Goal: Task Accomplishment & Management: Use online tool/utility

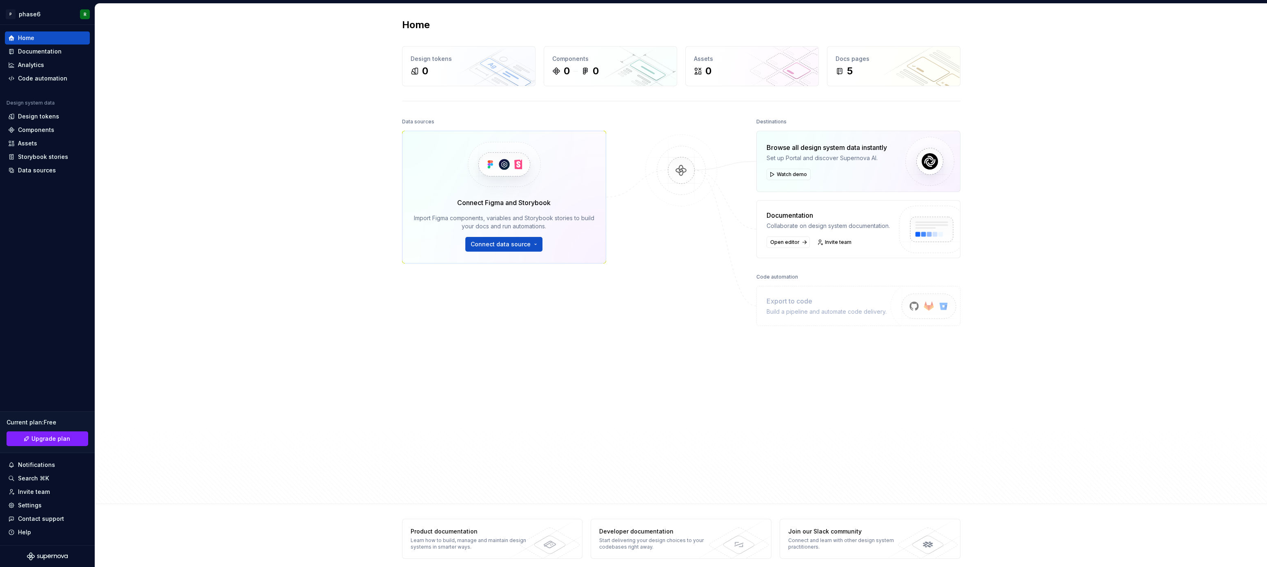
click at [254, 279] on div "Home Design tokens 0 Components 0 0 Assets 0 Docs pages 5 Data sources Connect …" at bounding box center [681, 254] width 1172 height 500
click at [265, 210] on div "Home Design tokens 0 Components 0 0 Assets 0 Docs pages 5 Data sources Connect …" at bounding box center [681, 254] width 1172 height 500
click at [179, 329] on div "Home Design tokens 0 Components 0 0 Assets 0 Docs pages 5 Data sources Connect …" at bounding box center [681, 254] width 1172 height 500
click at [179, 254] on div "Home Design tokens 0 Components 0 0 Assets 0 Docs pages 5 Data sources Connect …" at bounding box center [681, 254] width 1172 height 500
click at [174, 315] on div "Home Design tokens 0 Components 0 0 Assets 0 Docs pages 5 Data sources Connect …" at bounding box center [681, 254] width 1172 height 500
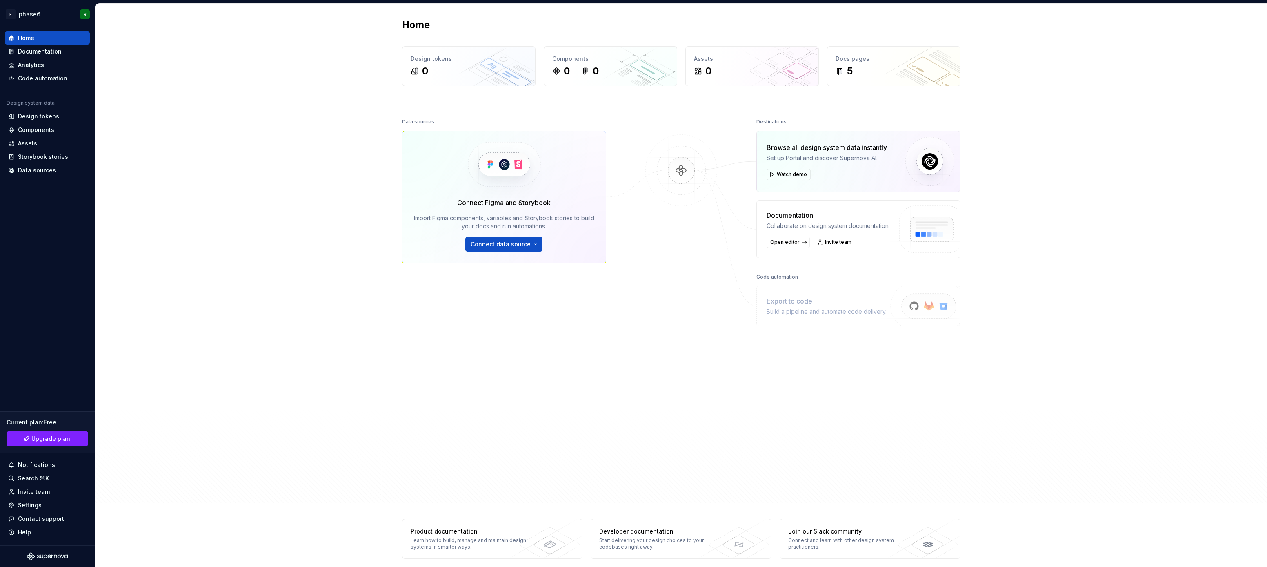
click at [176, 290] on div "Home Design tokens 0 Components 0 0 Assets 0 Docs pages 5 Data sources Connect …" at bounding box center [681, 254] width 1172 height 500
click at [55, 241] on div "Home Documentation Analytics Code automation Design system data Design tokens C…" at bounding box center [47, 285] width 95 height 520
click at [34, 247] on div "Home Documentation Analytics Code automation Design system data Design tokens C…" at bounding box center [47, 285] width 95 height 520
click at [53, 240] on div "Home Documentation Analytics Code automation Design system data Design tokens C…" at bounding box center [47, 285] width 95 height 520
click at [43, 118] on div "Design tokens" at bounding box center [38, 116] width 41 height 8
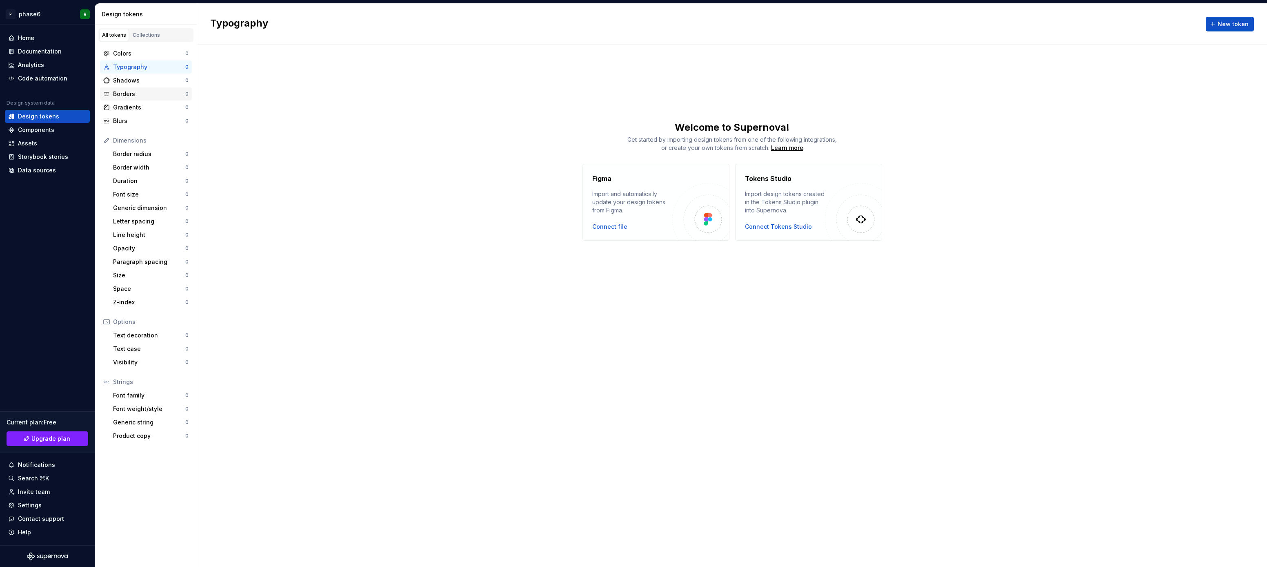
click at [144, 93] on div "Borders" at bounding box center [149, 94] width 72 height 8
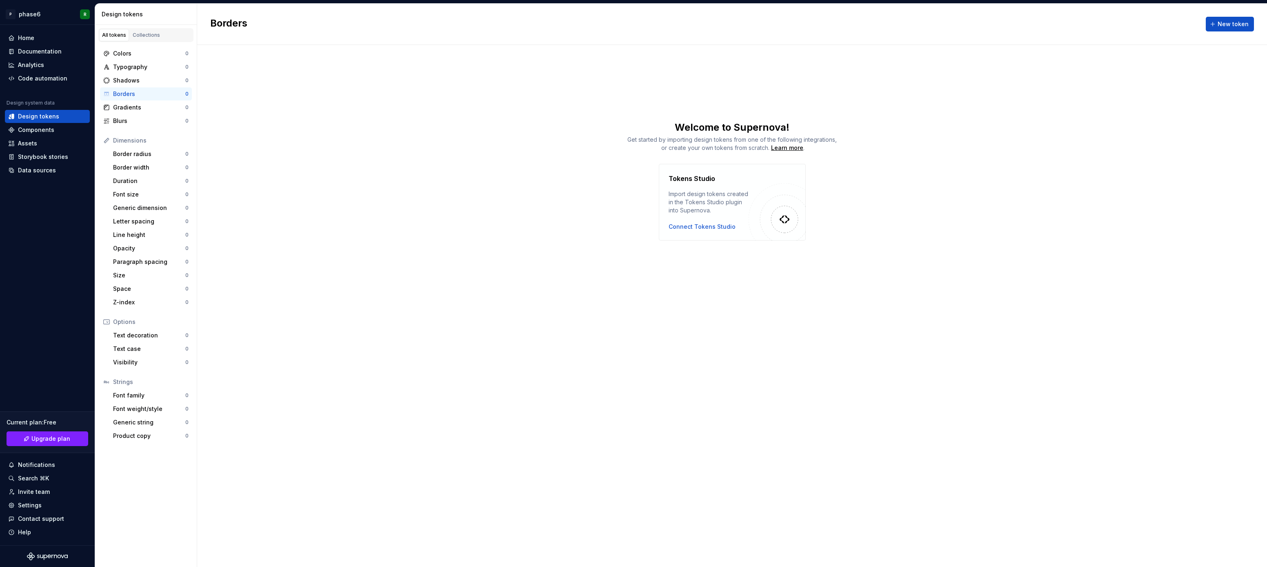
click at [269, 274] on div "Borders New token Welcome to Supernova! Get started by importing design tokens …" at bounding box center [732, 285] width 1070 height 563
click at [269, 242] on div "Borders New token Welcome to Supernova! Get started by importing design tokens …" at bounding box center [732, 285] width 1070 height 563
click at [256, 313] on div "Borders New token Welcome to Supernova! Get started by importing design tokens …" at bounding box center [732, 285] width 1070 height 563
click at [269, 266] on div "Borders New token Welcome to Supernova! Get started by importing design tokens …" at bounding box center [732, 285] width 1070 height 563
click at [286, 242] on div "Borders New token Welcome to Supernova! Get started by importing design tokens …" at bounding box center [732, 285] width 1070 height 563
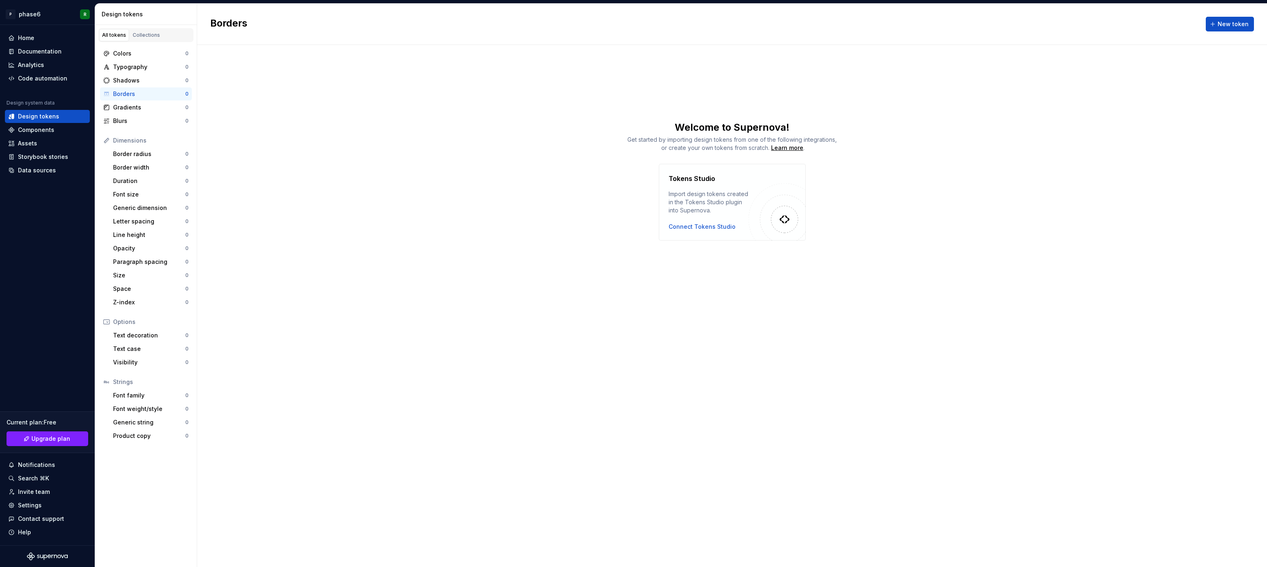
click at [266, 270] on div "Borders New token Welcome to Supernova! Get started by importing design tokens …" at bounding box center [732, 285] width 1070 height 563
click at [286, 241] on div "Borders New token Welcome to Supernova! Get started by importing design tokens …" at bounding box center [732, 285] width 1070 height 563
click at [278, 262] on div "Borders New token Welcome to Supernova! Get started by importing design tokens …" at bounding box center [732, 285] width 1070 height 563
click at [291, 229] on div "Tokens Studio Import design tokens created in the Tokens Studio plugin into Sup…" at bounding box center [732, 202] width 1070 height 77
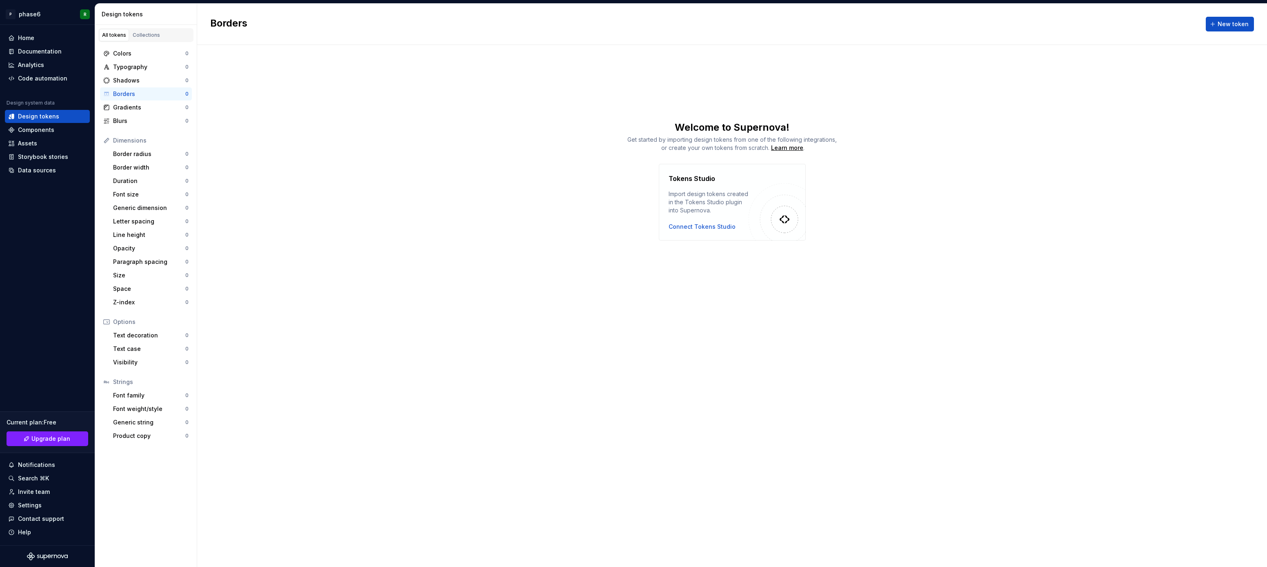
click at [272, 270] on div "Borders New token Welcome to Supernova! Get started by importing design tokens …" at bounding box center [732, 285] width 1070 height 563
click at [286, 214] on div "Tokens Studio Import design tokens created in the Tokens Studio plugin into Sup…" at bounding box center [732, 202] width 1070 height 77
click at [147, 194] on div "Font size" at bounding box center [149, 194] width 72 height 8
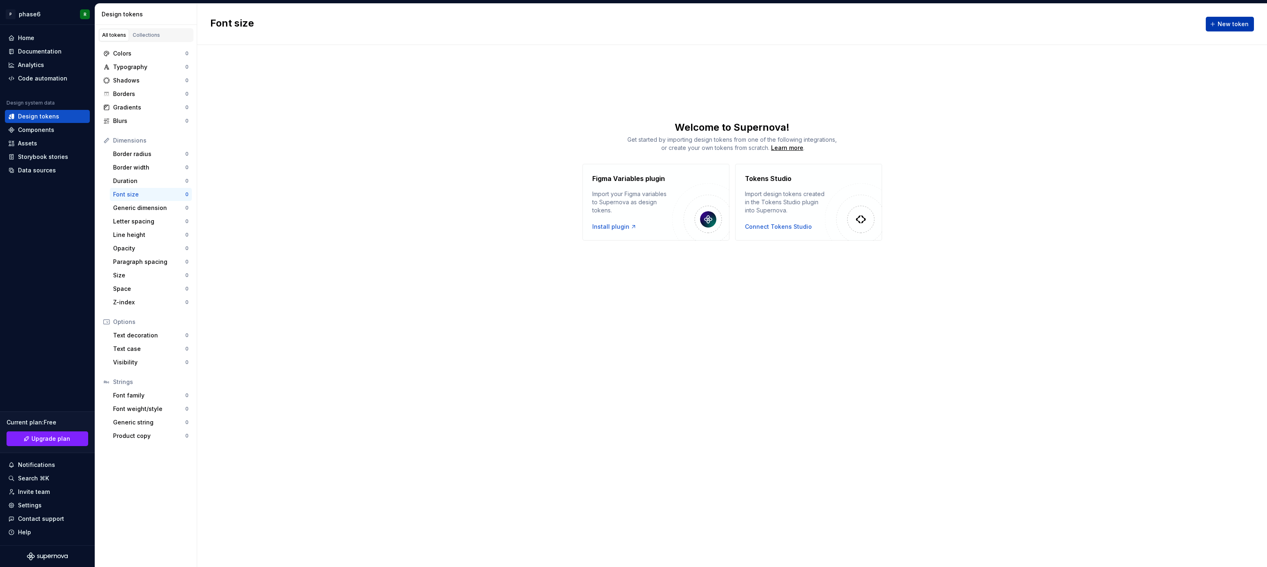
click at [1229, 22] on span "New token" at bounding box center [1233, 24] width 31 height 8
click at [1136, 102] on textarea at bounding box center [1167, 101] width 177 height 15
click at [1111, 158] on button "button" at bounding box center [1169, 158] width 197 height 21
type textarea "*"
click at [1254, 90] on button "Select group" at bounding box center [1234, 87] width 45 height 11
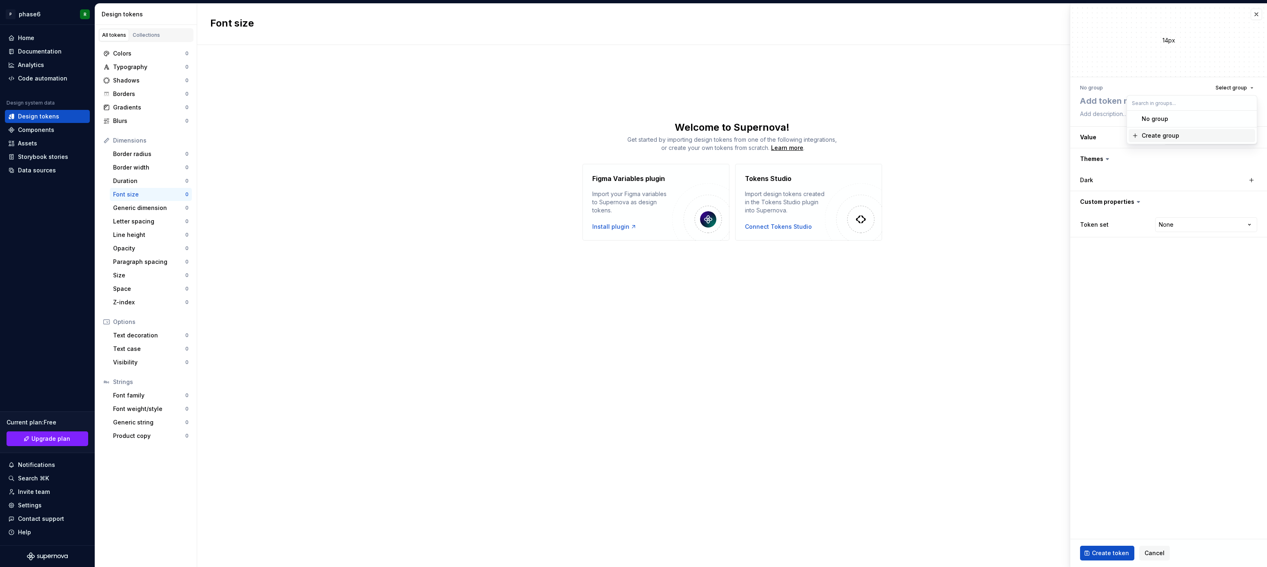
click at [1151, 265] on fieldset "14px No group Select group Value 14 px Themes Dark Custom properties Token set …" at bounding box center [1169, 285] width 197 height 563
click at [1102, 100] on textarea at bounding box center [1167, 101] width 177 height 15
click at [1092, 88] on div "No group" at bounding box center [1091, 88] width 23 height 7
click at [1092, 99] on textarea at bounding box center [1167, 101] width 177 height 15
type textarea "h"
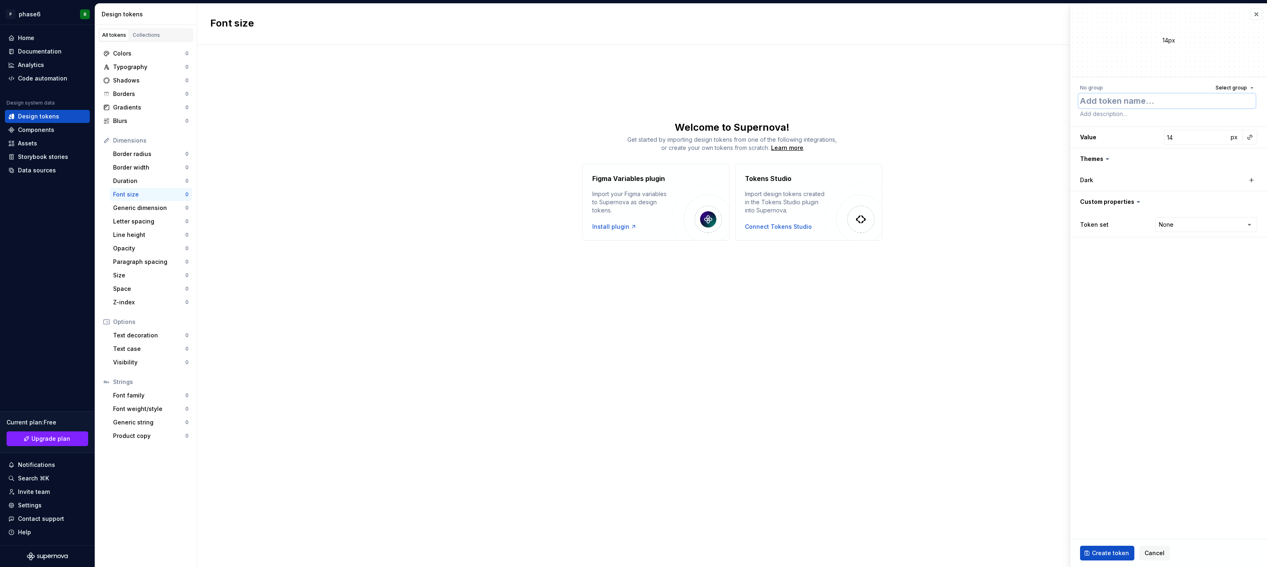
type textarea "*"
type textarea "h1"
type textarea "*"
type textarea "h1"
type input "15"
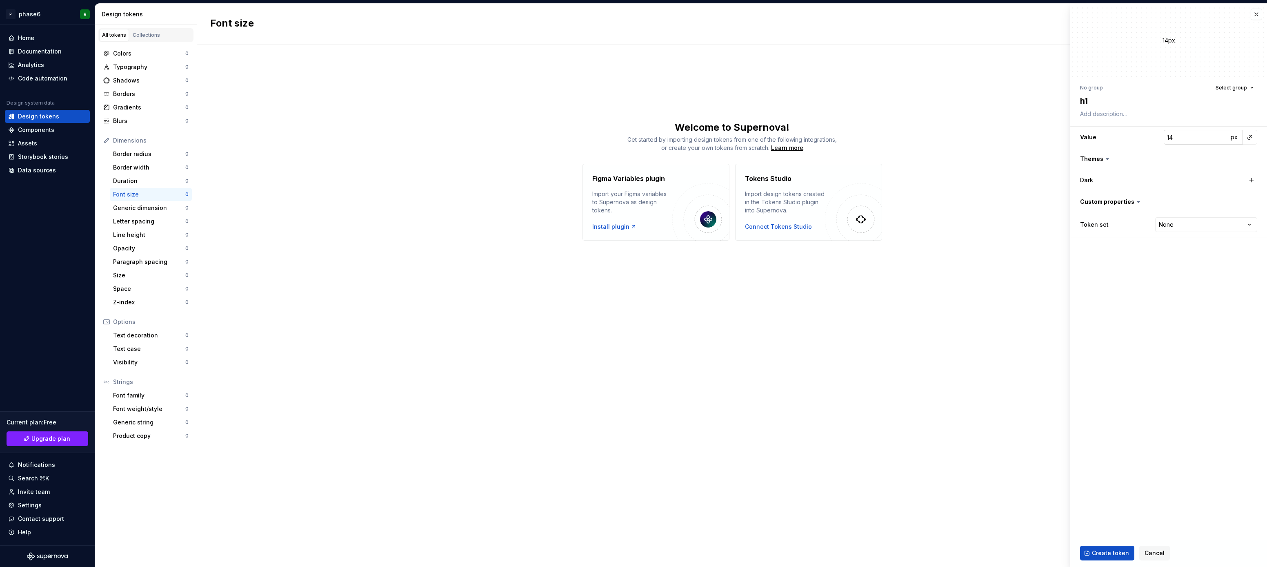
type textarea "*"
click at [1222, 134] on input "15" at bounding box center [1196, 137] width 65 height 15
type input "16"
type textarea "*"
click at [1222, 134] on input "16" at bounding box center [1196, 137] width 65 height 15
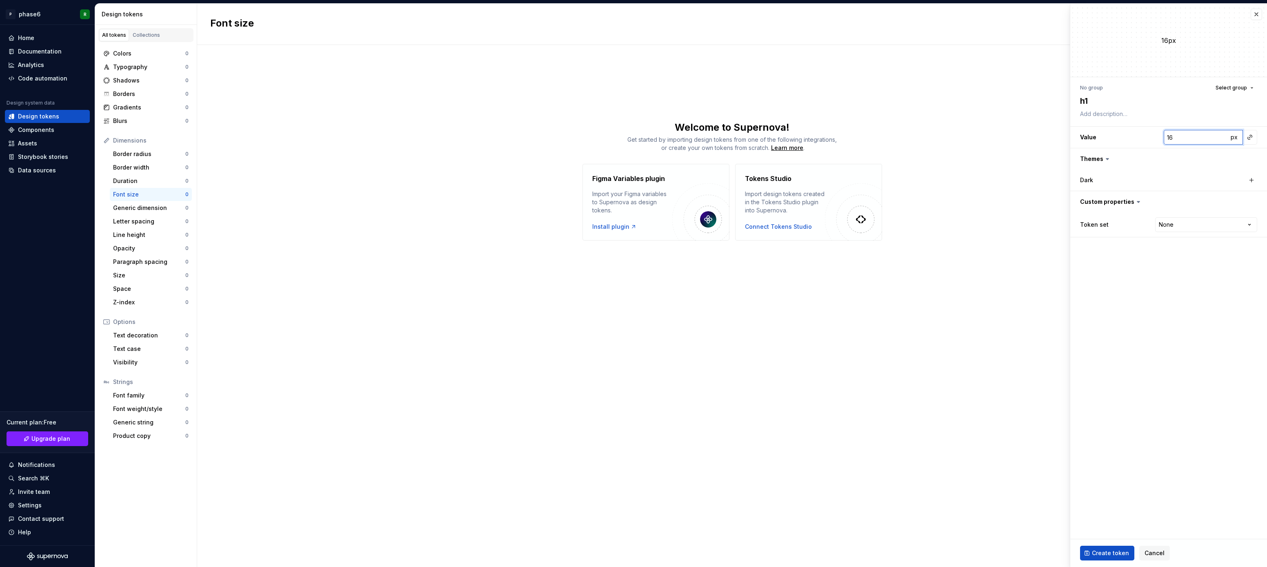
type input "17"
type textarea "*"
click at [1222, 134] on input "17" at bounding box center [1196, 137] width 65 height 15
type input "18"
type textarea "*"
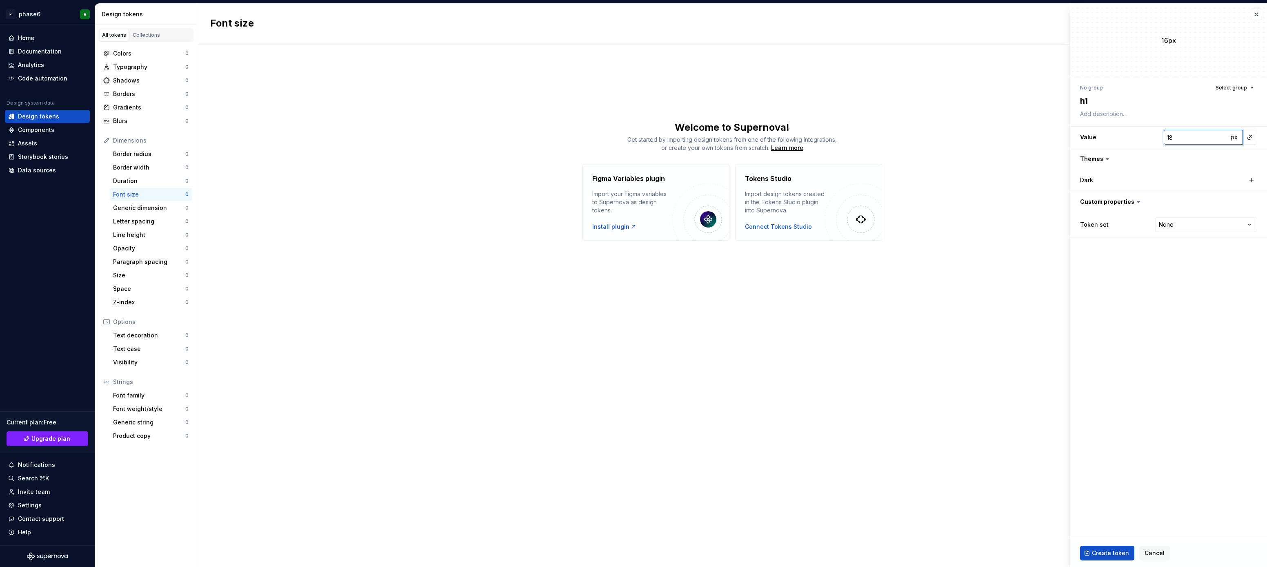
click at [1222, 134] on input "18" at bounding box center [1196, 137] width 65 height 15
type input "19"
type textarea "*"
click at [1222, 134] on input "19" at bounding box center [1196, 137] width 65 height 15
type input "20"
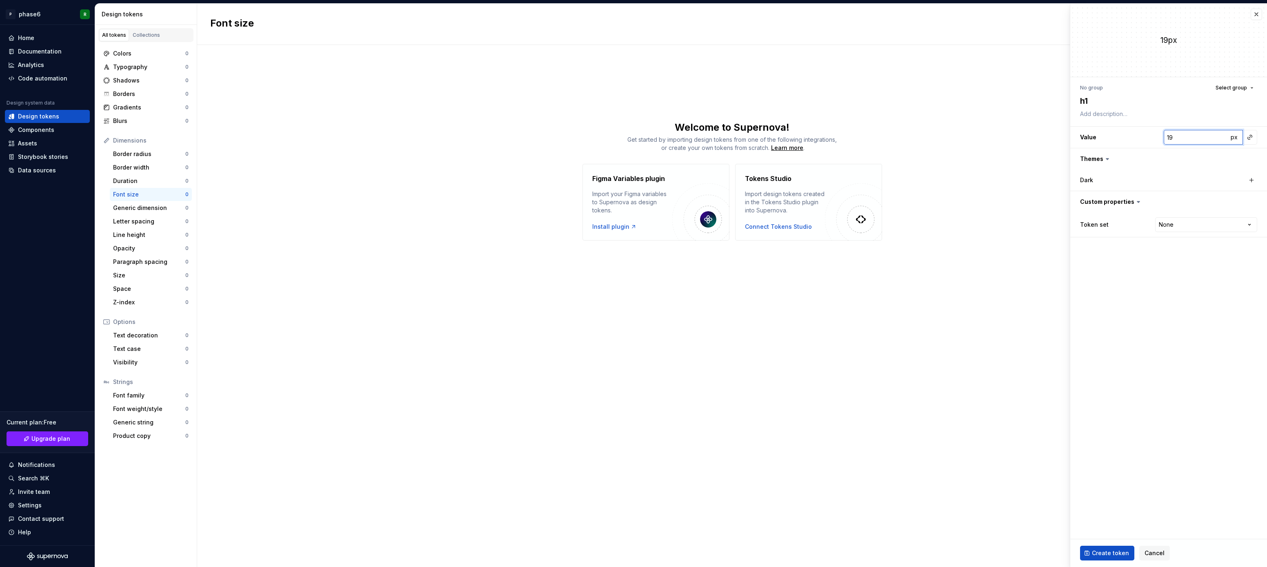
type textarea "*"
type input "20"
click at [1222, 134] on input "20" at bounding box center [1196, 137] width 65 height 15
click at [1202, 229] on html "P phase6 R Home Documentation Analytics Code automation Design system data Desi…" at bounding box center [633, 283] width 1267 height 567
click at [1108, 281] on html "P phase6 R Home Documentation Analytics Code automation Design system data Desi…" at bounding box center [633, 283] width 1267 height 567
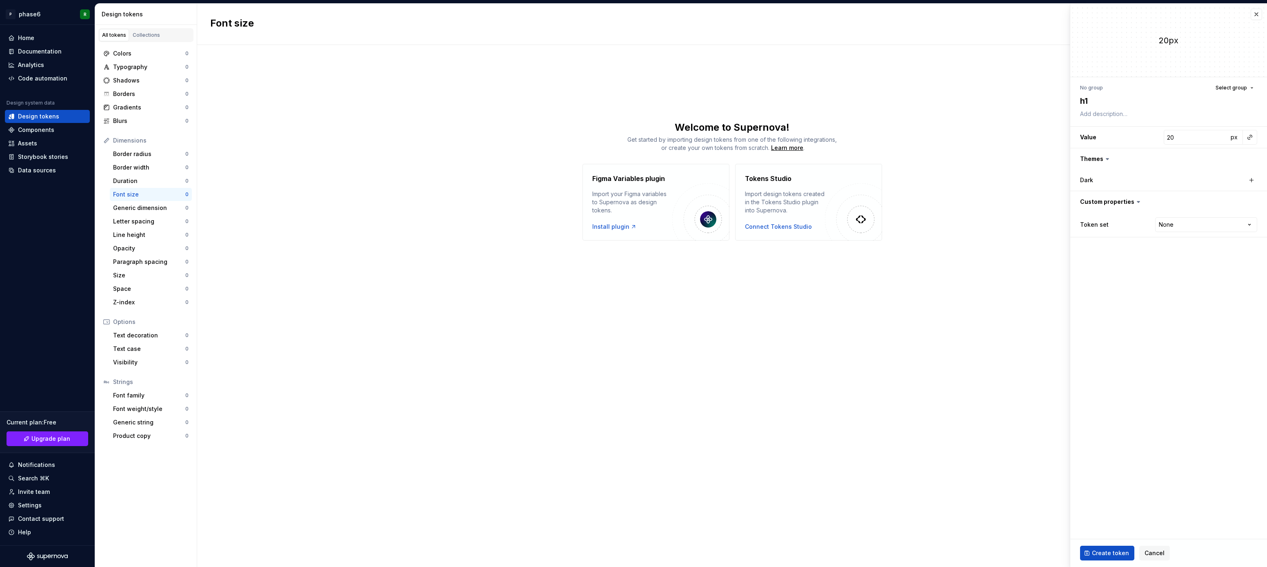
click at [1114, 308] on fieldset "20px No group Select group h1 Value 20 px Themes Dark Custom properties Token s…" at bounding box center [1169, 285] width 197 height 563
click at [1250, 89] on button "Select group" at bounding box center [1234, 87] width 45 height 11
click at [1130, 327] on fieldset "20px No group Select group h1 Value 20 px Themes Dark Custom properties Token s…" at bounding box center [1169, 285] width 197 height 563
click at [1148, 323] on fieldset "20px No group Select group h1 Value 20 px Themes Dark Custom properties Token s…" at bounding box center [1169, 285] width 197 height 563
click at [1139, 308] on fieldset "20px No group Select group h1 Value 20 px Themes Dark Custom properties Token s…" at bounding box center [1169, 285] width 197 height 563
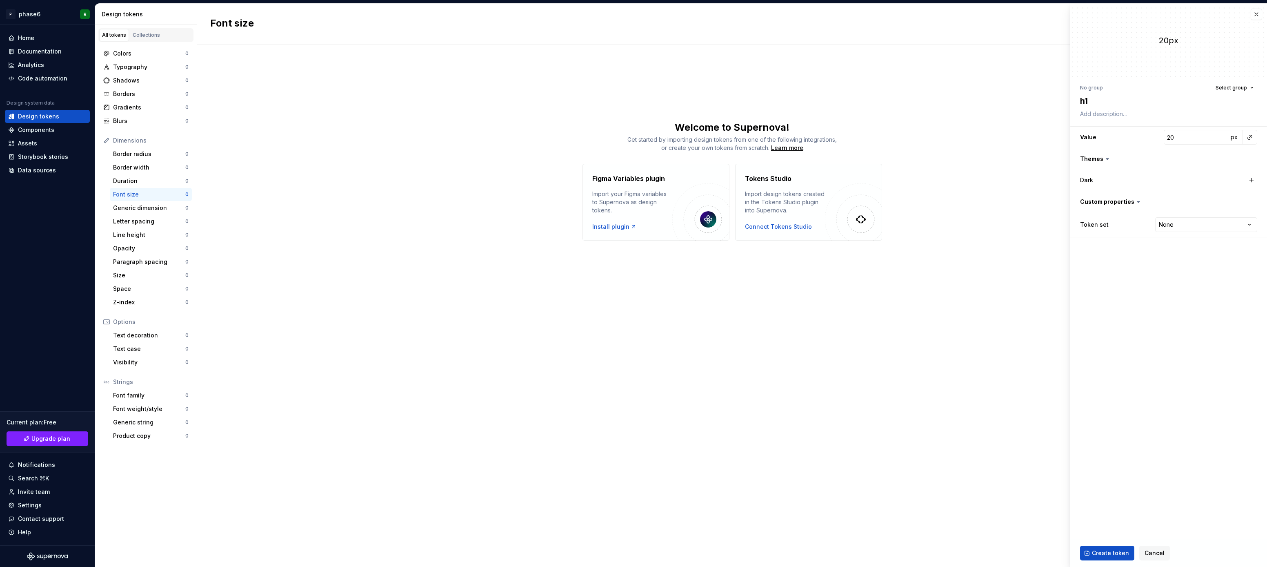
click at [1162, 296] on fieldset "20px No group Select group h1 Value 20 px Themes Dark Custom properties Token s…" at bounding box center [1169, 285] width 197 height 563
click at [1252, 180] on button "button" at bounding box center [1251, 179] width 11 height 11
click at [1088, 178] on label "Dark" at bounding box center [1086, 180] width 13 height 8
click at [1089, 180] on label "Dark" at bounding box center [1086, 180] width 13 height 8
click at [1090, 179] on label "Dark" at bounding box center [1086, 180] width 13 height 8
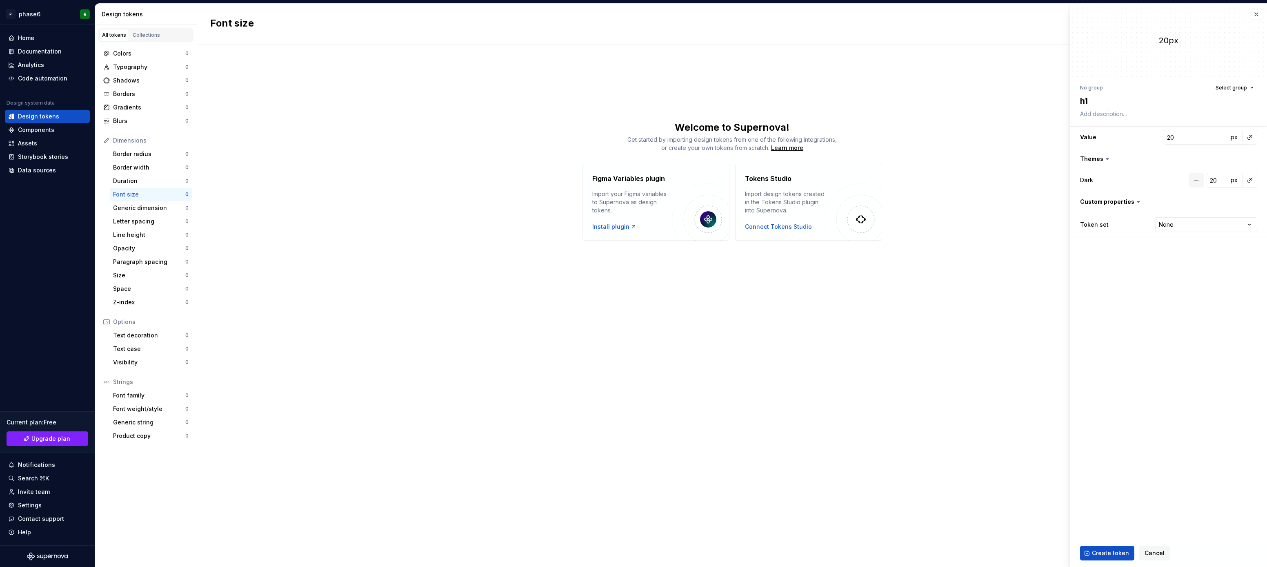
click at [1198, 178] on button "button" at bounding box center [1196, 180] width 15 height 15
click at [1196, 179] on div "Dark" at bounding box center [1163, 180] width 166 height 8
click at [1250, 181] on button "button" at bounding box center [1251, 179] width 11 height 11
type textarea "*"
type input "19"
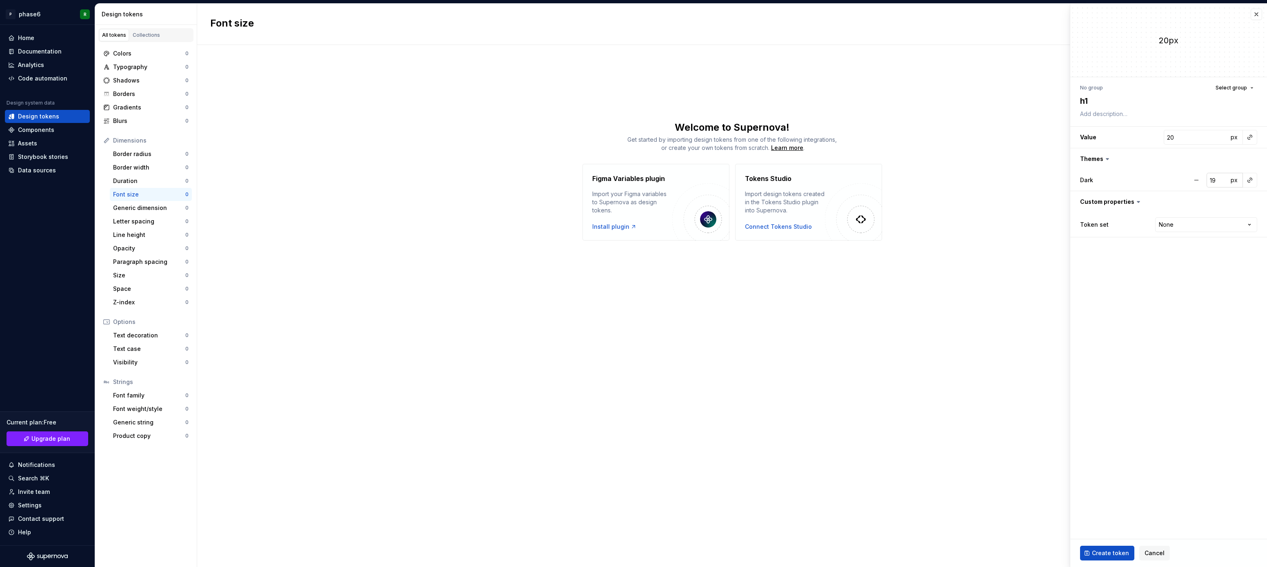
click at [1220, 182] on input "19" at bounding box center [1218, 180] width 22 height 15
click at [1251, 182] on button "button" at bounding box center [1249, 179] width 11 height 11
click at [1163, 321] on html "P phase6 R Home Documentation Analytics Code automation Design system data Desi…" at bounding box center [633, 283] width 1267 height 567
click at [1184, 296] on fieldset "20px No group Select group h1 Value 20 px Themes Dark 19 px Custom properties T…" at bounding box center [1169, 285] width 197 height 563
click at [1199, 227] on html "P phase6 R Home Documentation Analytics Code automation Design system data Desi…" at bounding box center [633, 283] width 1267 height 567
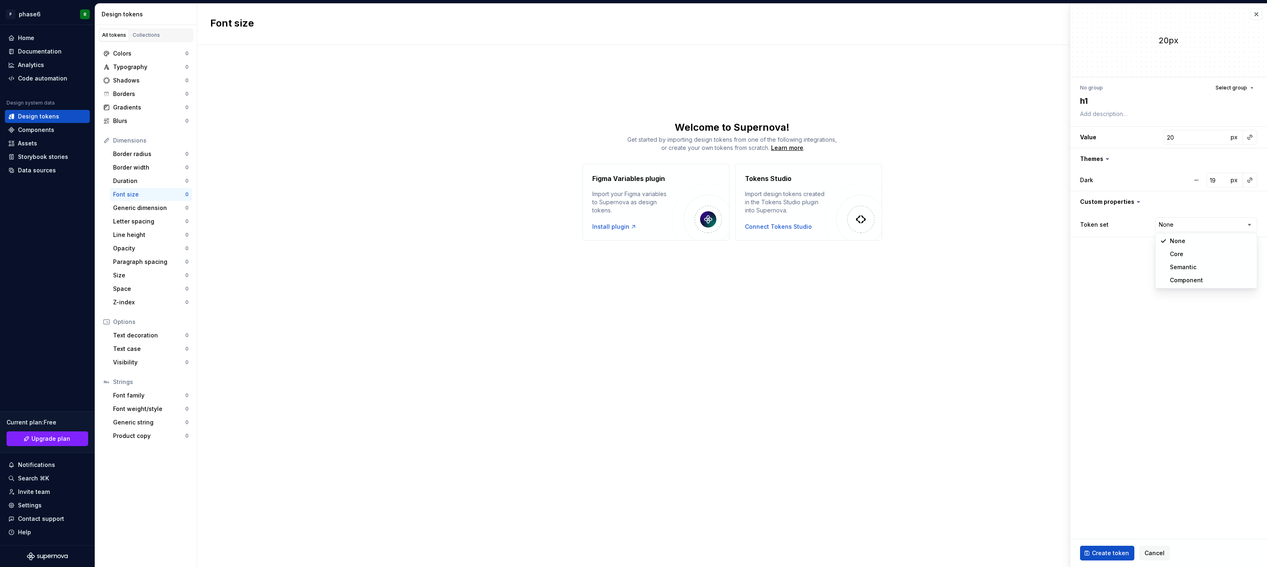
select select "**********"
type textarea "*"
click at [1208, 220] on html "P phase6 R Home Documentation Analytics Code automation Design system data Desi…" at bounding box center [633, 283] width 1267 height 567
select select "**********"
type textarea "*"
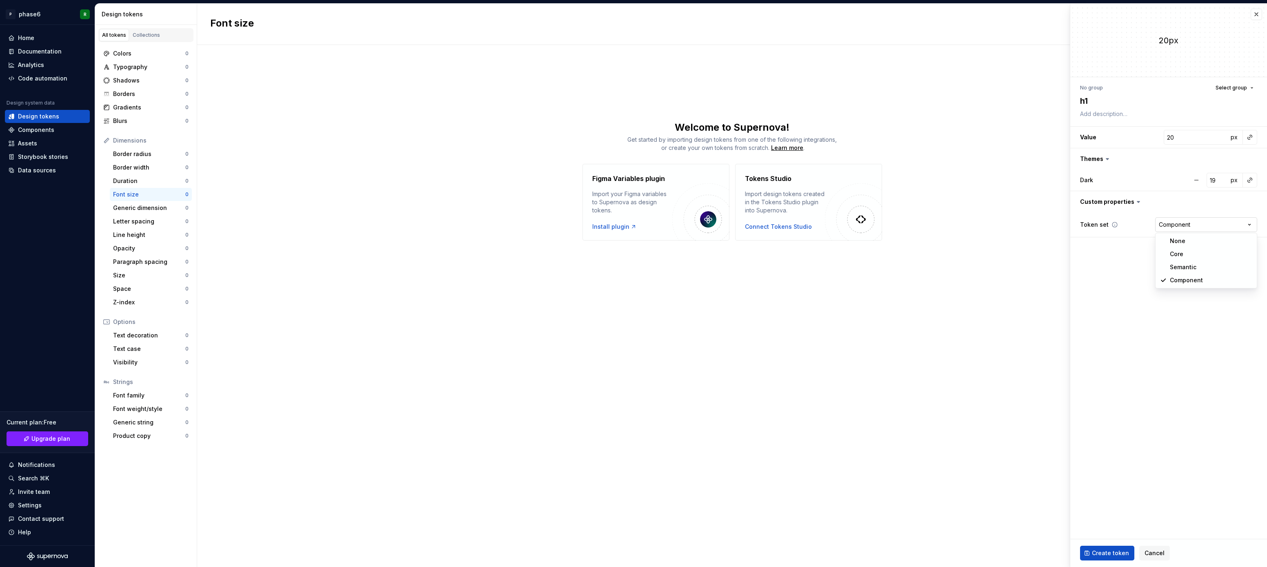
click at [1204, 222] on html "P phase6 R Home Documentation Analytics Code automation Design system data Desi…" at bounding box center [633, 283] width 1267 height 567
select select
click at [1148, 265] on fieldset "20px No group Select group h1 Value 20 px Themes Dark 19 px Custom properties T…" at bounding box center [1169, 285] width 197 height 563
click at [1169, 265] on fieldset "20px No group Select group h1 Value 20 px Themes Dark 19 px Custom properties T…" at bounding box center [1169, 285] width 197 height 563
click at [1169, 41] on div "20px" at bounding box center [1169, 40] width 197 height 11
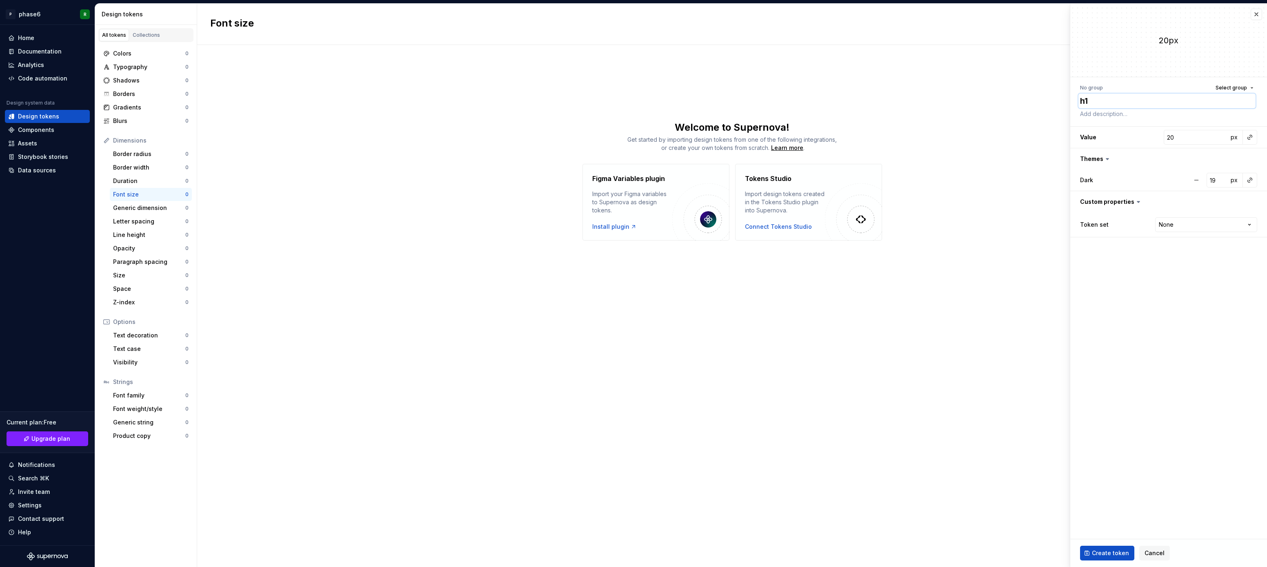
click at [1095, 100] on textarea "h1" at bounding box center [1167, 101] width 177 height 15
click at [1100, 100] on textarea "h1" at bounding box center [1167, 101] width 177 height 15
click at [1134, 325] on fieldset "20px No group Select group h1 Value 20 px Themes Dark 19 px Custom properties T…" at bounding box center [1169, 285] width 197 height 563
click at [1158, 323] on fieldset "20px No group Select group h1 Value 20 px Themes Dark 19 px Custom properties T…" at bounding box center [1169, 285] width 197 height 563
click at [1140, 438] on fieldset "20px No group Select group h1 Value 20 px Themes Dark 19 px Custom properties T…" at bounding box center [1169, 285] width 197 height 563
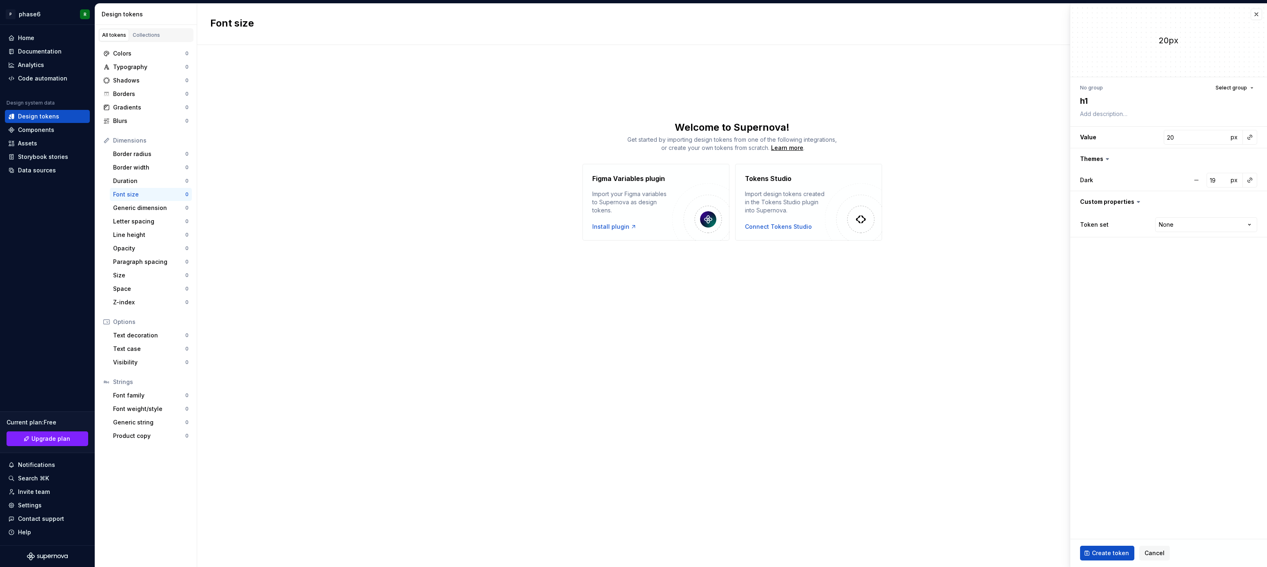
click at [1156, 419] on fieldset "20px No group Select group h1 Value 20 px Themes Dark 19 px Custom properties T…" at bounding box center [1169, 285] width 197 height 563
click at [1113, 549] on span "Create token" at bounding box center [1110, 553] width 37 height 8
type textarea "*"
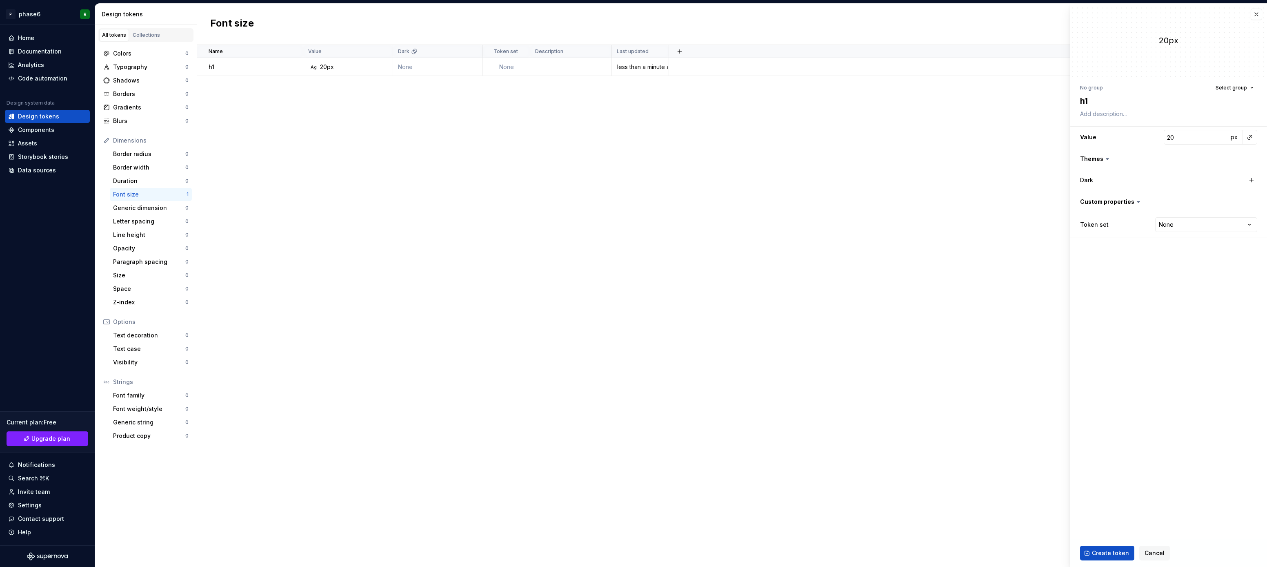
type input "14"
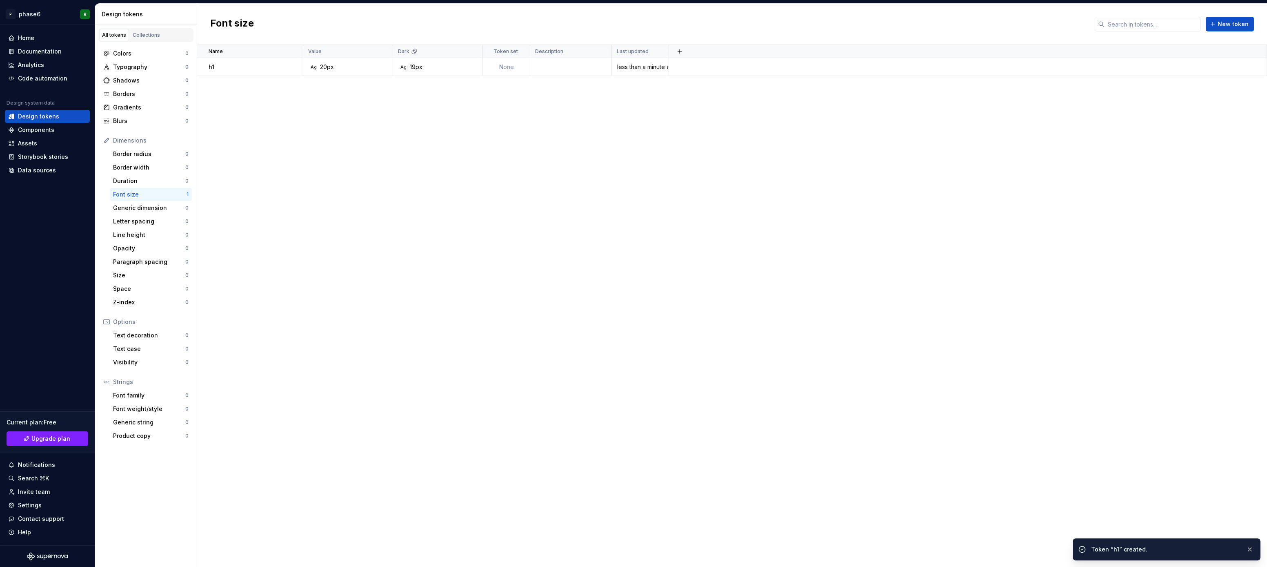
click at [608, 252] on div "Name Value Dark Token set Description Last updated h1 Ag 20px Ag 19px None less…" at bounding box center [732, 306] width 1070 height 522
click at [653, 230] on div "Name Value Dark Token set Description Last updated h1 Ag 20px Ag 19px None less…" at bounding box center [732, 306] width 1070 height 522
click at [592, 107] on div "Name Value Dark Token set Description Last updated h1 Ag 20px Ag 19px None less…" at bounding box center [732, 306] width 1070 height 522
click at [344, 68] on div "Ag 20px" at bounding box center [351, 67] width 84 height 8
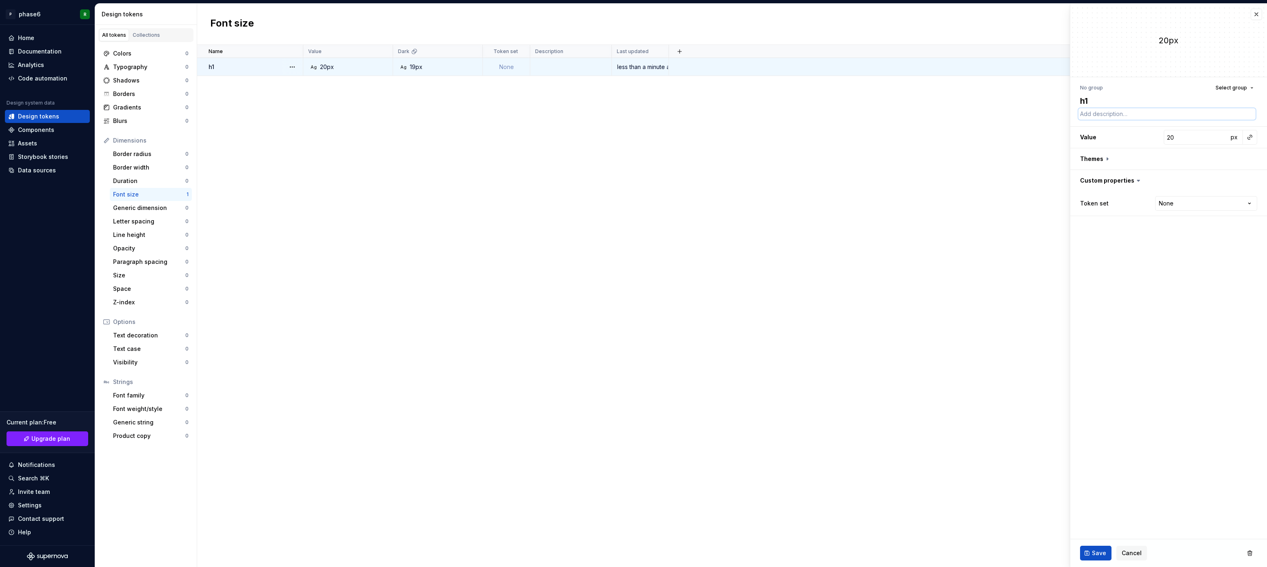
click at [1106, 113] on textarea at bounding box center [1167, 113] width 177 height 11
type textarea "*"
type textarea "d"
type textarea "*"
type textarea "de"
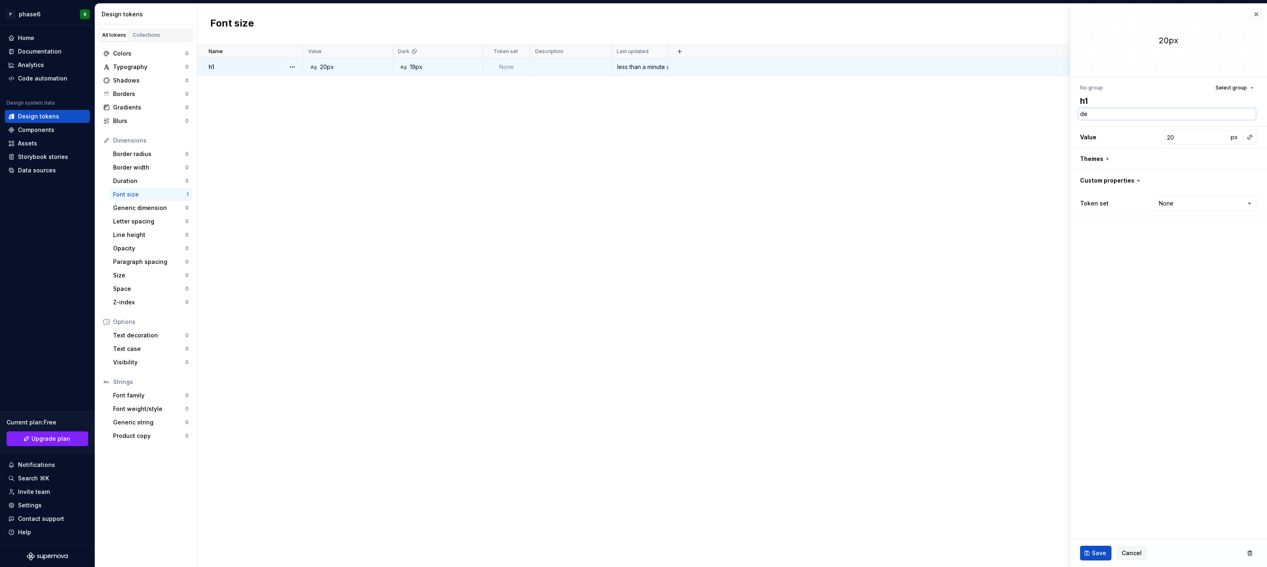
type textarea "*"
type textarea "des"
type textarea "*"
type textarea "desk"
type textarea "*"
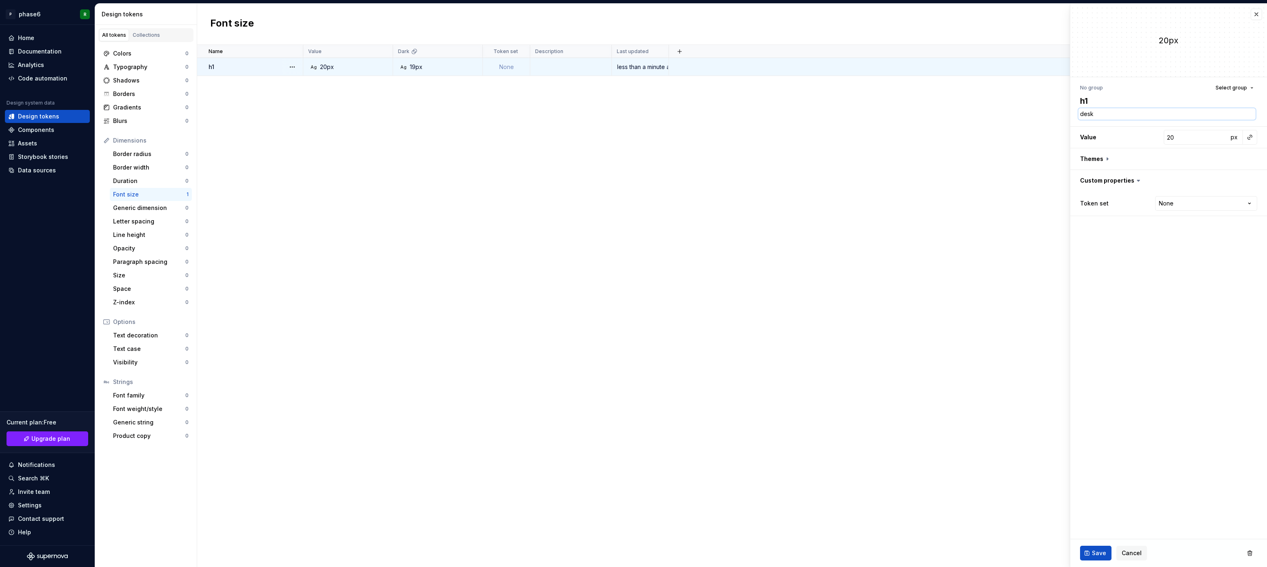
type textarea "deskt"
type textarea "*"
type textarea "deskto"
type textarea "*"
type textarea "desktop"
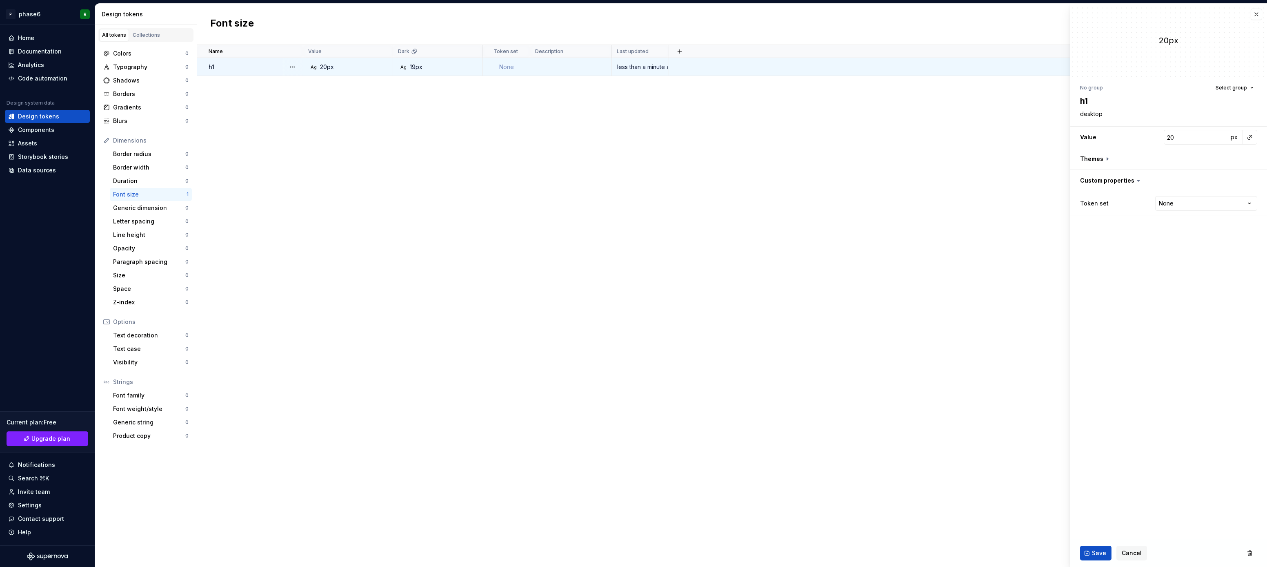
click at [1130, 296] on fieldset "20px No group Select group h1 desktop Value 20 px Themes Custom properties Toke…" at bounding box center [1169, 285] width 197 height 563
click at [1151, 275] on fieldset "20px No group Select group h1 desktop Value 20 px Themes Custom properties Toke…" at bounding box center [1169, 285] width 197 height 563
click at [1109, 160] on button "button" at bounding box center [1169, 158] width 197 height 21
click at [1142, 348] on fieldset "20px No group Select group h1 desktop Value 20 px Themes Dark 19 px Custom prop…" at bounding box center [1169, 285] width 197 height 563
click at [1255, 85] on button "Select group" at bounding box center [1234, 87] width 45 height 11
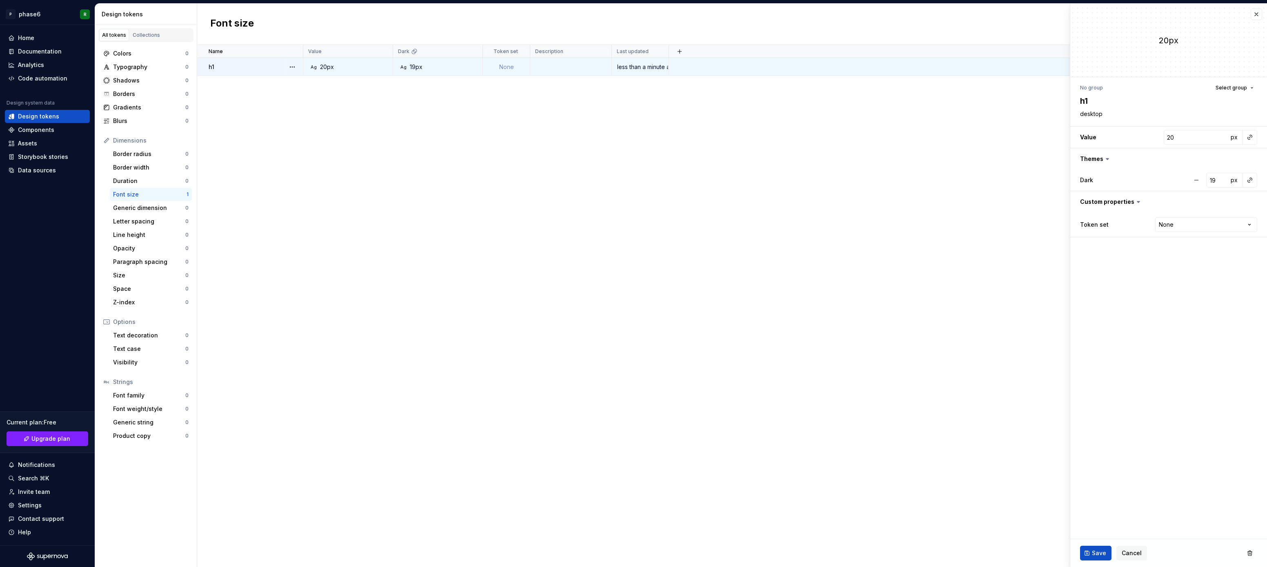
click at [1176, 305] on fieldset "20px No group Select group h1 desktop Value 20 px Themes Dark 19 px Custom prop…" at bounding box center [1169, 285] width 197 height 563
click at [1251, 87] on button "Select group" at bounding box center [1234, 87] width 45 height 11
click at [1178, 134] on div "Create group" at bounding box center [1161, 135] width 38 height 8
type textarea "*"
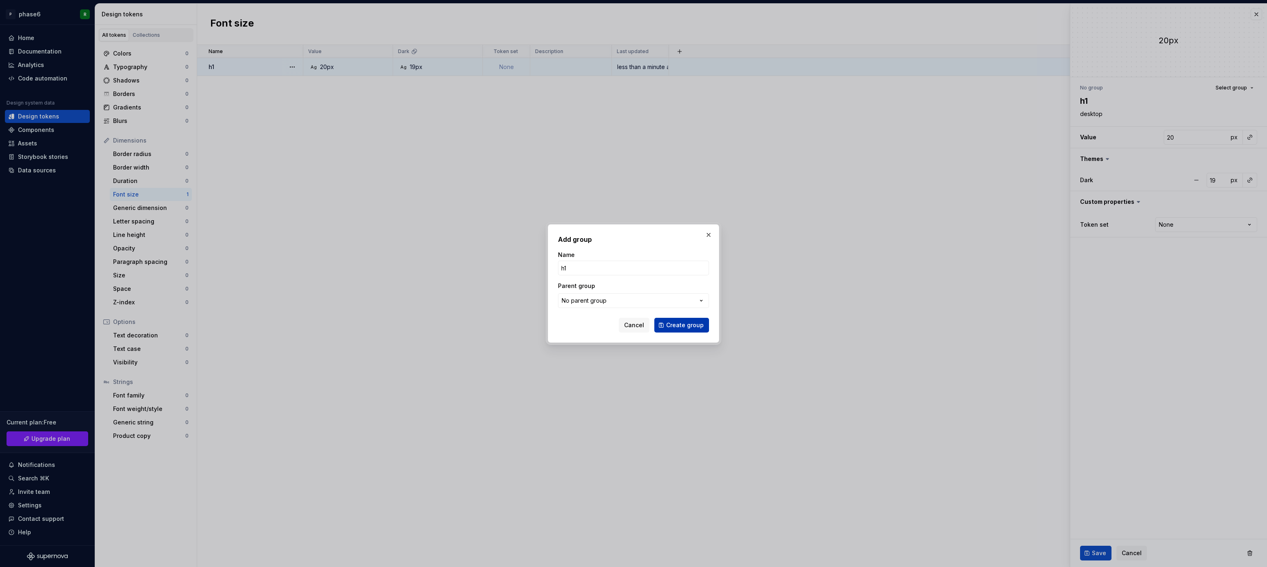
type input "h1"
click at [686, 324] on span "Create group" at bounding box center [685, 325] width 38 height 8
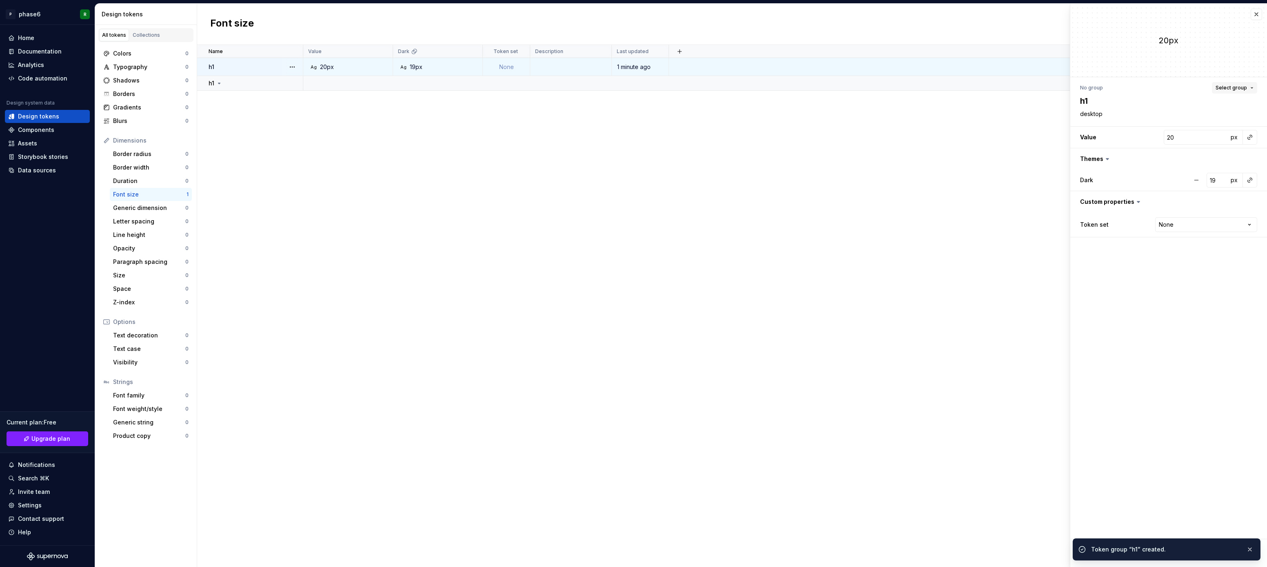
click at [1255, 87] on button "Select group" at bounding box center [1234, 87] width 45 height 11
click at [1176, 136] on div "h1" at bounding box center [1197, 135] width 110 height 8
click at [971, 198] on div "Name Value Dark Token set Description Last updated h1 Ag 20px Ag 19px None 1 mi…" at bounding box center [732, 306] width 1070 height 522
click at [1095, 555] on span "Save" at bounding box center [1099, 553] width 14 height 8
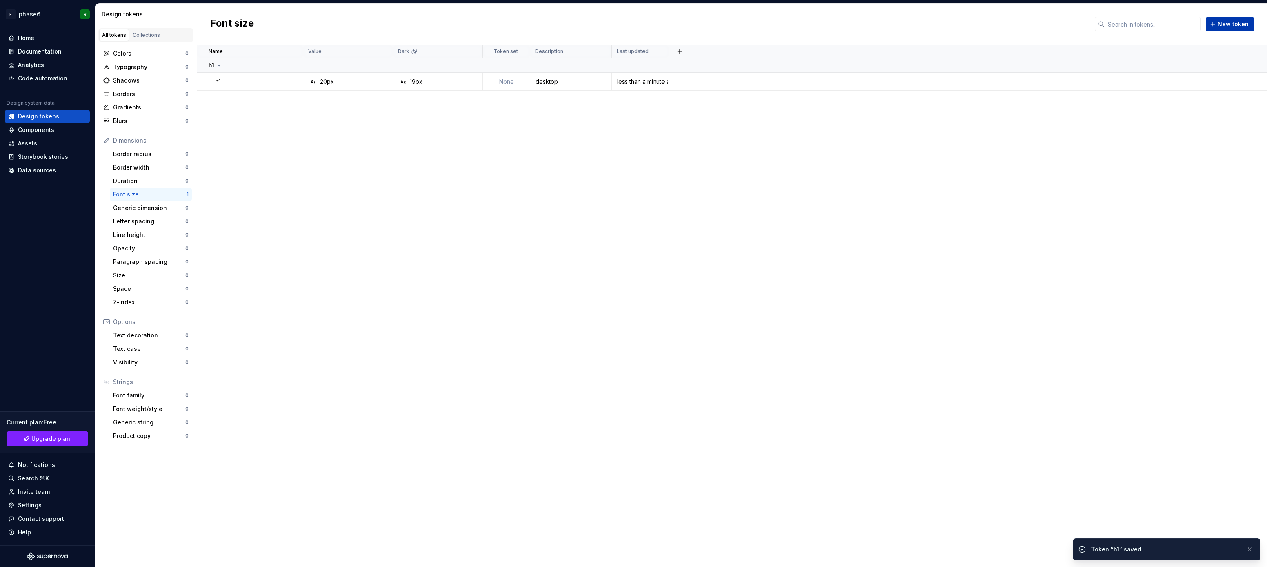
click at [1229, 26] on span "New token" at bounding box center [1233, 24] width 31 height 8
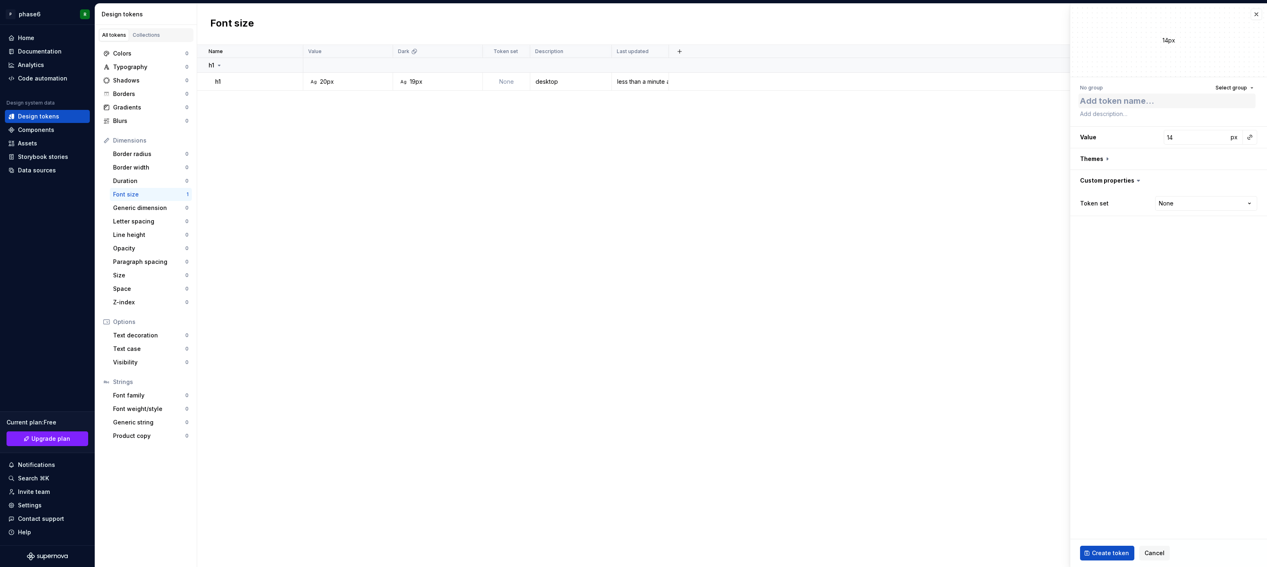
type textarea "*"
type textarea "h"
type textarea "*"
type textarea "h1"
type textarea "*"
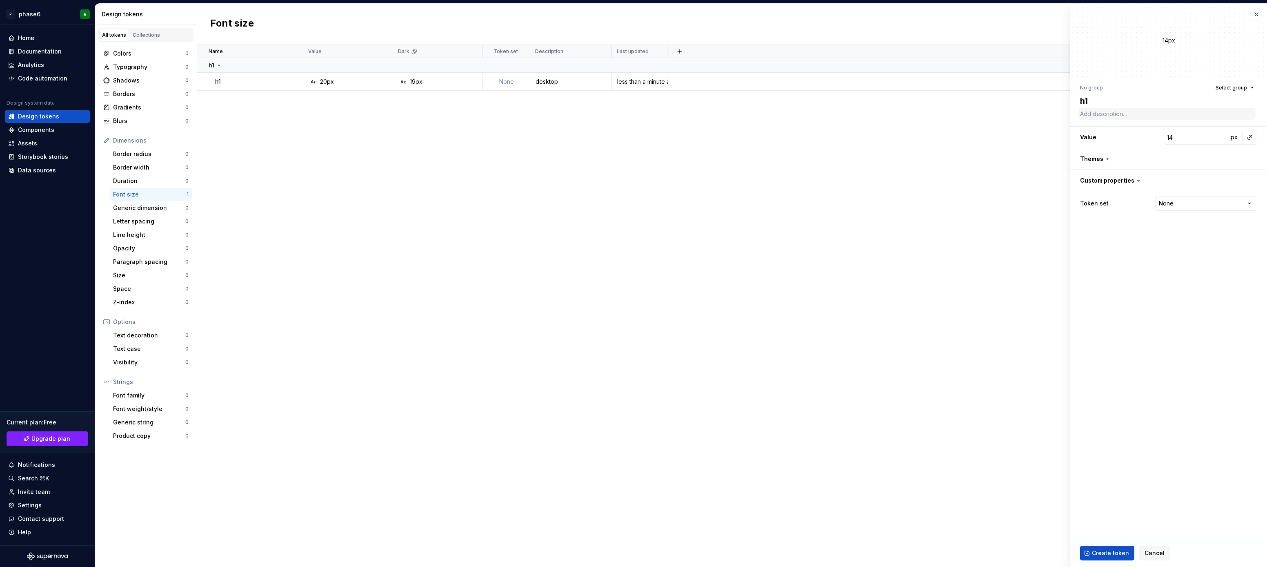
type textarea "h1"
click at [1106, 115] on textarea at bounding box center [1167, 113] width 177 height 11
type textarea "*"
type textarea "h"
type textarea "*"
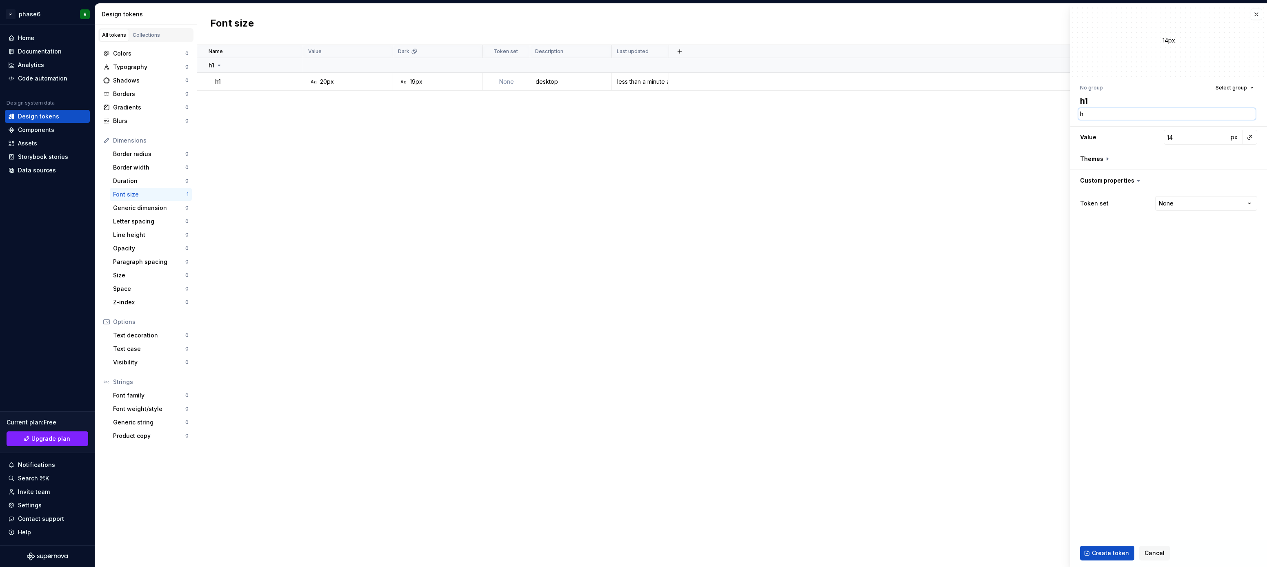
type textarea "h1"
type textarea "*"
type textarea "h1"
type textarea "*"
type textarea "h1 m"
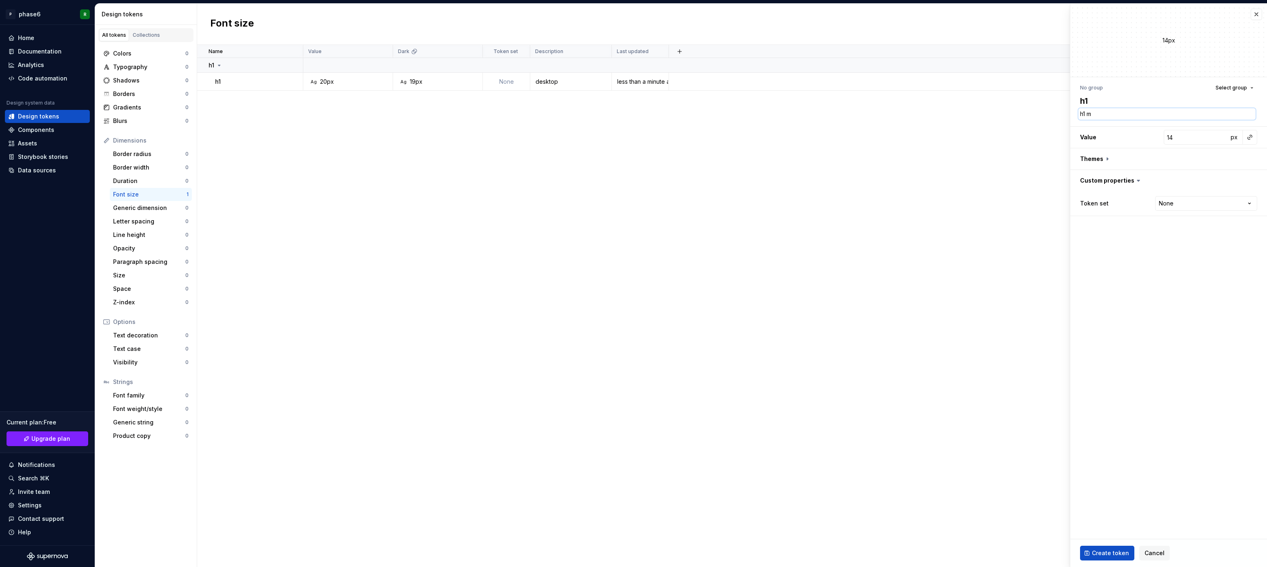
type textarea "*"
type textarea "h1 mo"
type textarea "*"
type textarea "h1 mob"
type textarea "*"
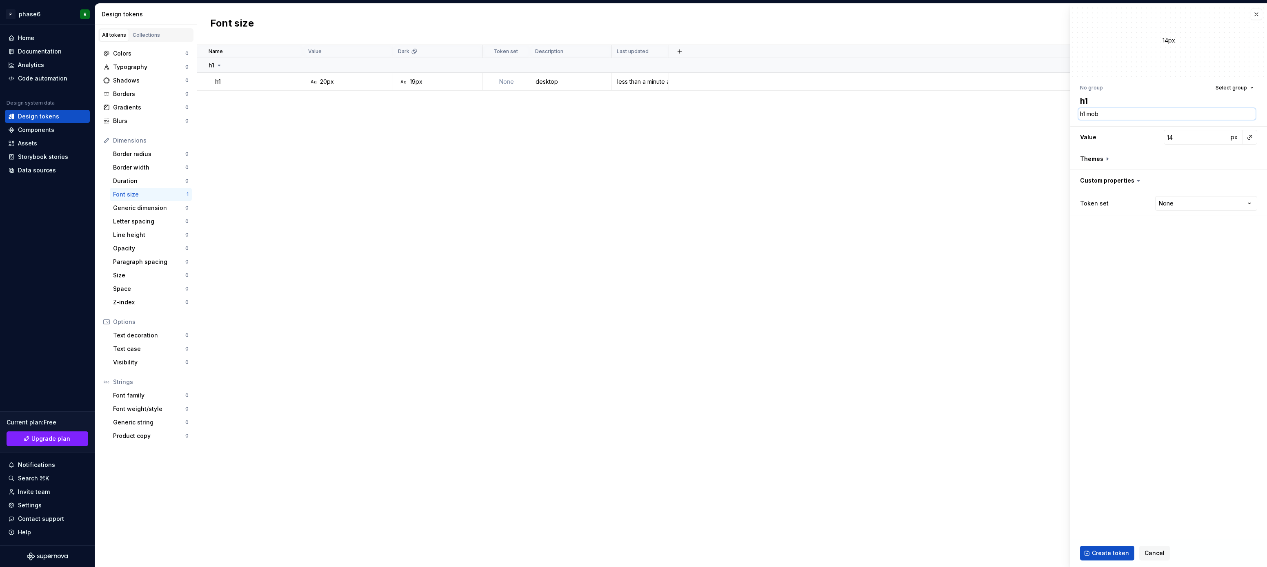
type textarea "h1 mobi"
type textarea "*"
type textarea "h1 mobil"
type textarea "*"
type textarea "h1 mobile"
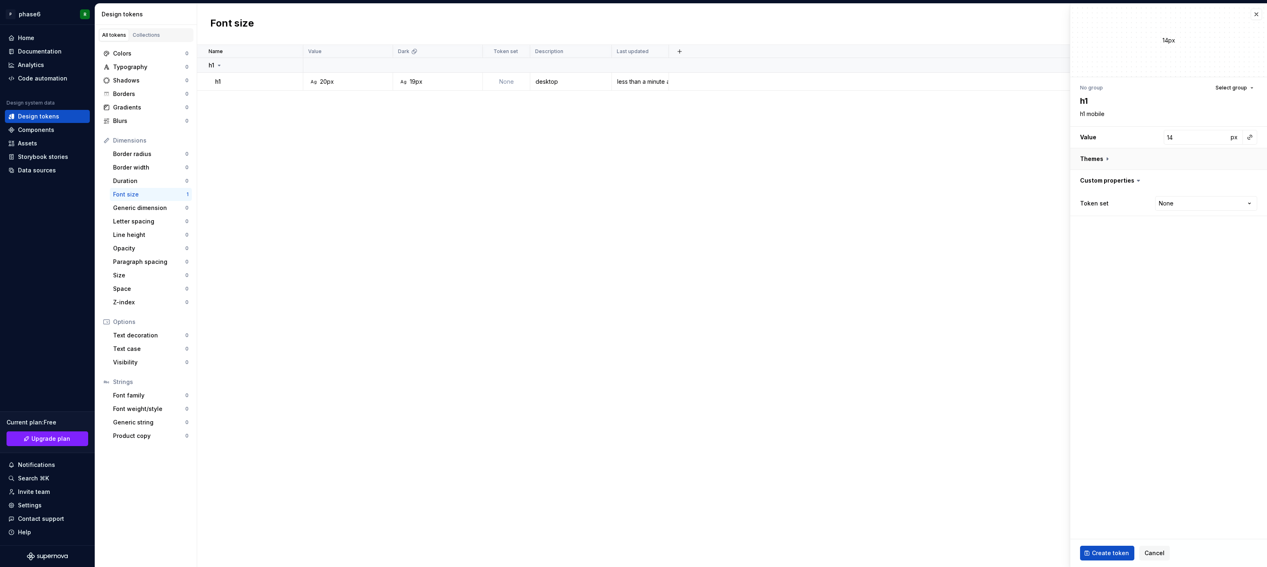
click at [1106, 159] on button "button" at bounding box center [1169, 158] width 197 height 21
click at [1250, 180] on button "button" at bounding box center [1251, 179] width 11 height 11
click at [1198, 180] on button "button" at bounding box center [1196, 180] width 15 height 15
click at [1251, 180] on button "button" at bounding box center [1251, 179] width 11 height 11
type textarea "*"
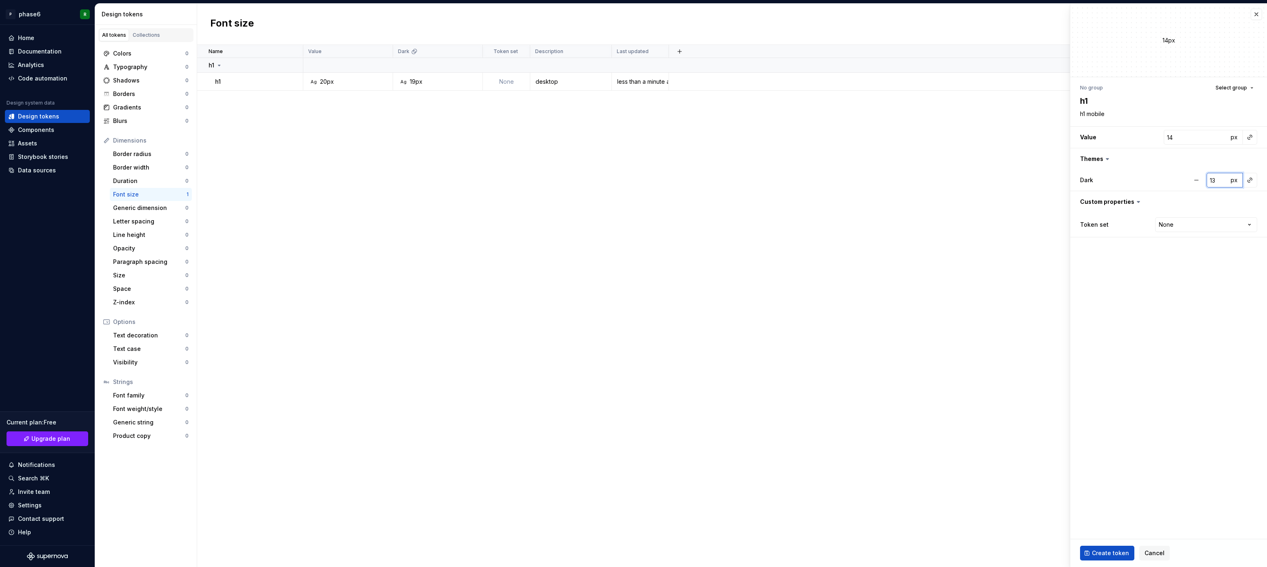
type input "13"
click at [1223, 182] on input "13" at bounding box center [1218, 180] width 22 height 15
click at [1176, 292] on fieldset "14px No group Select group h1 h1 mobile Value 14 px Themes Dark 13 px Custom pr…" at bounding box center [1169, 285] width 197 height 563
click at [1205, 224] on html "P phase6 R Home Documentation Analytics Code automation Design system data Desi…" at bounding box center [633, 283] width 1267 height 567
click at [1110, 301] on html "P phase6 R Home Documentation Analytics Code automation Design system data Desi…" at bounding box center [633, 283] width 1267 height 567
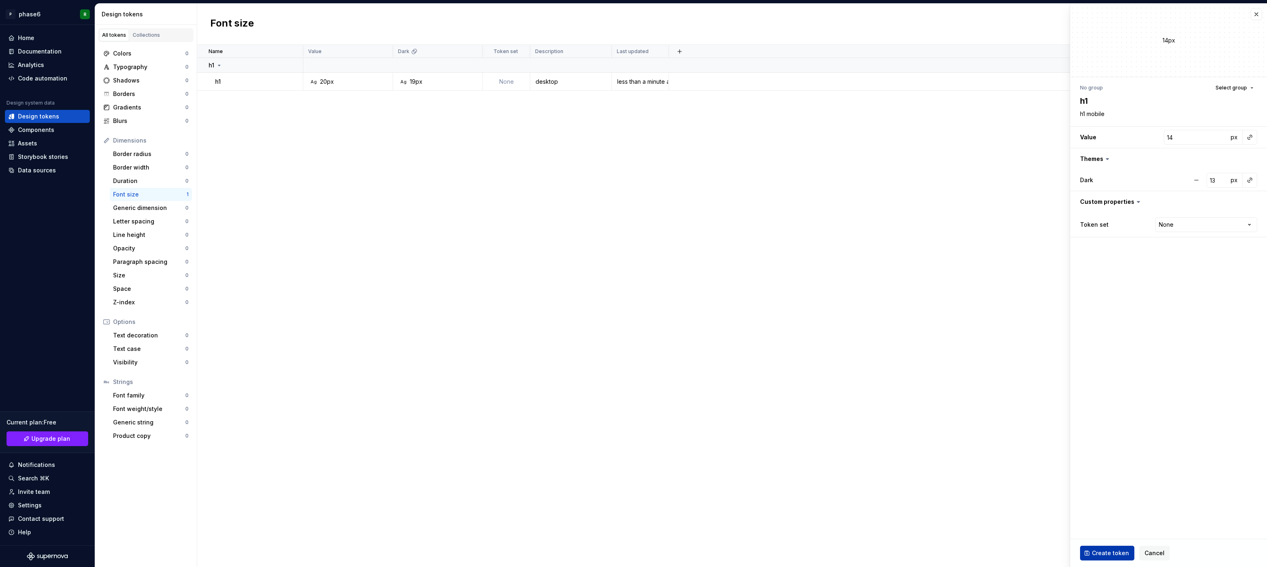
click at [1113, 556] on span "Create token" at bounding box center [1110, 553] width 37 height 8
type textarea "*"
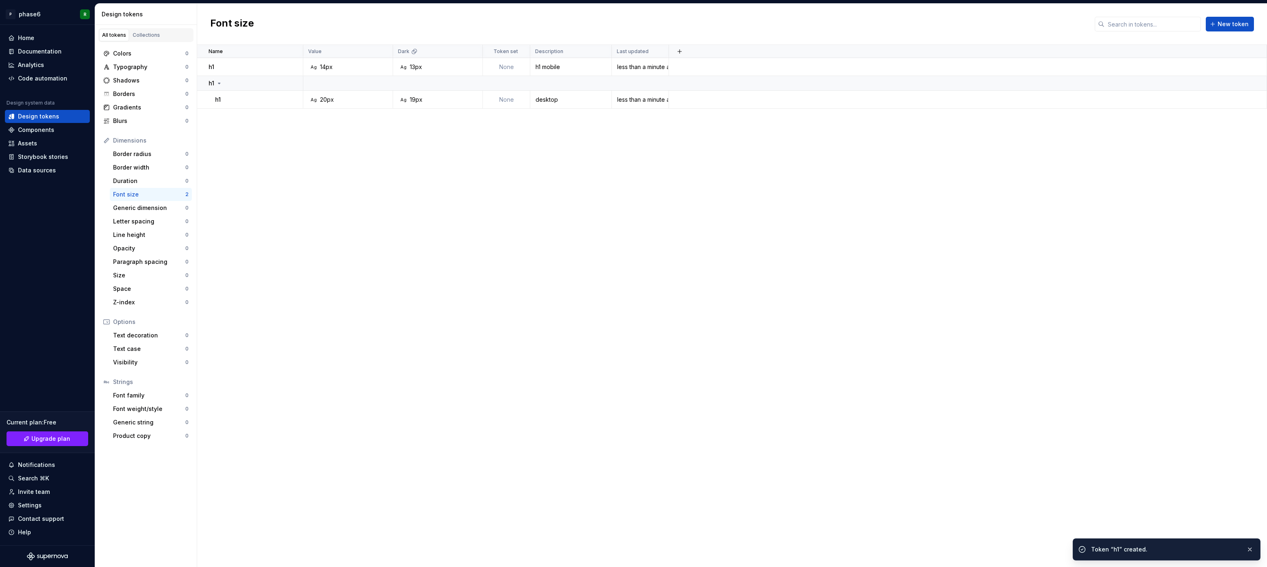
click at [584, 309] on div "Name Value Dark Token set Description Last updated h1 Ag 14px Ag 13px None h1 m…" at bounding box center [732, 306] width 1070 height 522
click at [261, 72] on td "h1" at bounding box center [250, 67] width 106 height 18
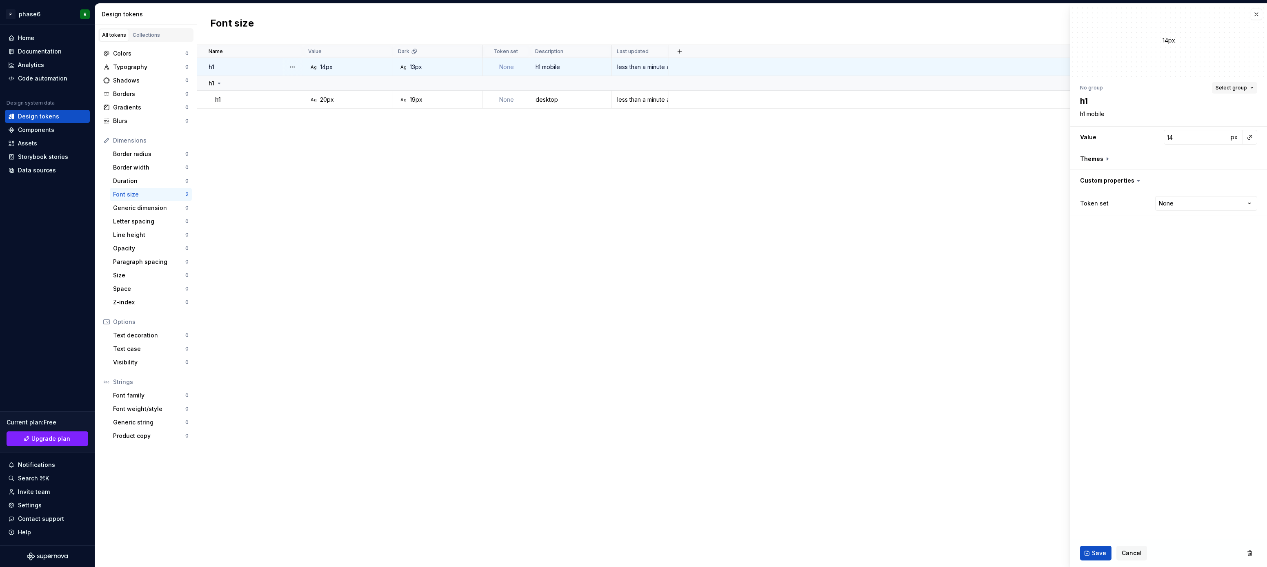
click at [1243, 82] on button "Select group" at bounding box center [1234, 87] width 45 height 11
click at [1172, 131] on div "h1" at bounding box center [1197, 135] width 110 height 8
click at [1096, 554] on span "Save" at bounding box center [1099, 553] width 14 height 8
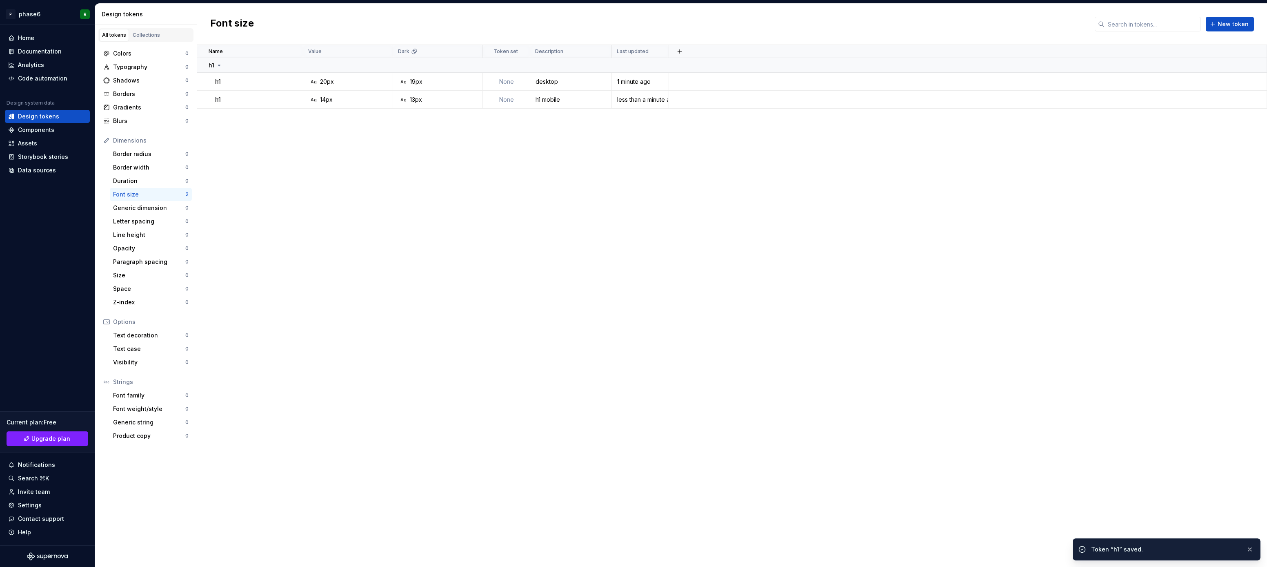
click at [490, 375] on div "Name Value Dark Token set Description Last updated h1 h1 Ag 20px Ag 19px None d…" at bounding box center [732, 306] width 1070 height 522
click at [574, 329] on div "Name Value Dark Token set Description Last updated h1 h1 Ag 20px Ag 19px None d…" at bounding box center [732, 306] width 1070 height 522
drag, startPoint x: 514, startPoint y: 305, endPoint x: 536, endPoint y: 274, distance: 38.6
click at [513, 305] on div "Name Value Dark Token set Description Last updated h1 h1 Ag 20px Ag 19px None d…" at bounding box center [732, 306] width 1070 height 522
click at [552, 248] on div "Name Value Dark Token set Description Last updated h1 h1 Ag 20px Ag 19px None d…" at bounding box center [732, 306] width 1070 height 522
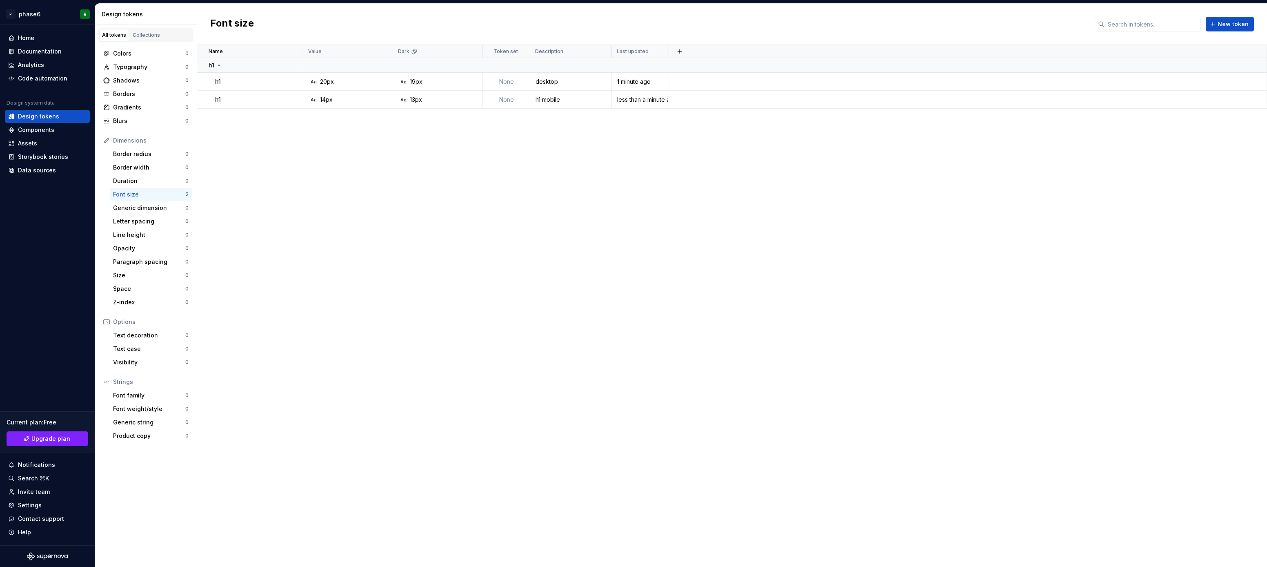
click at [500, 200] on div "Name Value Dark Token set Description Last updated h1 h1 Ag 20px Ag 19px None d…" at bounding box center [732, 306] width 1070 height 522
click at [521, 188] on div "Name Value Dark Token set Description Last updated h1 h1 Ag 20px Ag 19px None d…" at bounding box center [732, 306] width 1070 height 522
click at [40, 170] on div "Data sources" at bounding box center [37, 170] width 38 height 8
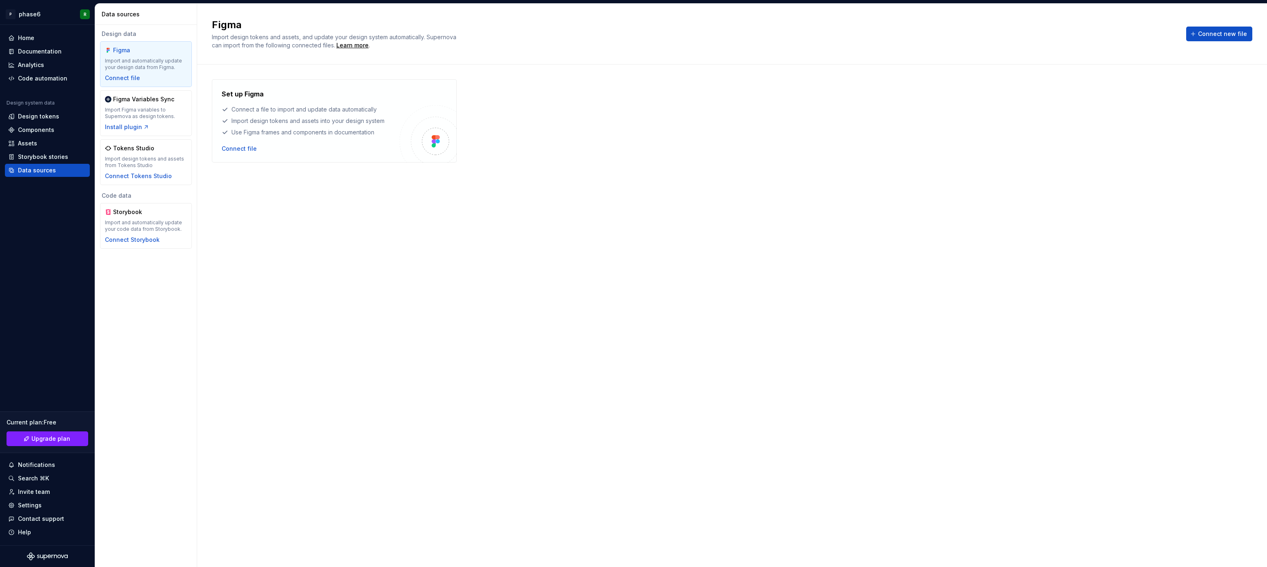
click at [275, 247] on div "Set up Figma Connect a file to import and update data automatically Import desi…" at bounding box center [732, 307] width 1041 height 456
click at [290, 201] on div "Set up Figma Connect a file to import and update data automatically Import desi…" at bounding box center [732, 307] width 1041 height 456
click at [51, 318] on div "Home Documentation Analytics Code automation Design system data Design tokens C…" at bounding box center [47, 285] width 95 height 520
click at [58, 271] on div "Home Documentation Analytics Code automation Design system data Design tokens C…" at bounding box center [47, 285] width 95 height 520
click at [46, 78] on div "Code automation" at bounding box center [42, 78] width 49 height 8
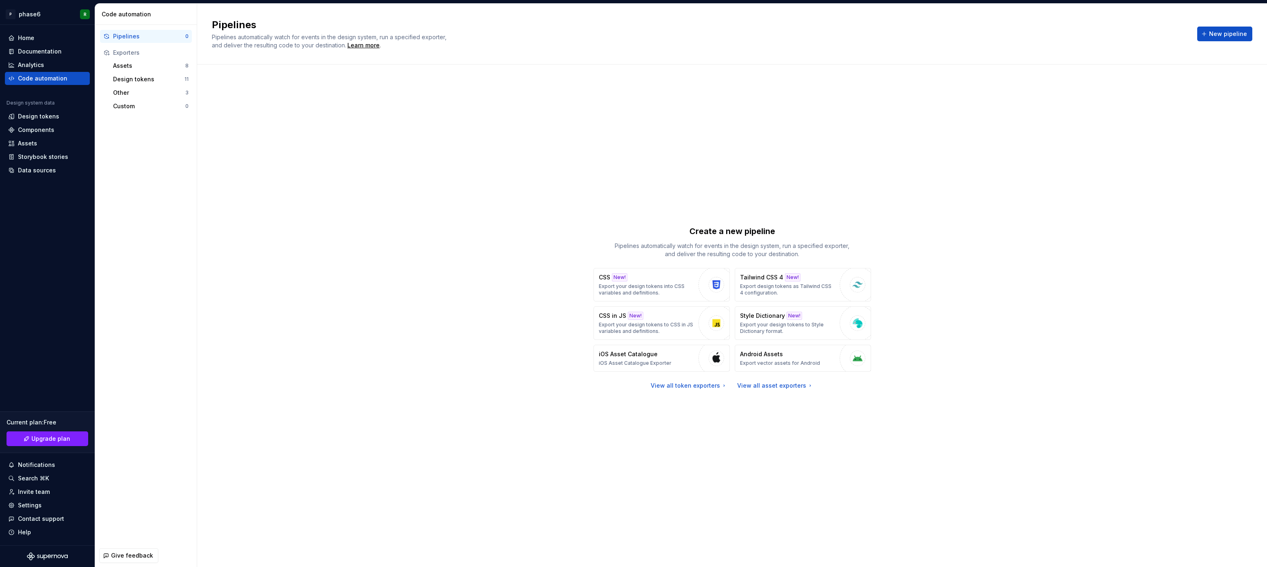
click at [327, 283] on div "Create a new pipeline Pipelines automatically watch for events in the design sy…" at bounding box center [732, 307] width 1041 height 456
click at [352, 283] on div "Create a new pipeline Pipelines automatically watch for events in the design sy…" at bounding box center [732, 307] width 1041 height 456
click at [407, 278] on div "Create a new pipeline Pipelines automatically watch for events in the design sy…" at bounding box center [732, 307] width 1041 height 456
click at [368, 308] on div "Create a new pipeline Pipelines automatically watch for events in the design sy…" at bounding box center [732, 307] width 1041 height 456
click at [400, 292] on div "Create a new pipeline Pipelines automatically watch for events in the design sy…" at bounding box center [732, 307] width 1041 height 456
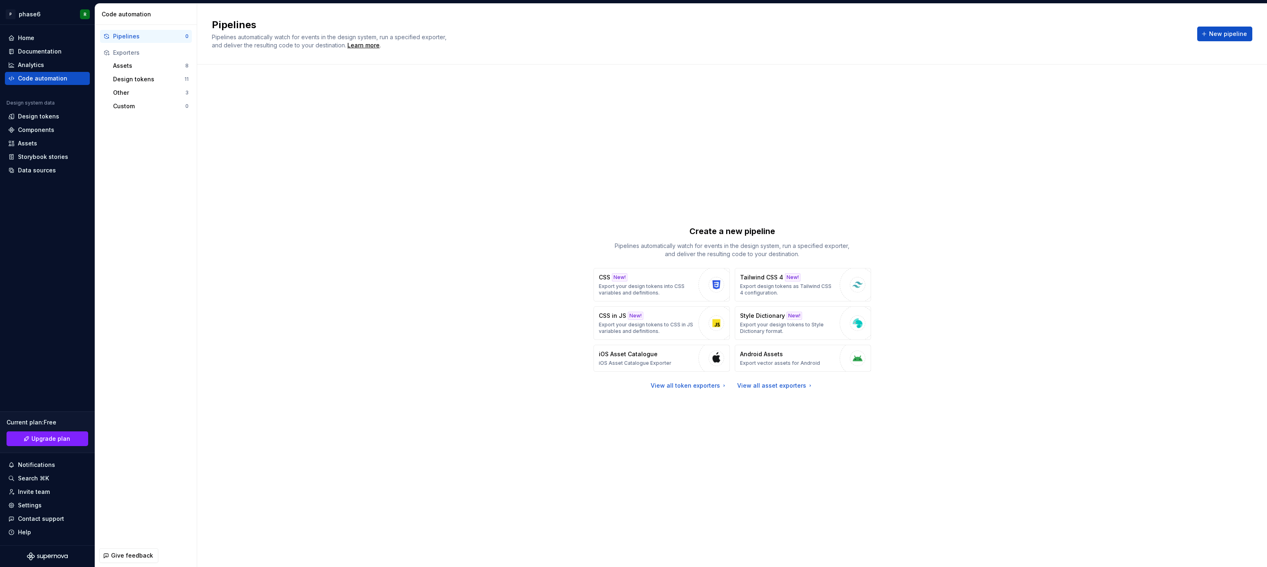
click at [426, 272] on div "Create a new pipeline Pipelines automatically watch for events in the design sy…" at bounding box center [732, 307] width 1041 height 456
click at [393, 274] on div "Create a new pipeline Pipelines automatically watch for events in the design sy…" at bounding box center [732, 307] width 1041 height 456
click at [416, 267] on div "Create a new pipeline Pipelines automatically watch for events in the design sy…" at bounding box center [732, 307] width 1041 height 456
click at [411, 308] on div "Create a new pipeline Pipelines automatically watch for events in the design sy…" at bounding box center [732, 307] width 1041 height 456
click at [418, 279] on div "Create a new pipeline Pipelines automatically watch for events in the design sy…" at bounding box center [732, 307] width 1041 height 456
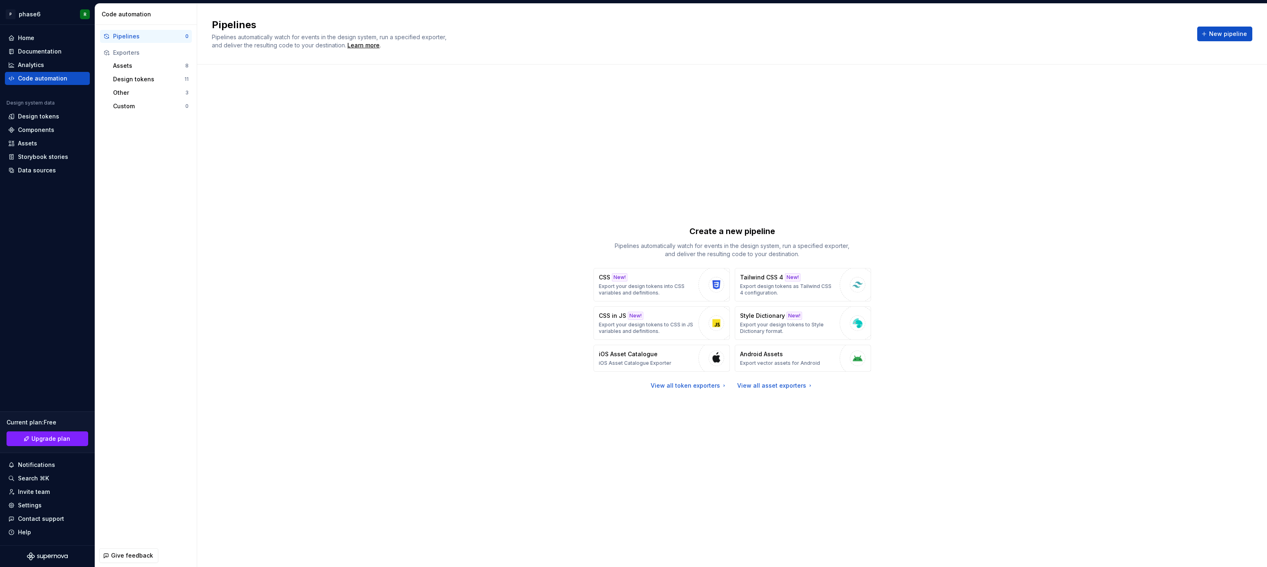
click at [400, 285] on div "Create a new pipeline Pipelines automatically watch for events in the design sy…" at bounding box center [732, 307] width 1041 height 456
click at [419, 266] on div "Create a new pipeline Pipelines automatically watch for events in the design sy…" at bounding box center [732, 307] width 1041 height 456
click at [388, 272] on div "Create a new pipeline Pipelines automatically watch for events in the design sy…" at bounding box center [732, 307] width 1041 height 456
click at [406, 258] on div "Create a new pipeline Pipelines automatically watch for events in the design sy…" at bounding box center [732, 307] width 1041 height 456
click at [387, 258] on div "Create a new pipeline Pipelines automatically watch for events in the design sy…" at bounding box center [732, 307] width 1041 height 456
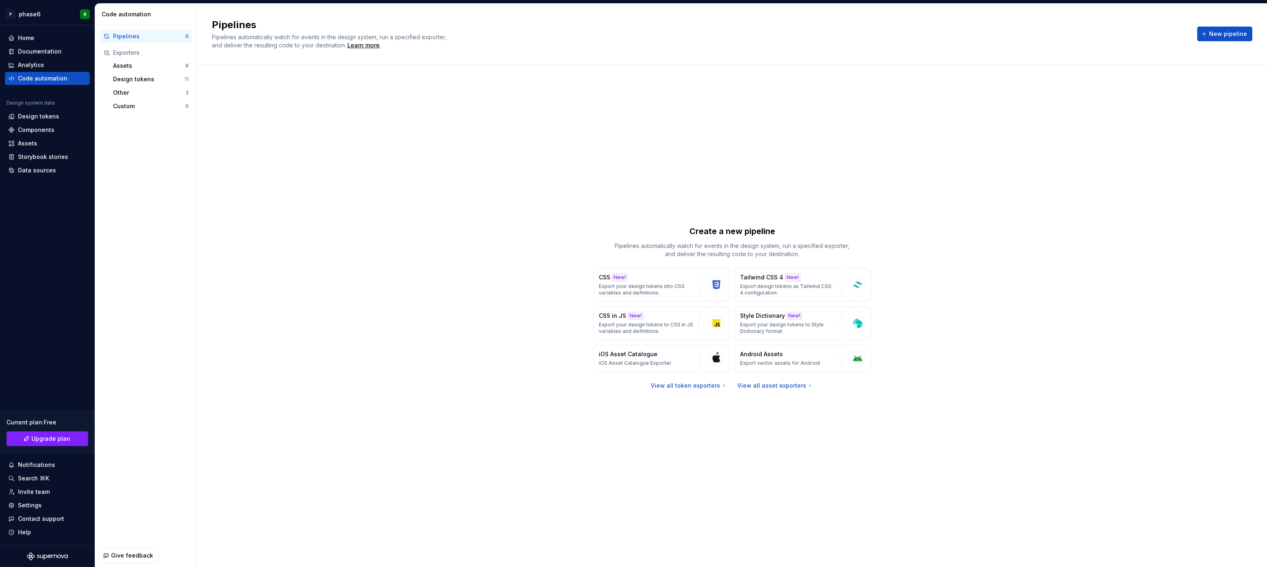
click at [347, 259] on div "Create a new pipeline Pipelines automatically watch for events in the design sy…" at bounding box center [732, 307] width 1041 height 456
click at [391, 221] on div "Create a new pipeline Pipelines automatically watch for events in the design sy…" at bounding box center [732, 307] width 1041 height 456
click at [777, 288] on p "Export design tokens as Tailwind CSS 4 configuration." at bounding box center [788, 289] width 96 height 13
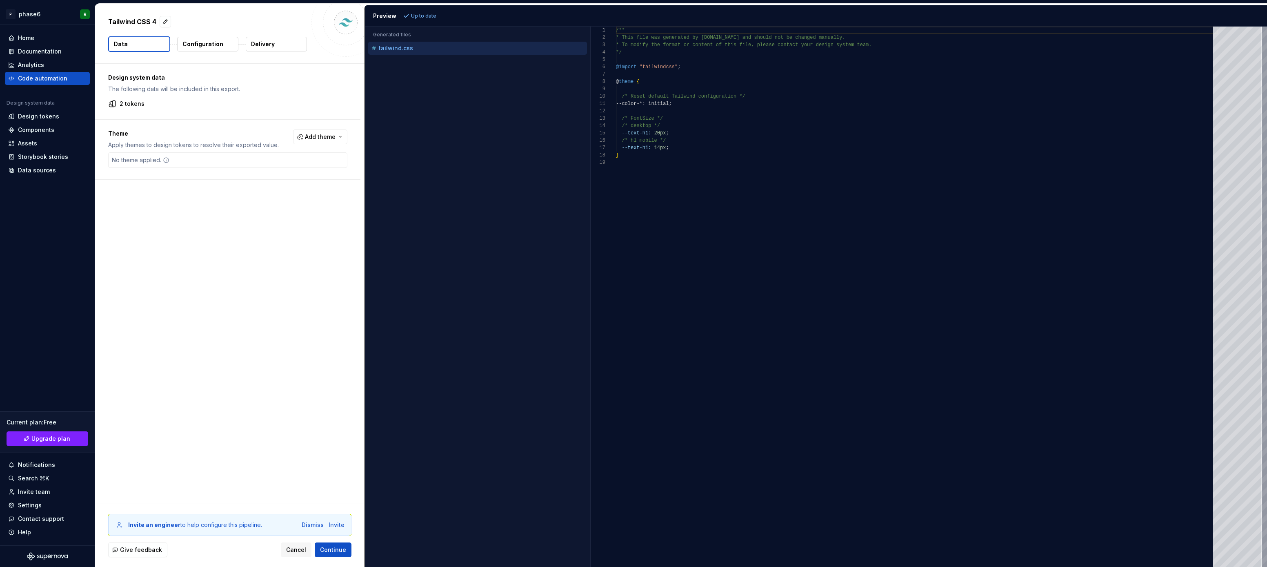
click at [142, 225] on div "Design system data The following data will be included in this export. 2 tokens…" at bounding box center [229, 284] width 269 height 440
click at [43, 116] on div "Design tokens" at bounding box center [38, 116] width 41 height 8
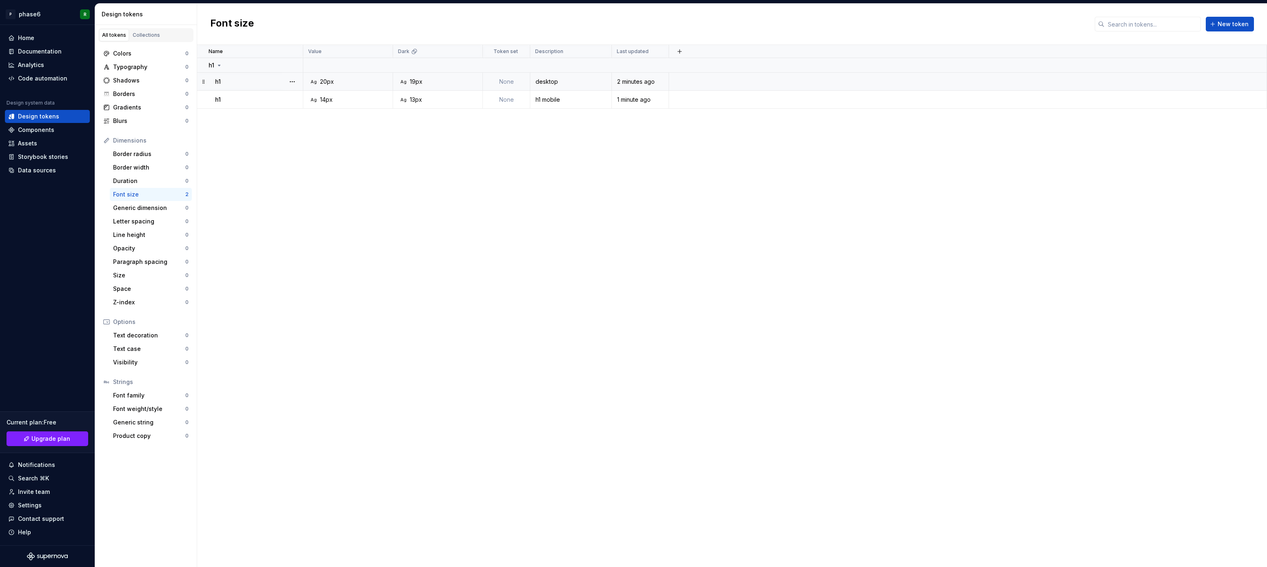
click at [248, 82] on div "h1" at bounding box center [258, 82] width 87 height 8
click at [1105, 102] on textarea "h1" at bounding box center [1167, 101] width 177 height 15
click at [1110, 102] on textarea "h1" at bounding box center [1167, 101] width 177 height 15
type textarea "*"
type textarea "h1-"
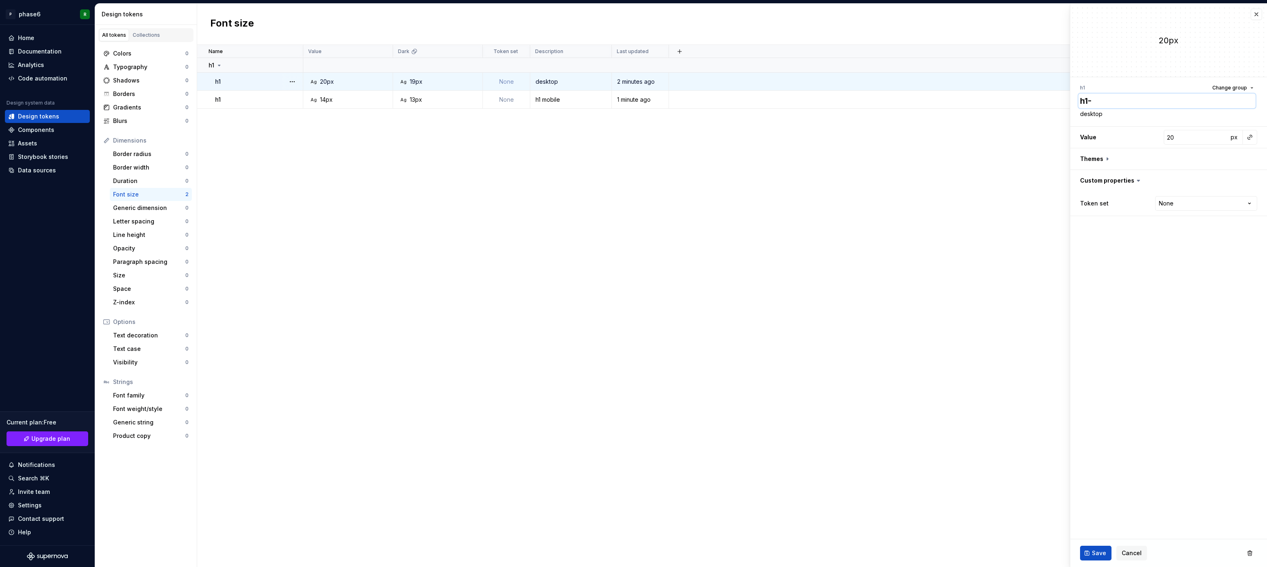
type textarea "*"
type textarea "h1-d"
type textarea "*"
type textarea "h1-de"
type textarea "*"
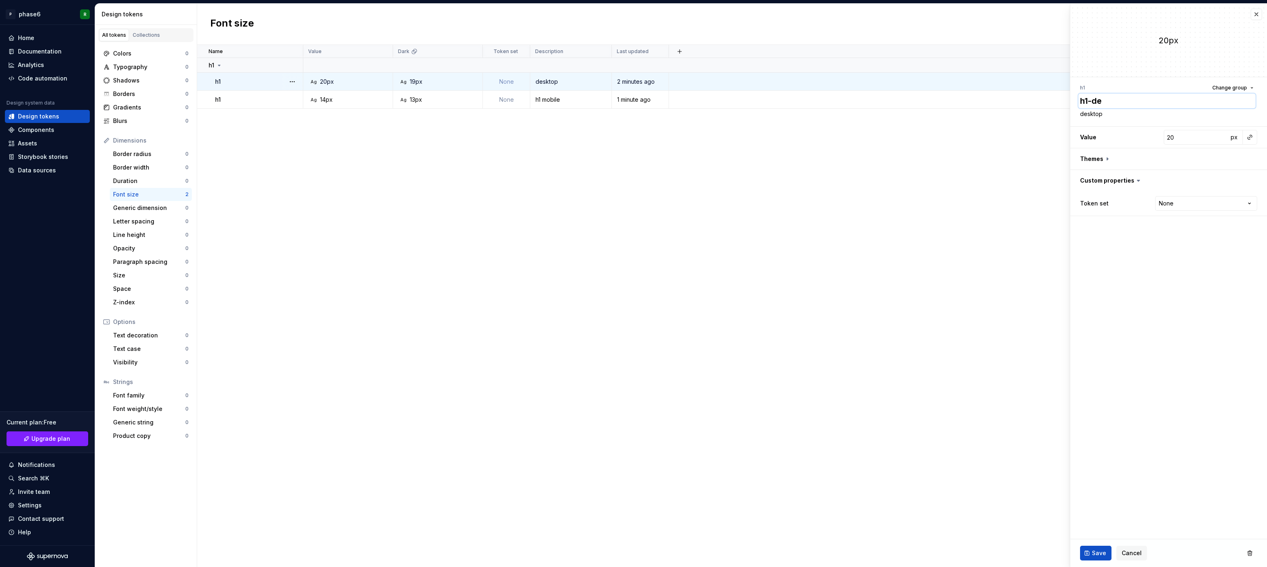
type textarea "h1-dek"
type textarea "*"
type textarea "h1-dekt"
type textarea "*"
type textarea "h1-dekto"
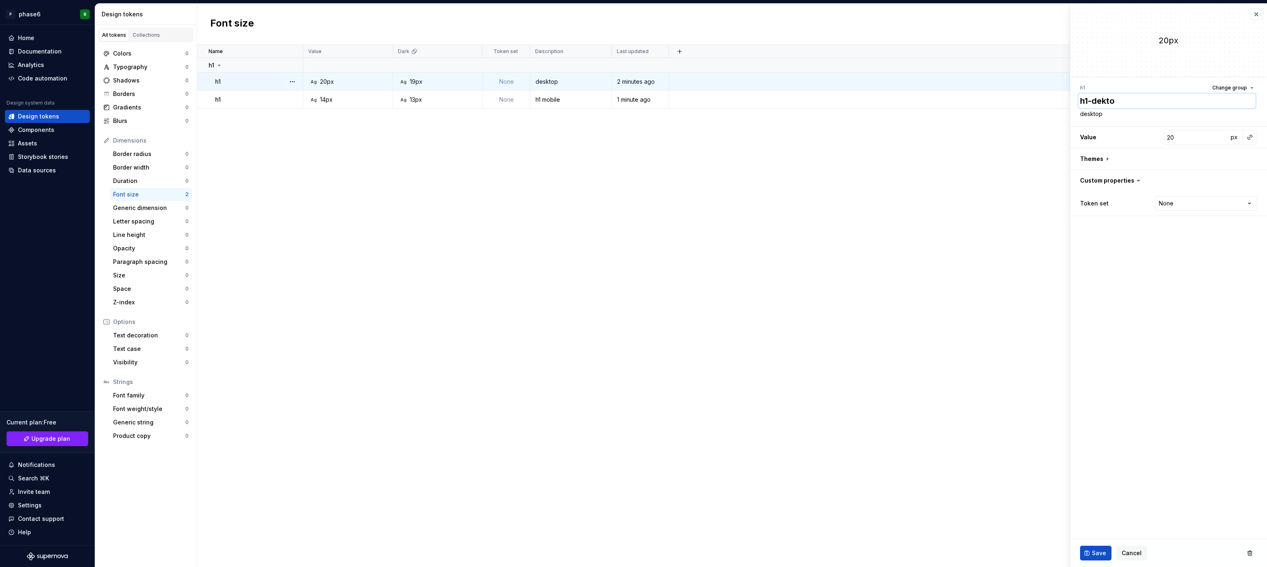
type textarea "*"
type textarea "h1-dektop"
click at [1096, 552] on span "Save" at bounding box center [1099, 553] width 14 height 8
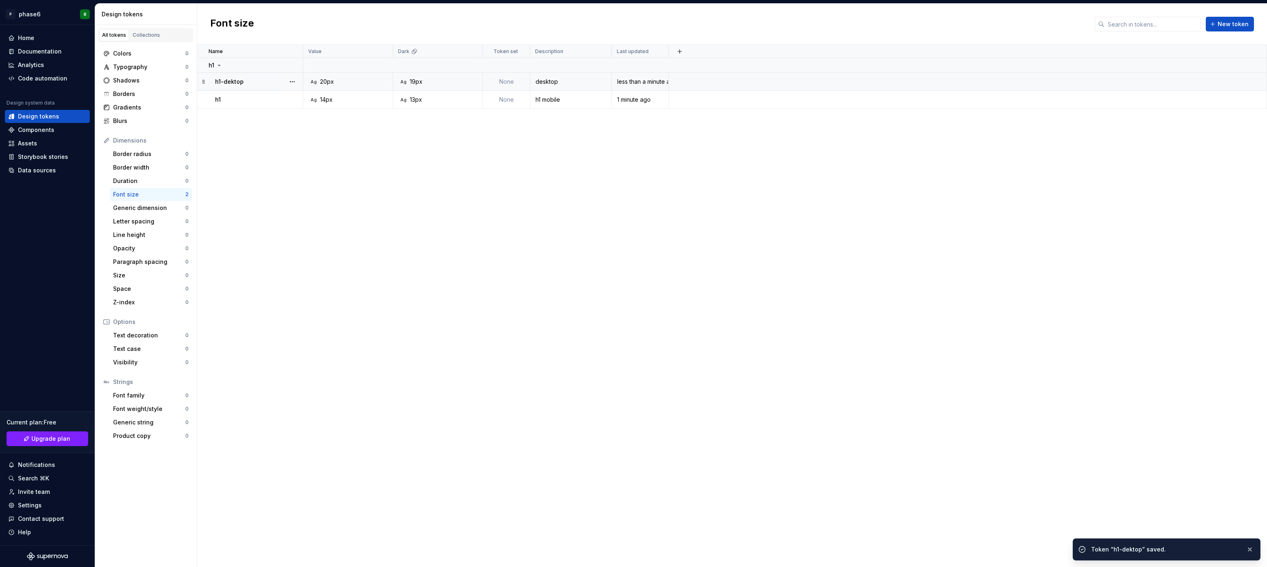
click at [361, 107] on td "Ag 14px" at bounding box center [348, 100] width 90 height 18
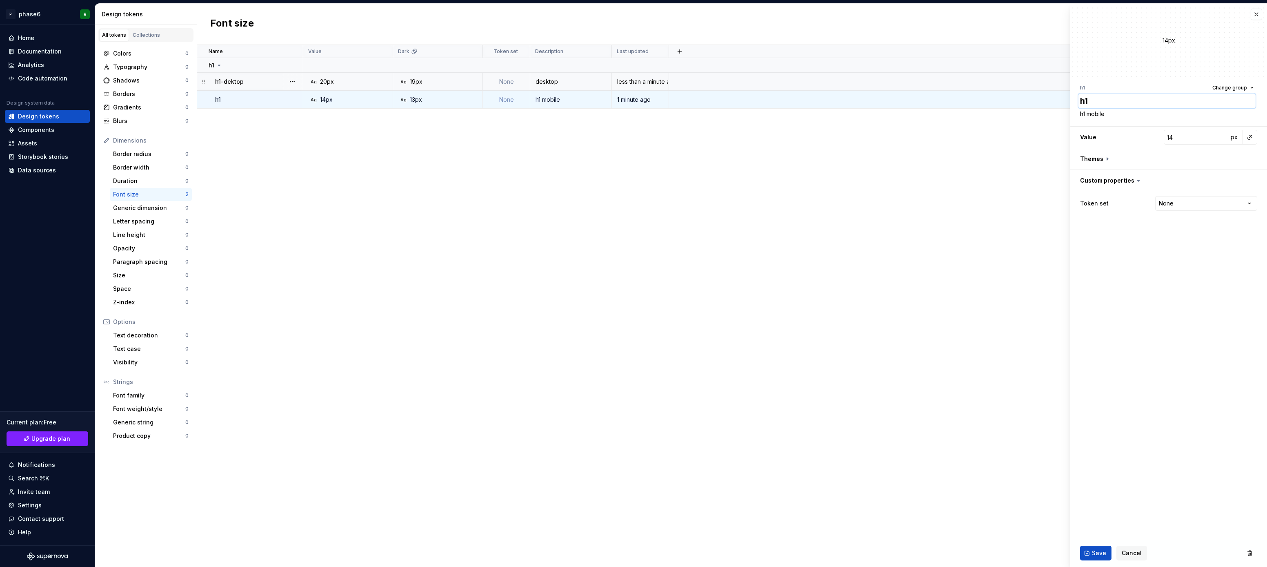
click at [1099, 100] on textarea "h1" at bounding box center [1167, 101] width 177 height 15
click at [1107, 100] on textarea "h1" at bounding box center [1167, 101] width 177 height 15
type textarea "*"
type textarea "h1-"
type textarea "*"
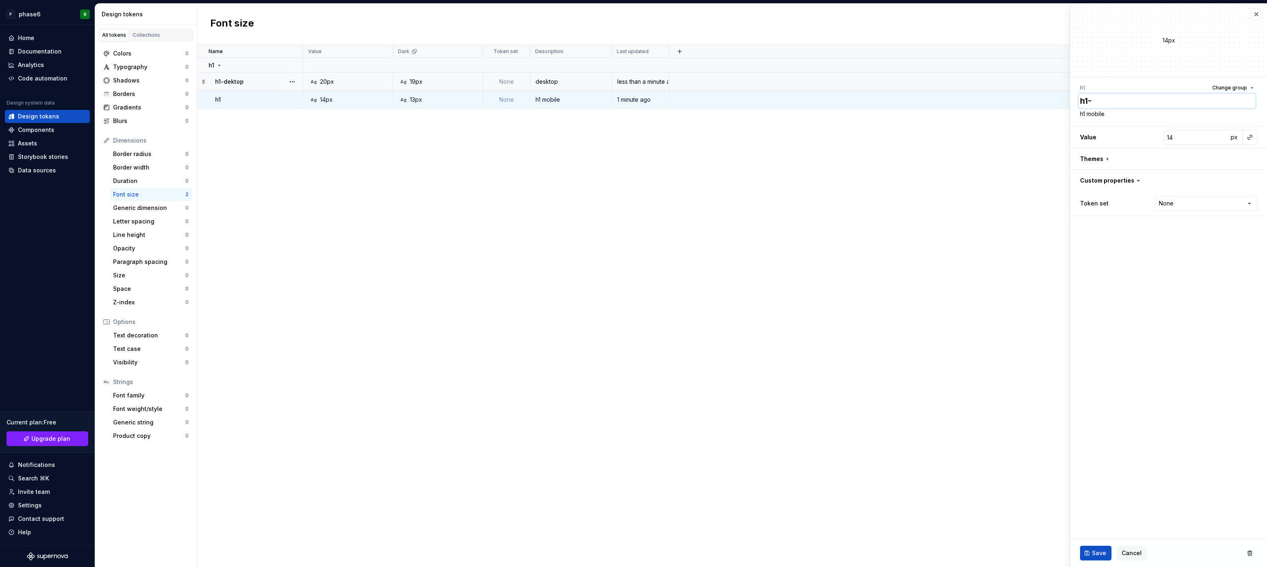
type textarea "h1-m"
type textarea "*"
type textarea "h1-mo"
type textarea "*"
type textarea "h1-mob"
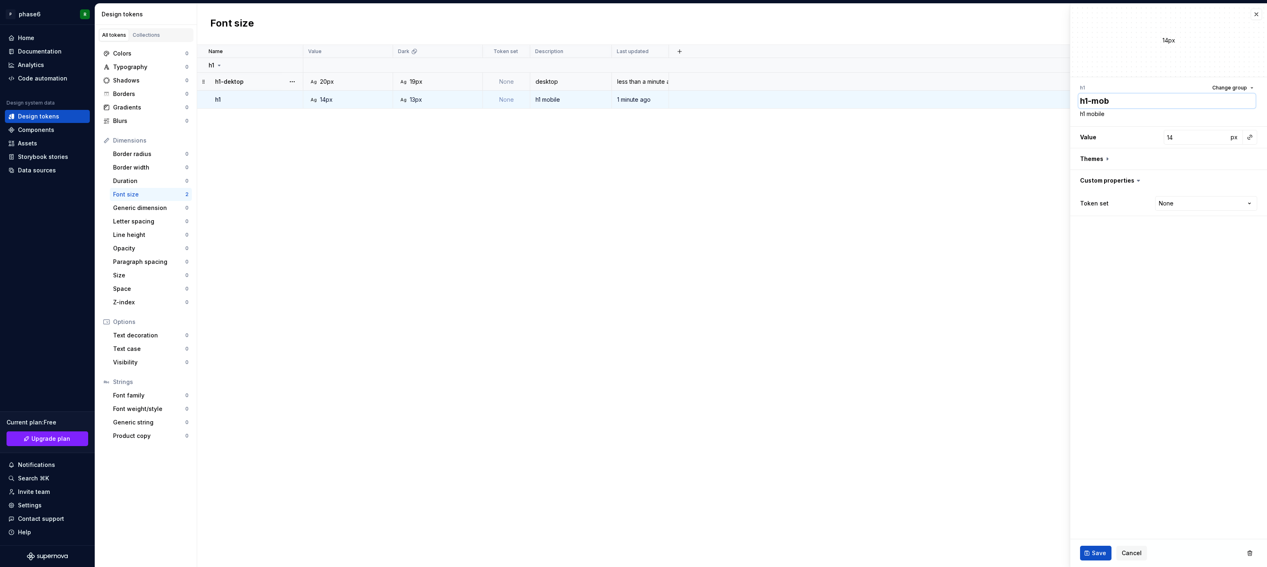
type textarea "*"
type textarea "h1-mobi"
type textarea "*"
type textarea "h1-mobil"
type textarea "*"
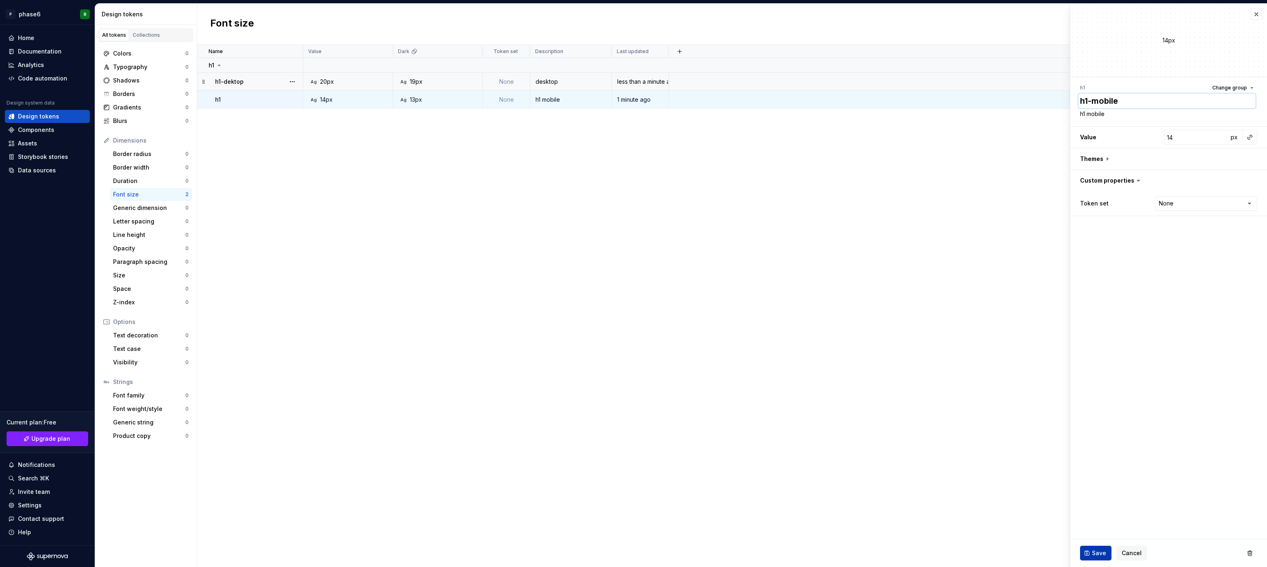
type textarea "h1-mobile"
click at [1099, 552] on span "Save" at bounding box center [1099, 553] width 14 height 8
drag, startPoint x: 528, startPoint y: 358, endPoint x: 537, endPoint y: 355, distance: 9.2
click at [528, 358] on div "Name Value Dark Token set Description Last updated h1 h1-dektop Ag 20px Ag 19px…" at bounding box center [732, 306] width 1070 height 522
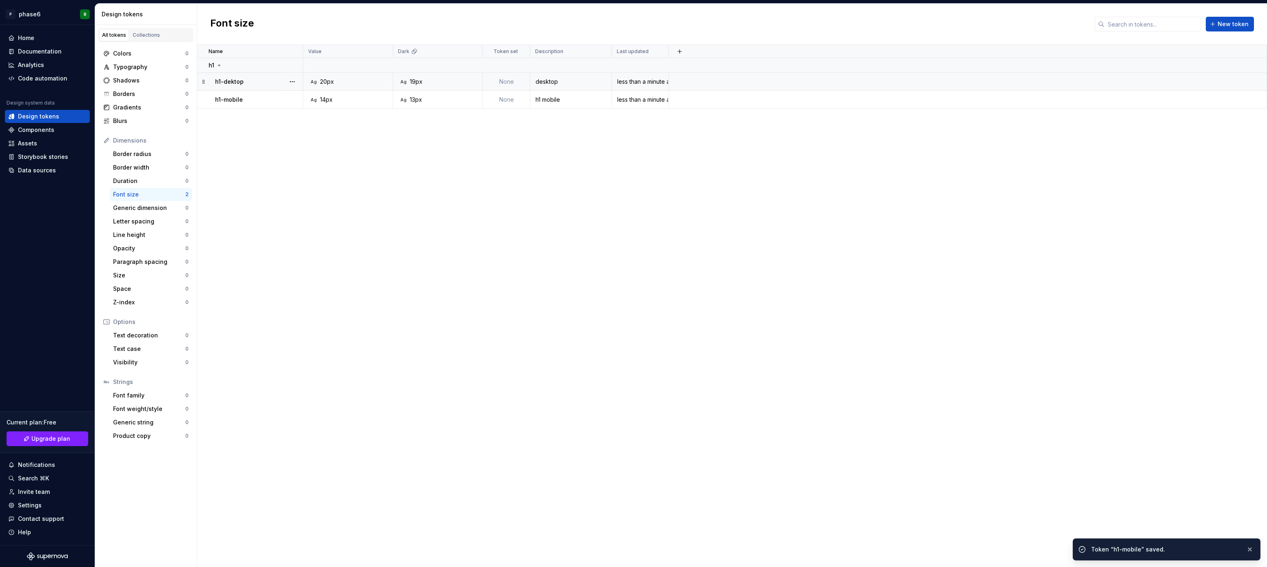
click at [598, 309] on div "Name Value Dark Token set Description Last updated h1 h1-dektop Ag 20px Ag 19px…" at bounding box center [732, 306] width 1070 height 522
drag, startPoint x: 564, startPoint y: 307, endPoint x: 568, endPoint y: 307, distance: 4.5
click at [563, 307] on div "Name Value Dark Token set Description Last updated h1 h1-dektop Ag 20px Ag 19px…" at bounding box center [732, 306] width 1070 height 522
drag, startPoint x: 551, startPoint y: 345, endPoint x: 607, endPoint y: 272, distance: 92.0
click at [550, 345] on div "Name Value Dark Token set Description Last updated h1 h1-dektop Ag 20px Ag 19px…" at bounding box center [732, 306] width 1070 height 522
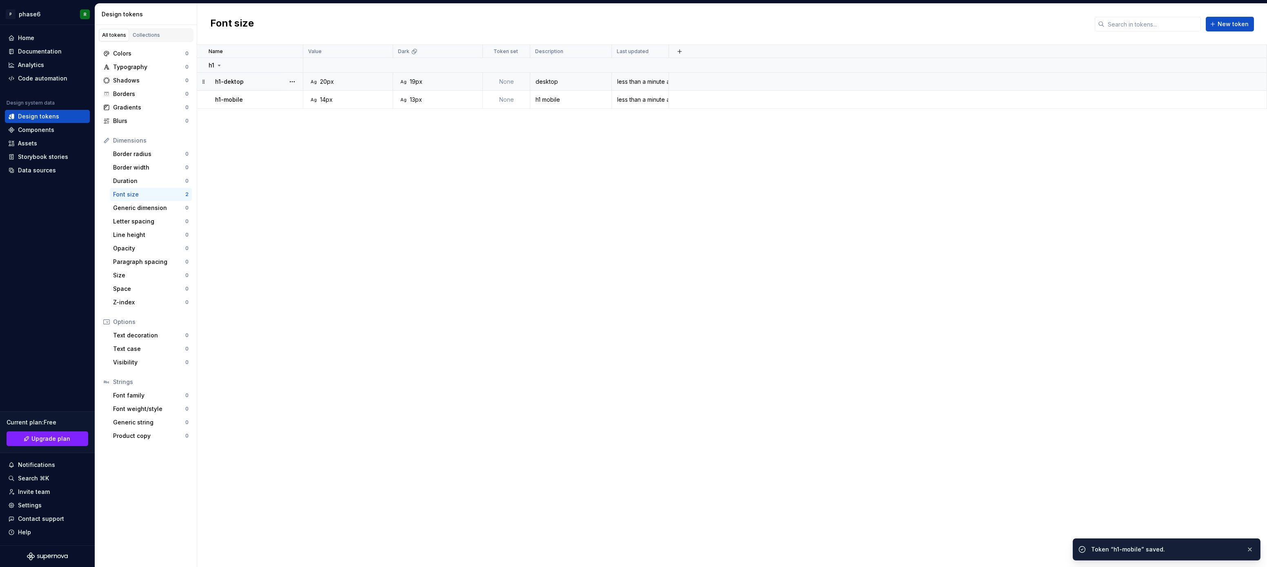
click at [607, 271] on div "Name Value Dark Token set Description Last updated h1 h1-dektop Ag 20px Ag 19px…" at bounding box center [732, 306] width 1070 height 522
drag, startPoint x: 537, startPoint y: 301, endPoint x: 550, endPoint y: 294, distance: 15.5
click at [537, 301] on div "Name Value Dark Token set Description Last updated h1 h1-dektop Ag 20px Ag 19px…" at bounding box center [732, 306] width 1070 height 522
click at [561, 283] on div "Name Value Dark Token set Description Last updated h1 h1-dektop Ag 20px Ag 19px…" at bounding box center [732, 306] width 1070 height 522
click at [42, 78] on div "Code automation" at bounding box center [42, 78] width 49 height 8
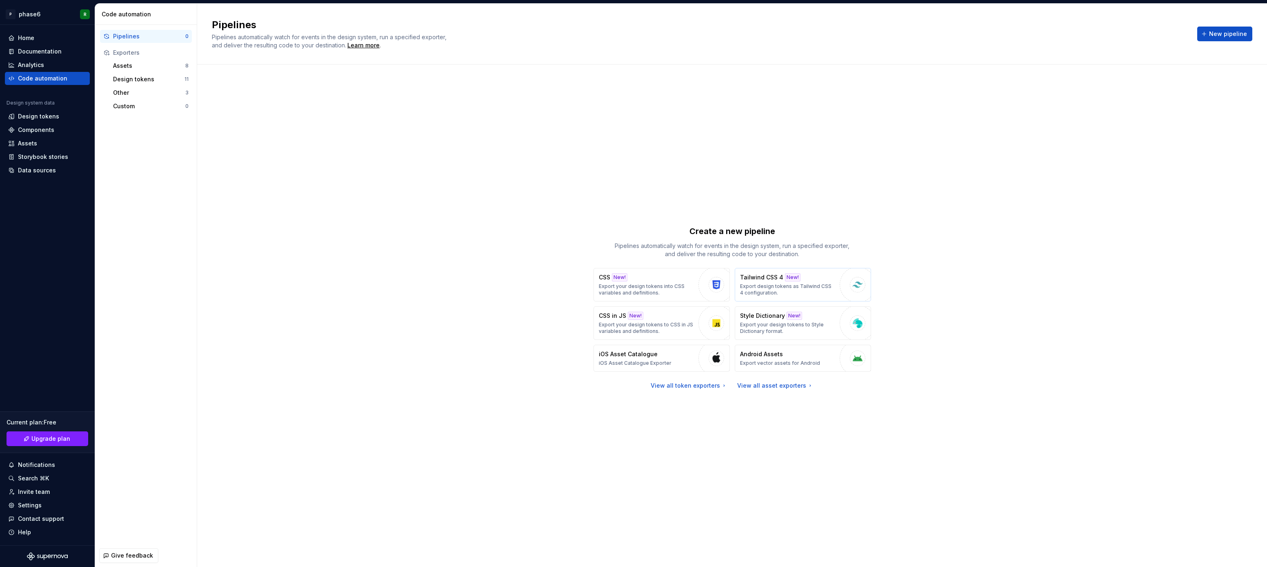
click at [767, 287] on p "Export design tokens as Tailwind CSS 4 configuration." at bounding box center [788, 289] width 96 height 13
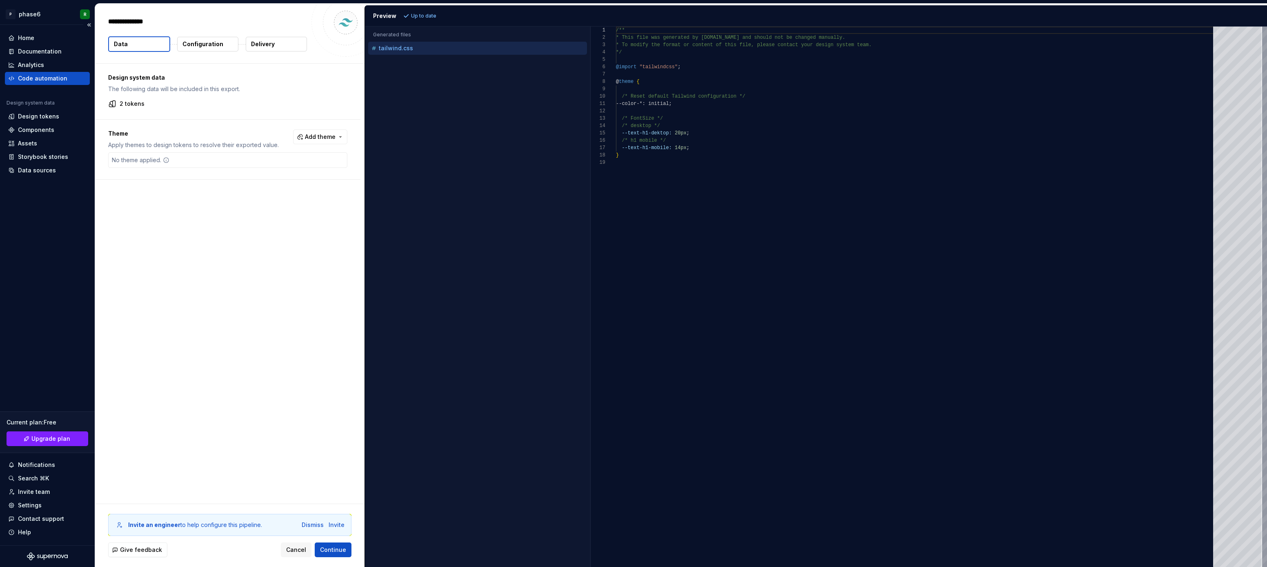
click at [41, 81] on div "Code automation" at bounding box center [42, 78] width 49 height 8
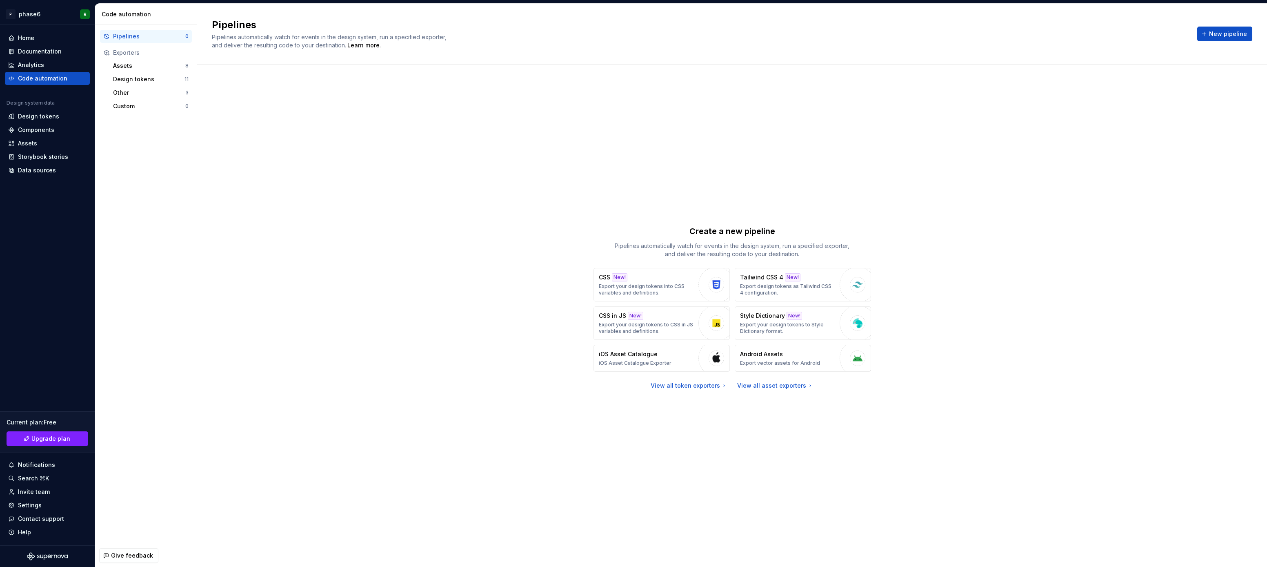
click at [481, 243] on div "Create a new pipeline Pipelines automatically watch for events in the design sy…" at bounding box center [732, 307] width 1041 height 456
click at [495, 185] on div "Create a new pipeline Pipelines automatically watch for events in the design sy…" at bounding box center [732, 307] width 1041 height 456
click at [532, 260] on div "Create a new pipeline Pipelines automatically watch for events in the design sy…" at bounding box center [732, 307] width 1041 height 456
click at [586, 209] on div "Create a new pipeline Pipelines automatically watch for events in the design sy…" at bounding box center [732, 307] width 1041 height 456
click at [983, 284] on div "Create a new pipeline Pipelines automatically watch for events in the design sy…" at bounding box center [732, 307] width 1041 height 456
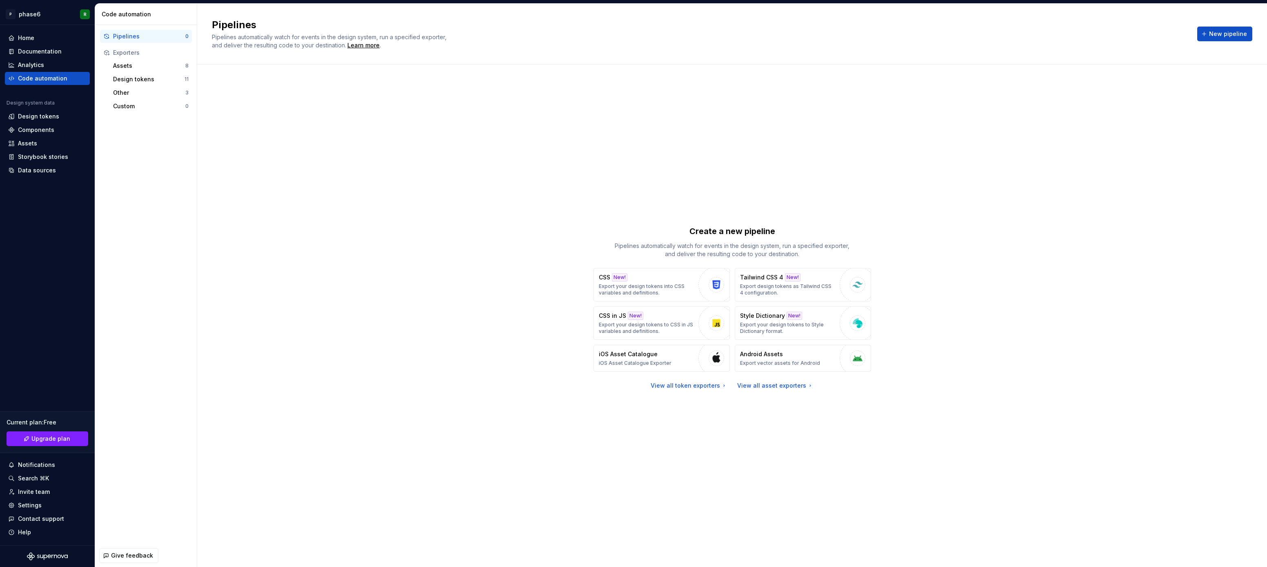
click at [967, 181] on div "Create a new pipeline Pipelines automatically watch for events in the design sy…" at bounding box center [732, 307] width 1041 height 456
click at [949, 239] on div "Create a new pipeline Pipelines automatically watch for events in the design sy…" at bounding box center [732, 307] width 1041 height 456
click at [951, 265] on div "Create a new pipeline Pipelines automatically watch for events in the design sy…" at bounding box center [732, 307] width 1041 height 456
click at [952, 247] on div "Create a new pipeline Pipelines automatically watch for events in the design sy…" at bounding box center [732, 307] width 1041 height 456
click at [773, 325] on p "Export your design tokens to Style Dictionary format." at bounding box center [788, 327] width 96 height 13
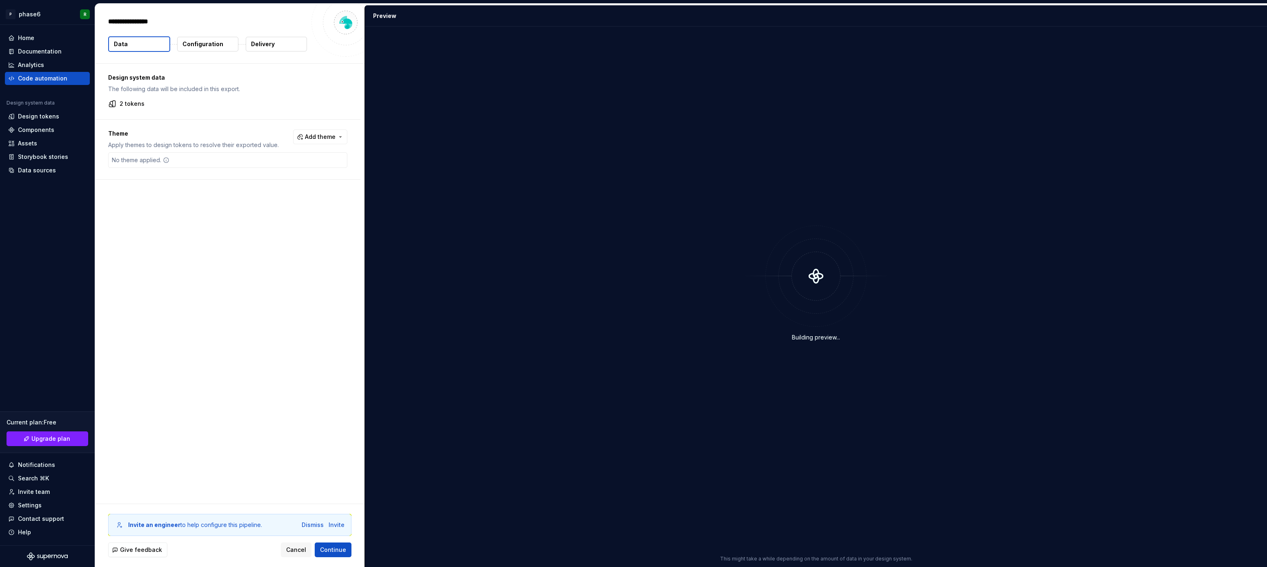
click at [239, 392] on div "Design system data The following data will be included in this export. 2 tokens…" at bounding box center [229, 284] width 269 height 440
click at [278, 374] on div "Design system data The following data will be included in this export. 2 tokens…" at bounding box center [229, 284] width 269 height 440
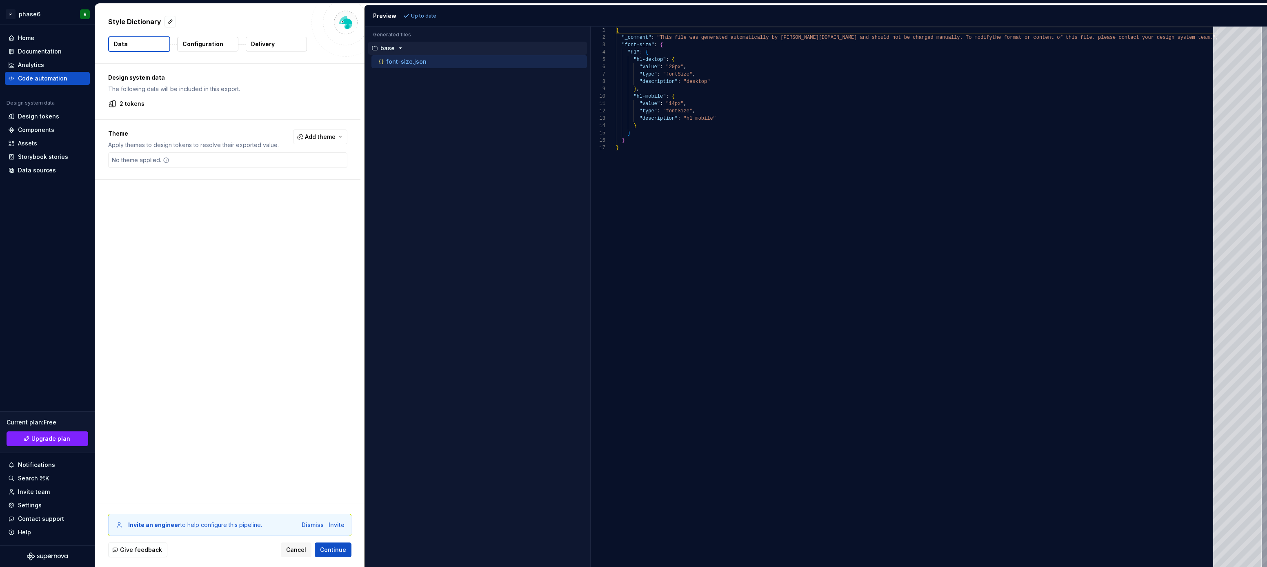
drag, startPoint x: 176, startPoint y: 304, endPoint x: 231, endPoint y: 269, distance: 65.4
click at [175, 304] on div "Design system data The following data will be included in this export. 2 tokens…" at bounding box center [229, 284] width 269 height 440
click at [239, 260] on div "Design system data The following data will be included in this export. 2 tokens…" at bounding box center [229, 284] width 269 height 440
click at [247, 257] on div "Design system data The following data will be included in this export. 2 tokens…" at bounding box center [229, 284] width 269 height 440
click at [218, 287] on div "Design system data The following data will be included in this export. 2 tokens…" at bounding box center [229, 284] width 269 height 440
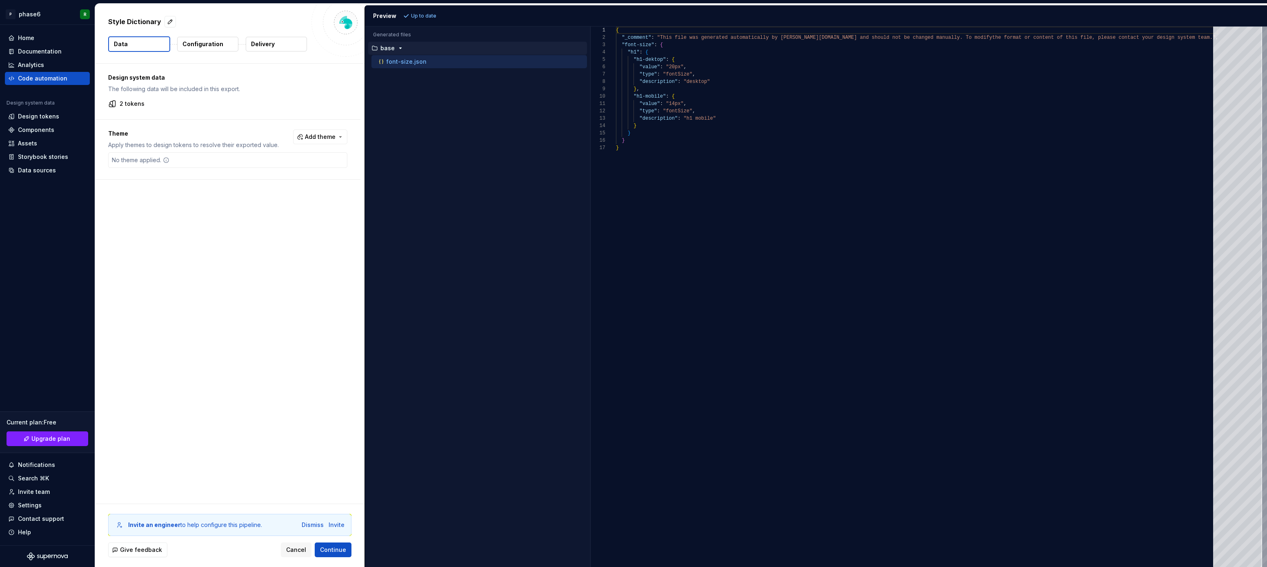
click at [264, 275] on div "Design system data The following data will be included in this export. 2 tokens…" at bounding box center [229, 284] width 269 height 440
drag, startPoint x: 226, startPoint y: 295, endPoint x: 234, endPoint y: 292, distance: 9.0
click at [226, 295] on div "Design system data The following data will be included in this export. 2 tokens…" at bounding box center [229, 284] width 269 height 440
click at [243, 282] on div "Design system data The following data will be included in this export. 2 tokens…" at bounding box center [229, 284] width 269 height 440
click at [223, 288] on div "Design system data The following data will be included in this export. 2 tokens…" at bounding box center [229, 284] width 269 height 440
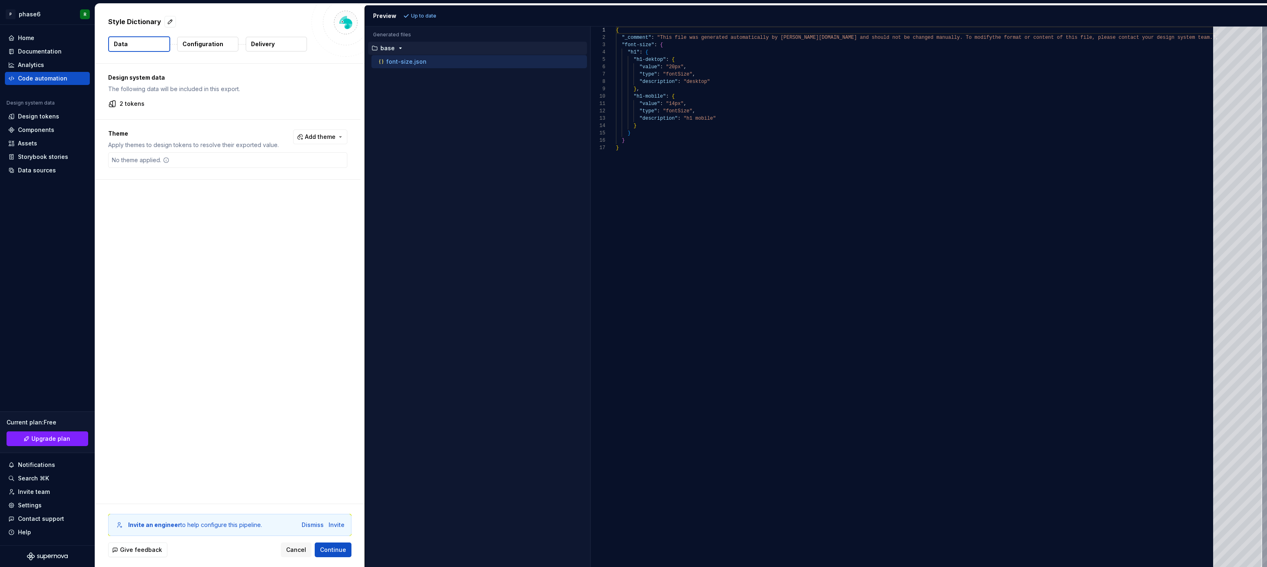
click at [241, 280] on div "Design system data The following data will be included in this export. 2 tokens…" at bounding box center [229, 284] width 269 height 440
click at [229, 286] on div "Design system data The following data will be included in this export. 2 tokens…" at bounding box center [229, 284] width 269 height 440
click at [262, 246] on div "Design system data The following data will be included in this export. 2 tokens…" at bounding box center [229, 284] width 269 height 440
click at [342, 138] on button "Add theme" at bounding box center [320, 136] width 54 height 15
click at [230, 289] on html "P phase6 R Home Documentation Analytics Code automation Design system data Desi…" at bounding box center [633, 283] width 1267 height 567
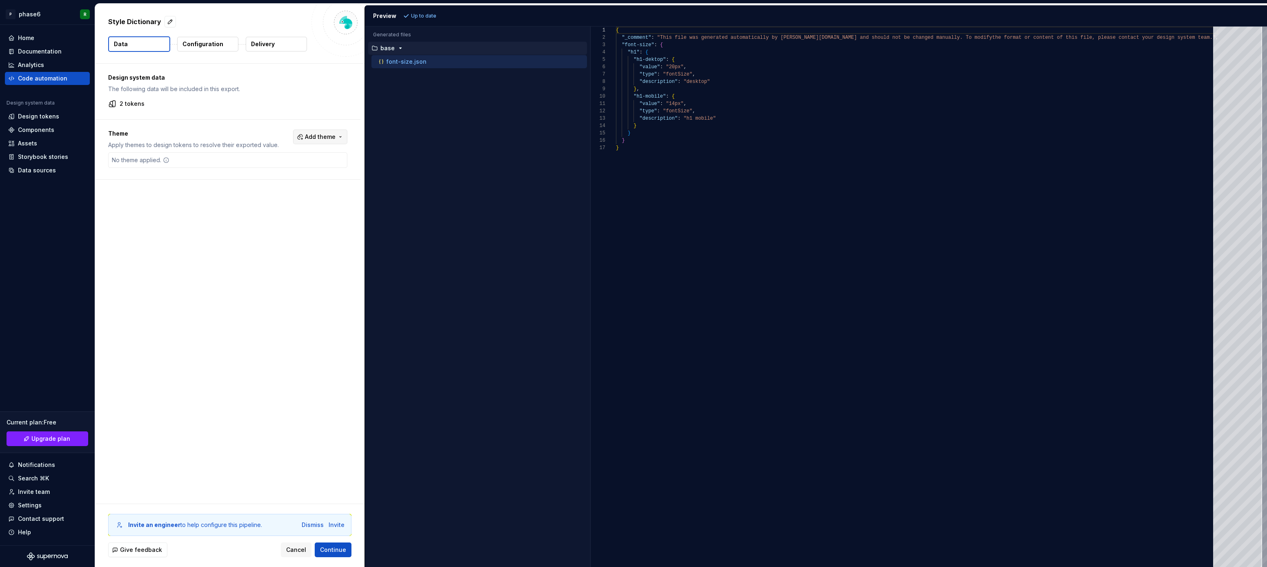
click at [344, 134] on button "Add theme" at bounding box center [320, 136] width 54 height 15
click at [262, 171] on div "Suggestions" at bounding box center [262, 169] width 7 height 7
click at [318, 459] on html "P phase6 R Home Documentation Analytics Code automation Design system data Desi…" at bounding box center [633, 283] width 1267 height 567
click at [337, 550] on span "Continue" at bounding box center [333, 549] width 26 height 8
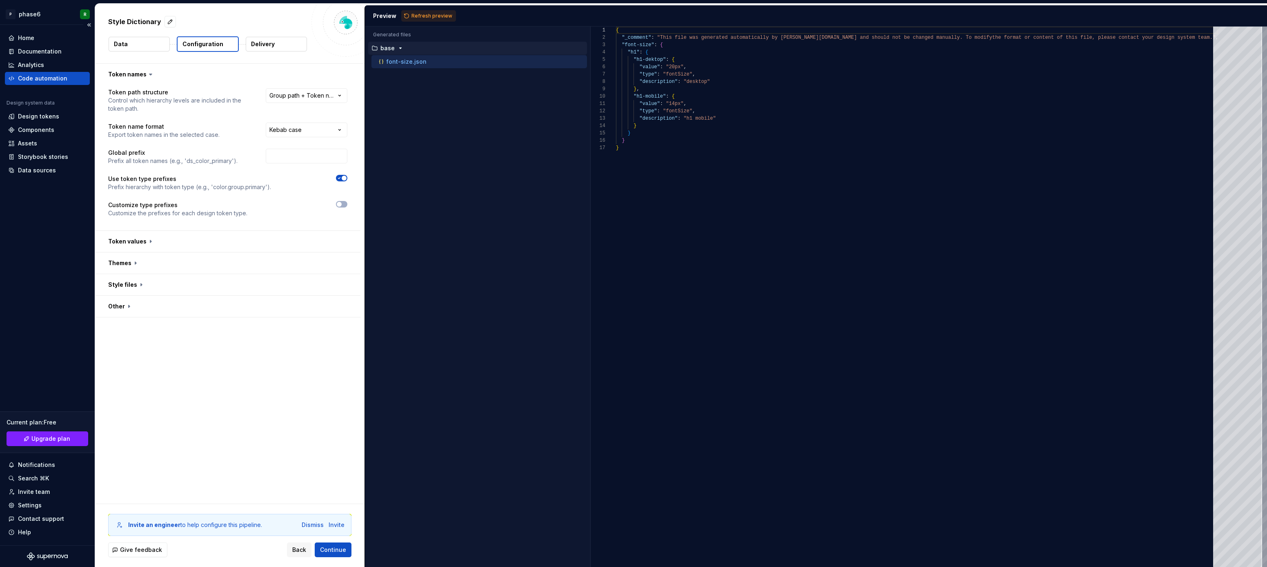
click at [45, 77] on div "Code automation" at bounding box center [42, 78] width 49 height 8
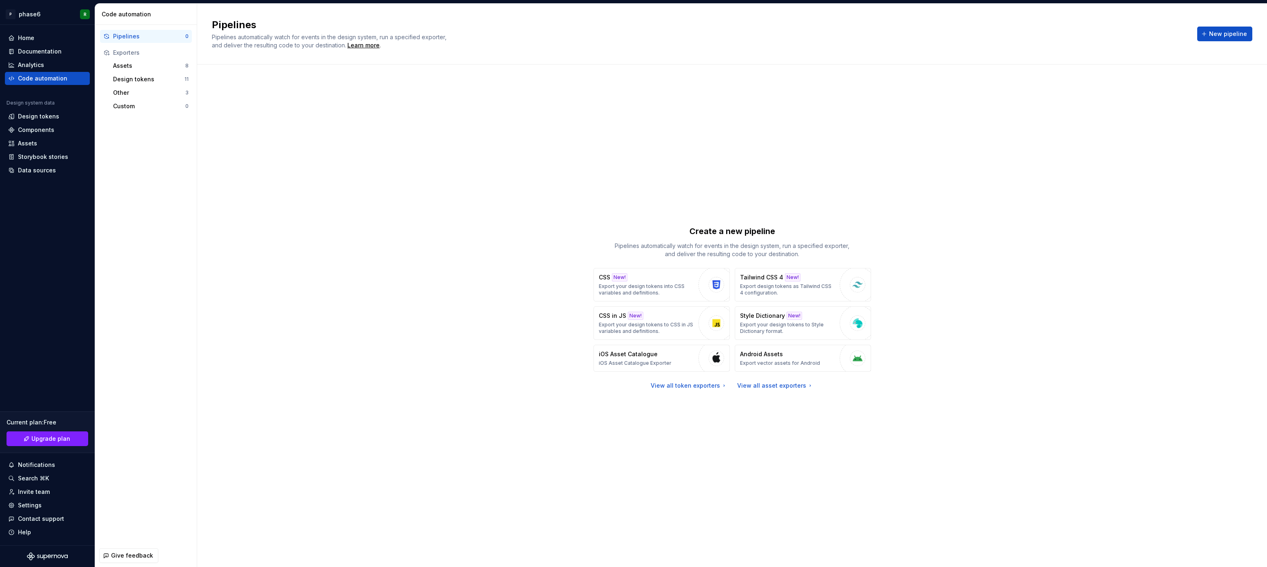
click at [465, 381] on div "Create a new pipeline Pipelines automatically watch for events in the design sy…" at bounding box center [732, 307] width 1041 height 456
click at [465, 345] on div "Create a new pipeline Pipelines automatically watch for events in the design sy…" at bounding box center [732, 307] width 1041 height 456
click at [672, 287] on p "Export your design tokens into CSS variables and definitions." at bounding box center [647, 289] width 96 height 13
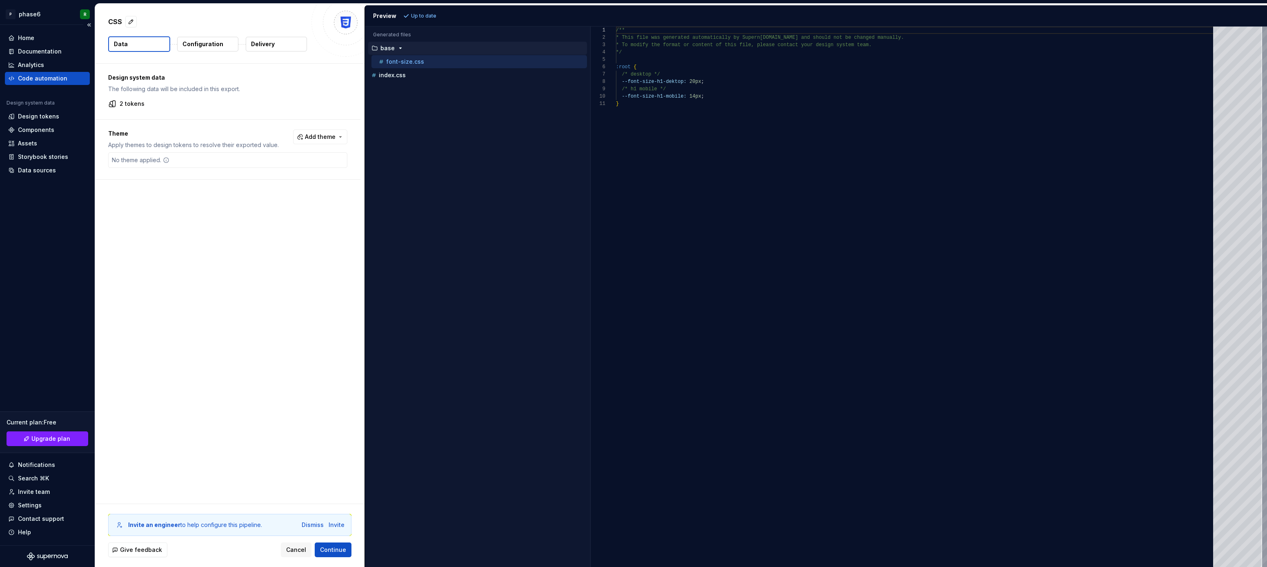
click at [49, 76] on div "Code automation" at bounding box center [42, 78] width 49 height 8
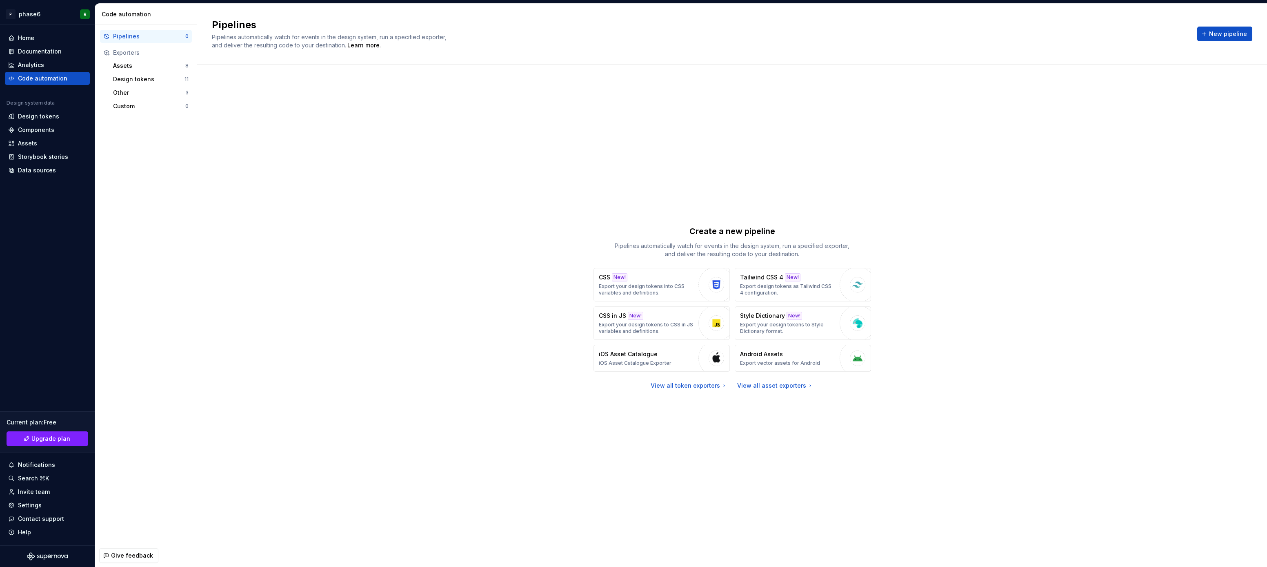
click at [356, 267] on div "Create a new pipeline Pipelines automatically watch for events in the design sy…" at bounding box center [732, 307] width 1041 height 456
click at [766, 288] on p "Export design tokens as Tailwind CSS 4 configuration." at bounding box center [788, 289] width 96 height 13
type textarea "*"
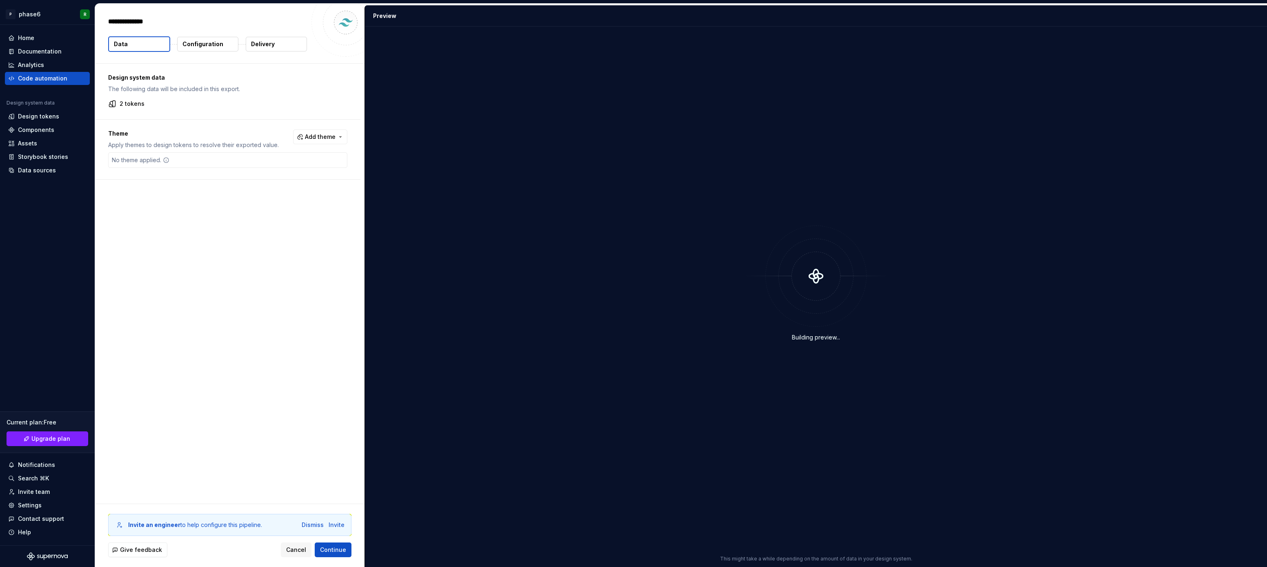
click at [241, 322] on div "Design system data The following data will be included in this export. 2 tokens…" at bounding box center [229, 284] width 269 height 440
click at [258, 313] on div "Design system data The following data will be included in this export. 2 tokens…" at bounding box center [229, 284] width 269 height 440
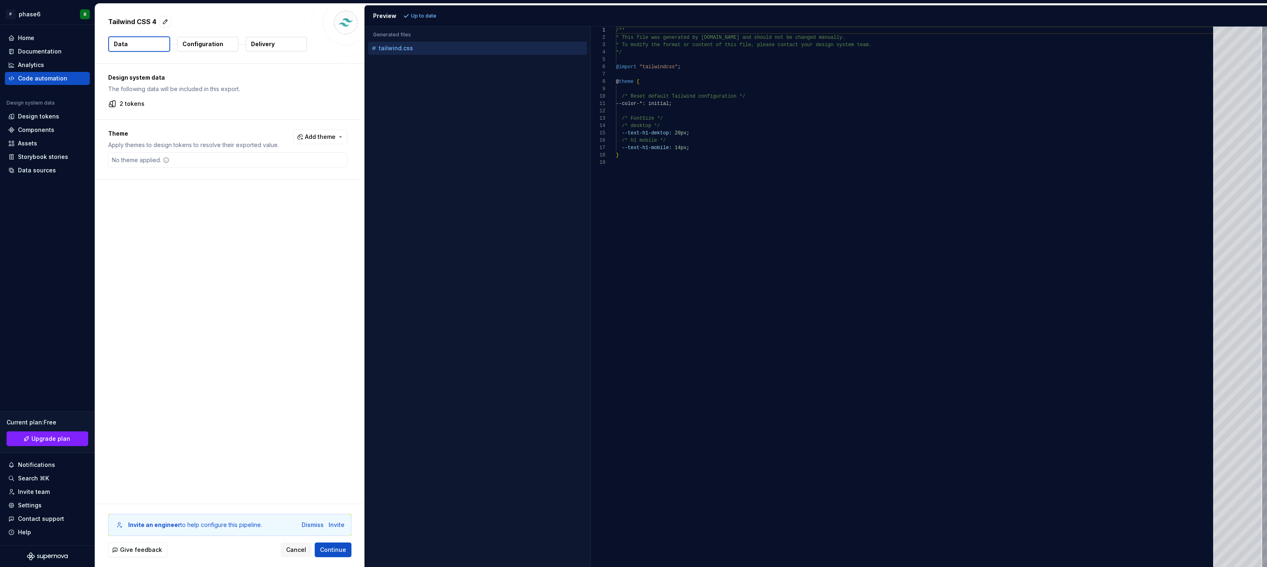
click at [212, 40] on p "Configuration" at bounding box center [203, 44] width 41 height 8
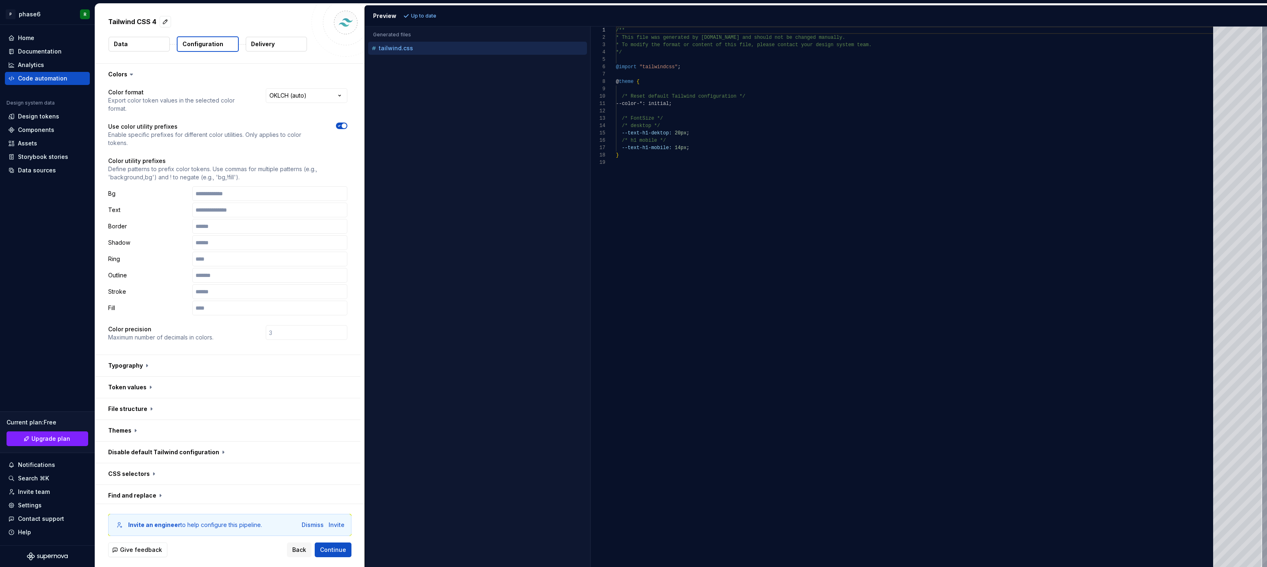
click at [139, 47] on button "Data" at bounding box center [139, 44] width 61 height 15
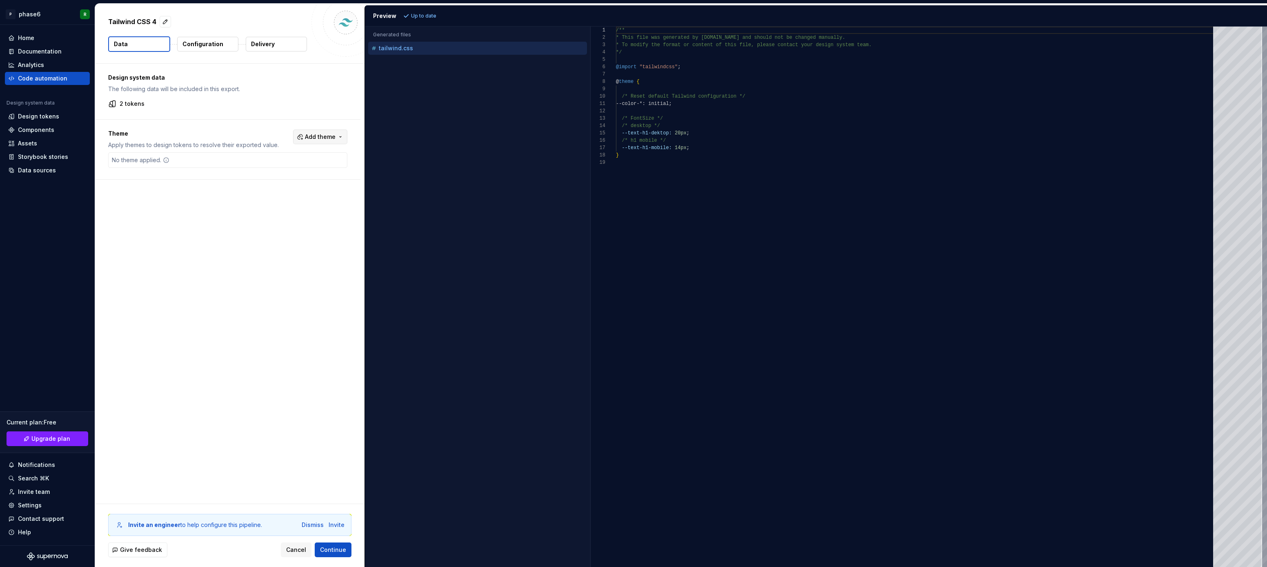
click at [344, 137] on button "Add theme" at bounding box center [320, 136] width 54 height 15
click at [262, 170] on div "Suggestions" at bounding box center [262, 169] width 7 height 7
click at [247, 304] on html "P phase6 R Home Documentation Analytics Code automation Design system data Desi…" at bounding box center [633, 283] width 1267 height 567
click at [337, 551] on span "Continue" at bounding box center [333, 549] width 26 height 8
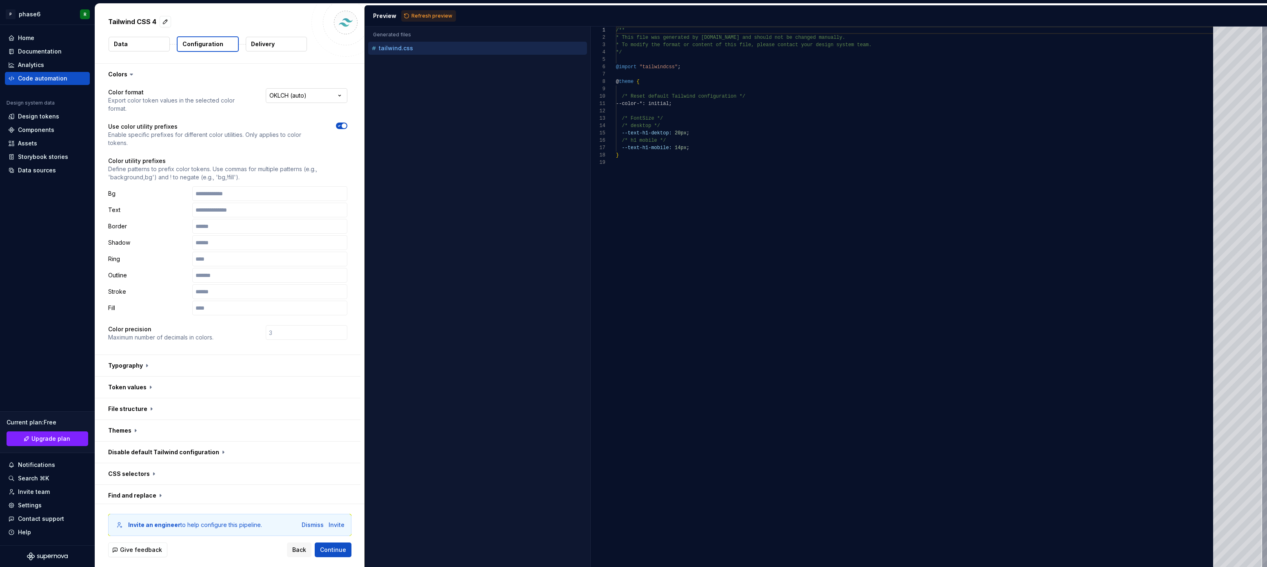
click at [339, 96] on html "**********" at bounding box center [633, 283] width 1267 height 567
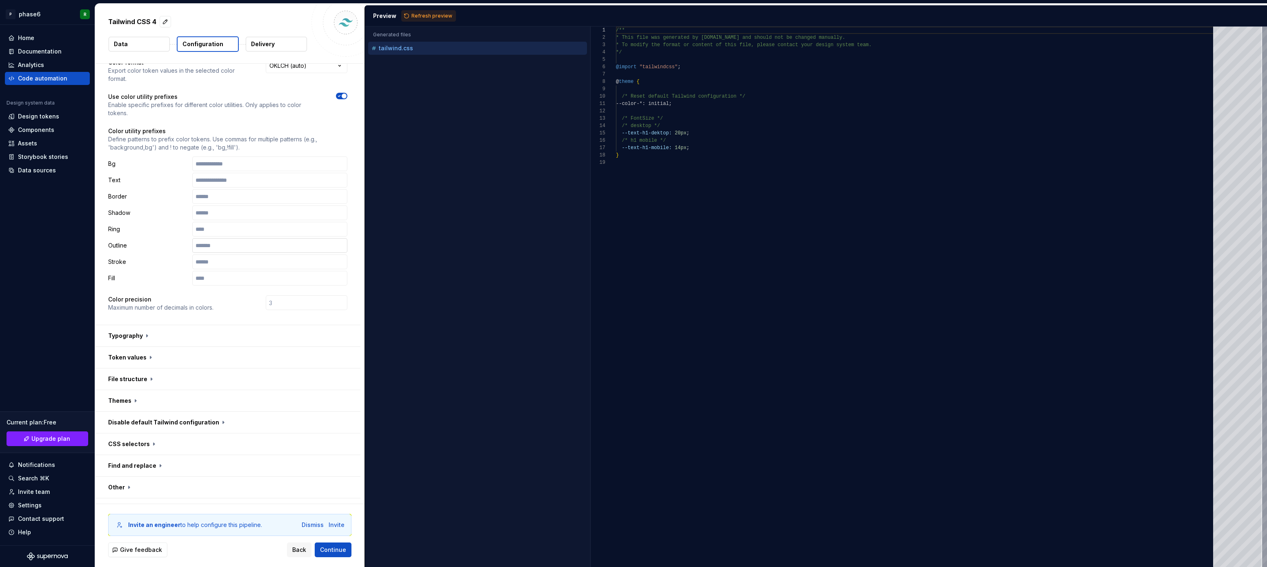
scroll to position [0, 0]
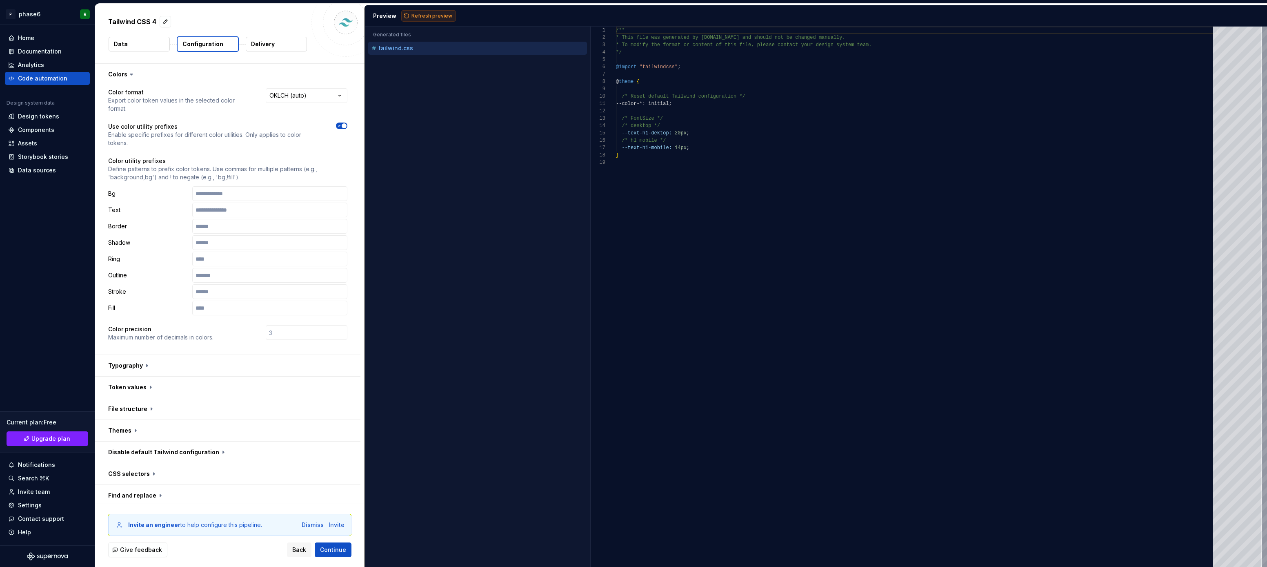
click at [408, 17] on button "Refresh preview" at bounding box center [428, 15] width 55 height 11
click at [405, 62] on p "tailwind.dark.css" at bounding box center [403, 61] width 49 height 7
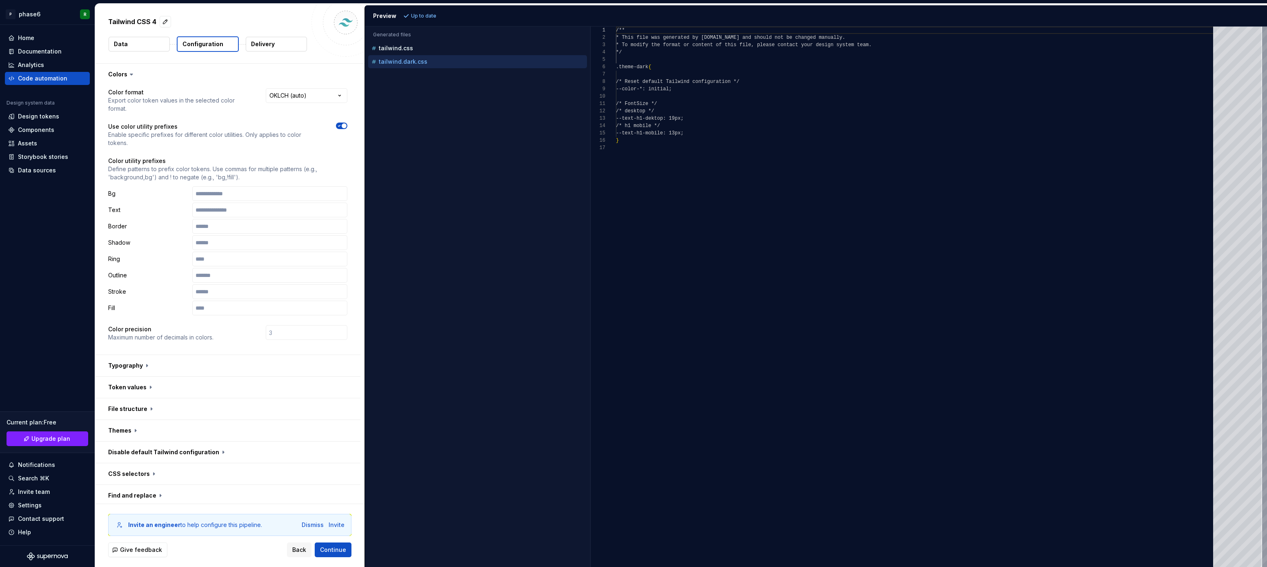
scroll to position [73, 0]
click at [400, 49] on p "tailwind.css" at bounding box center [396, 48] width 34 height 7
click at [403, 60] on p "tailwind.dark.css" at bounding box center [403, 61] width 49 height 7
click at [399, 49] on p "tailwind.css" at bounding box center [396, 48] width 34 height 7
type textarea "**********"
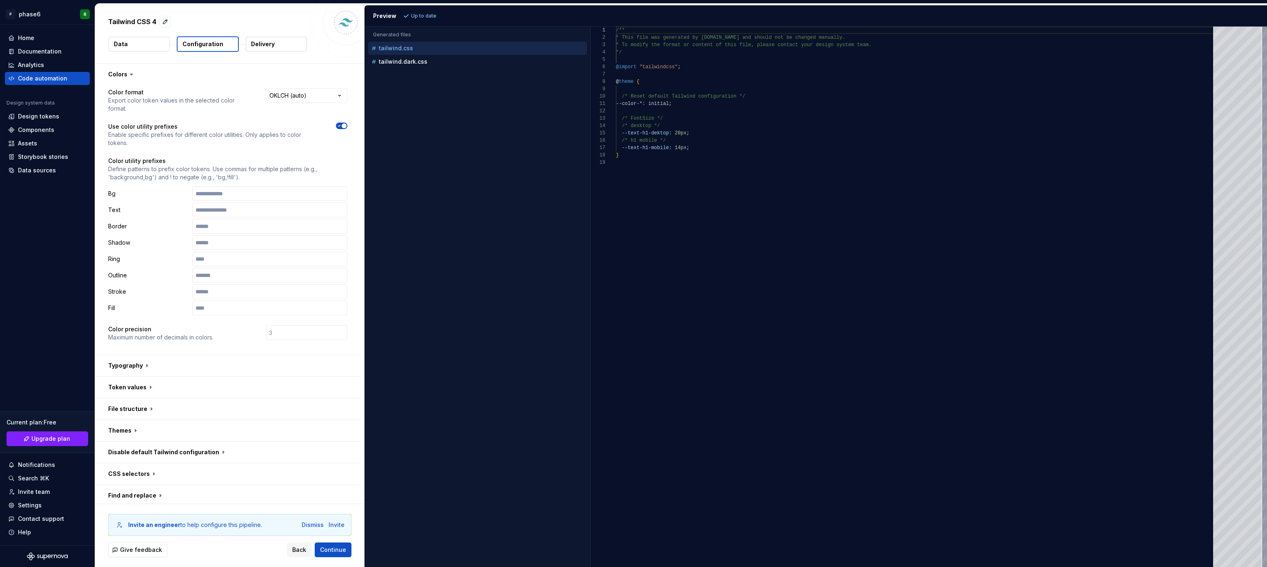
click at [436, 157] on div "Accessibility guide for tree . Navigate the tree with the arrow keys. Common tr…" at bounding box center [477, 303] width 225 height 527
click at [442, 139] on div "Accessibility guide for tree . Navigate the tree with the arrow keys. Common tr…" at bounding box center [477, 303] width 225 height 527
click at [430, 167] on div "Accessibility guide for tree . Navigate the tree with the arrow keys. Common tr…" at bounding box center [477, 303] width 225 height 527
click at [437, 150] on div "Accessibility guide for tree . Navigate the tree with the arrow keys. Common tr…" at bounding box center [477, 303] width 225 height 527
click at [270, 47] on p "Delivery" at bounding box center [263, 44] width 24 height 8
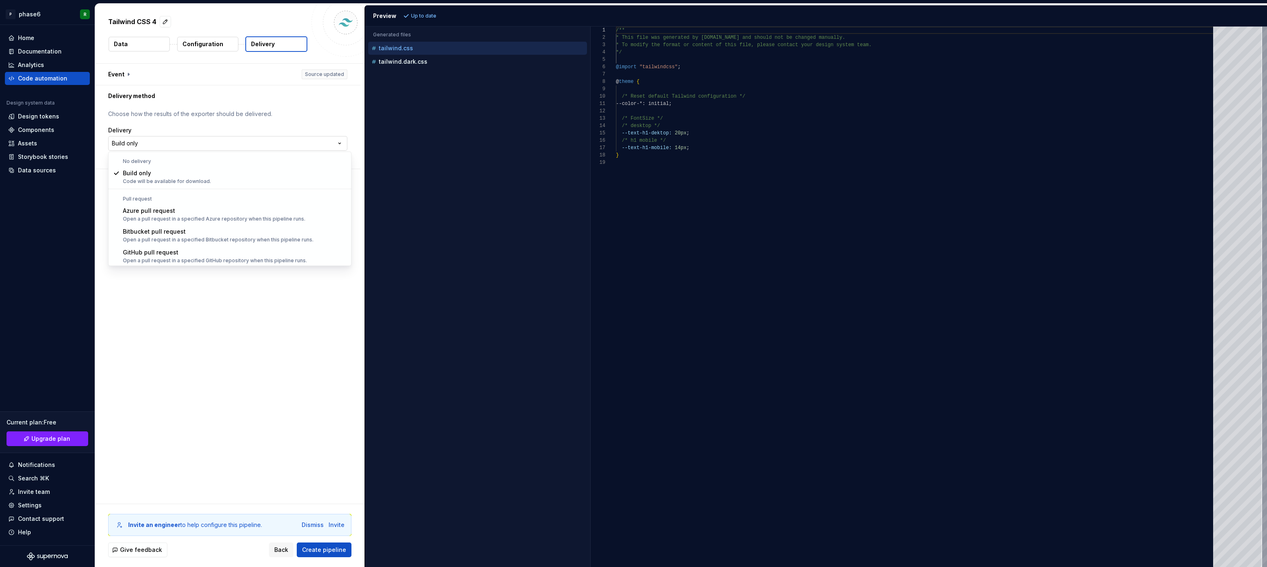
click at [226, 142] on html "**********" at bounding box center [633, 283] width 1267 height 567
select select "******"
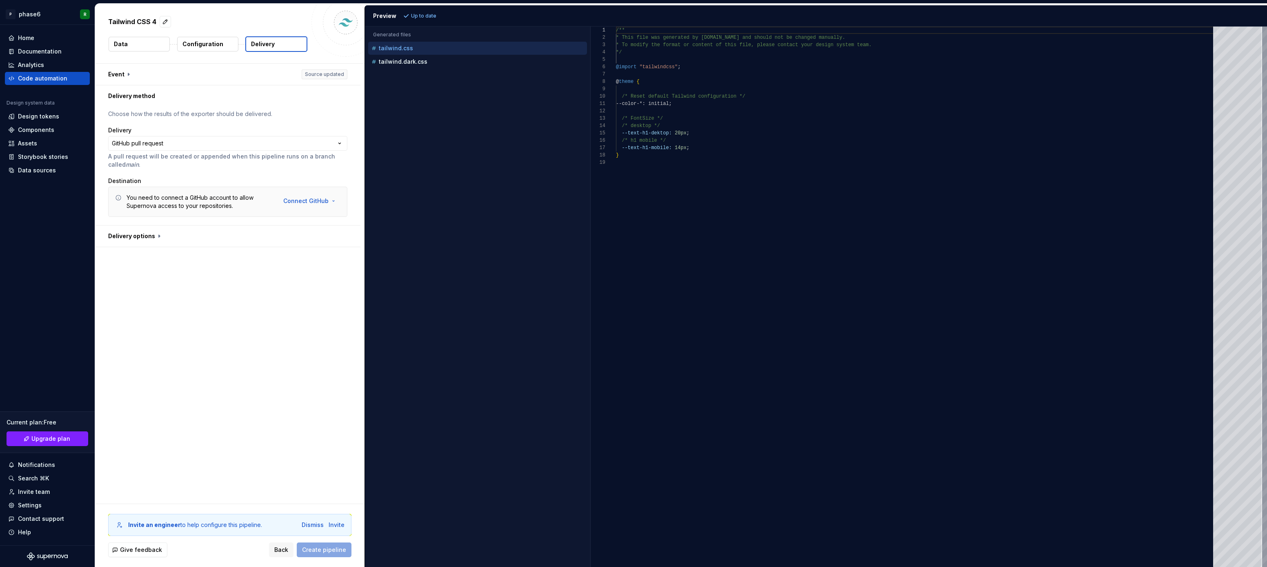
click at [197, 291] on div "**********" at bounding box center [229, 284] width 269 height 440
click at [206, 284] on div "**********" at bounding box center [229, 284] width 269 height 440
click at [336, 200] on html "**********" at bounding box center [633, 283] width 1267 height 567
click at [207, 300] on html "**********" at bounding box center [633, 283] width 1267 height 567
click at [229, 321] on div "**********" at bounding box center [229, 284] width 269 height 440
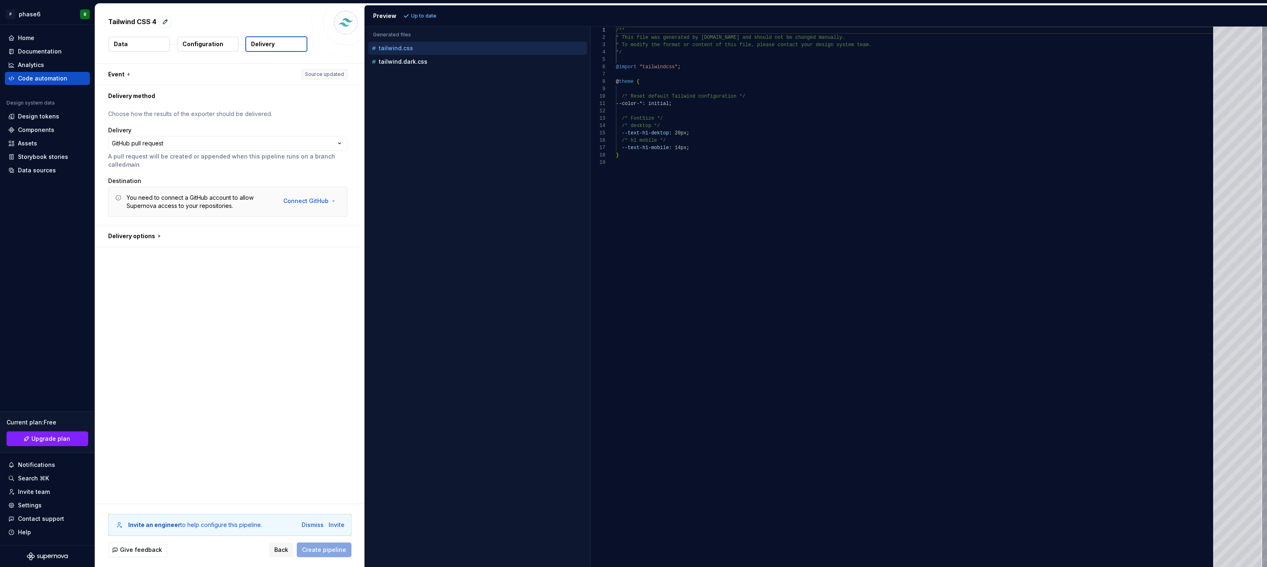
click at [257, 298] on div "**********" at bounding box center [229, 284] width 269 height 440
click at [126, 73] on button "button" at bounding box center [227, 74] width 265 height 21
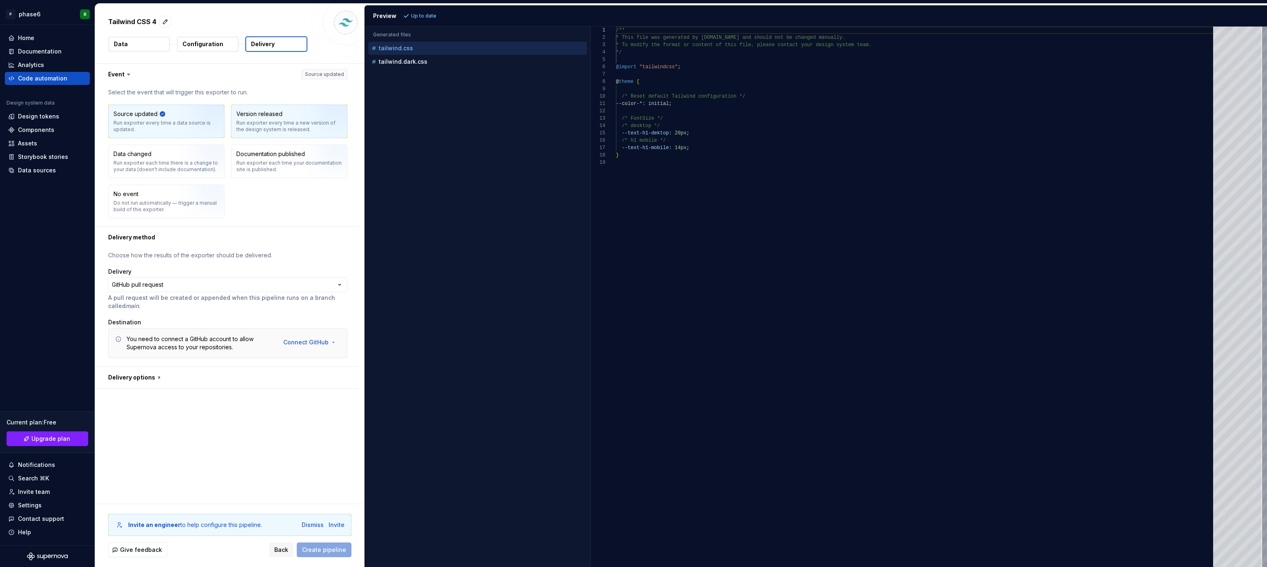
click at [269, 122] on div "Run exporter every time a new version of the design system is released." at bounding box center [289, 126] width 106 height 13
click at [227, 431] on div "**********" at bounding box center [229, 284] width 269 height 440
click at [239, 424] on div "**********" at bounding box center [229, 284] width 269 height 440
click at [211, 11] on div "Tailwind CSS 4 Data Configuration Delivery" at bounding box center [229, 34] width 269 height 60
click at [225, 13] on div "Tailwind CSS 4 Data Configuration Delivery" at bounding box center [229, 34] width 269 height 60
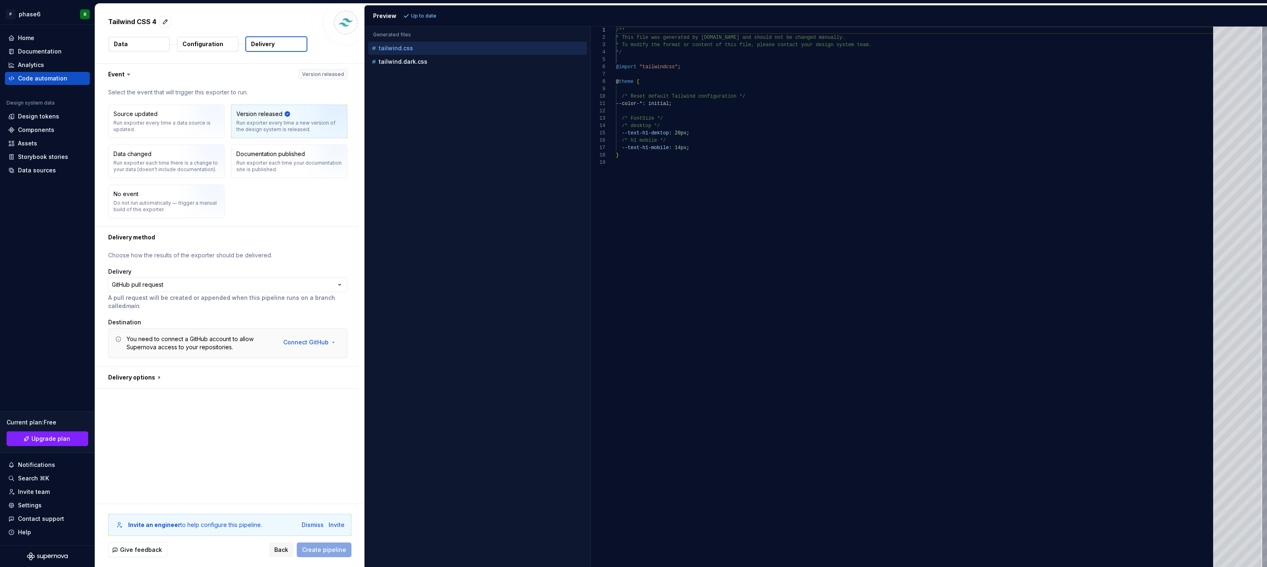
click at [251, 429] on div "**********" at bounding box center [229, 284] width 269 height 440
click at [216, 446] on div "**********" at bounding box center [229, 284] width 269 height 440
click at [234, 433] on div "**********" at bounding box center [229, 284] width 269 height 440
click at [158, 378] on button "button" at bounding box center [227, 377] width 265 height 21
click at [339, 341] on html "**********" at bounding box center [633, 283] width 1267 height 567
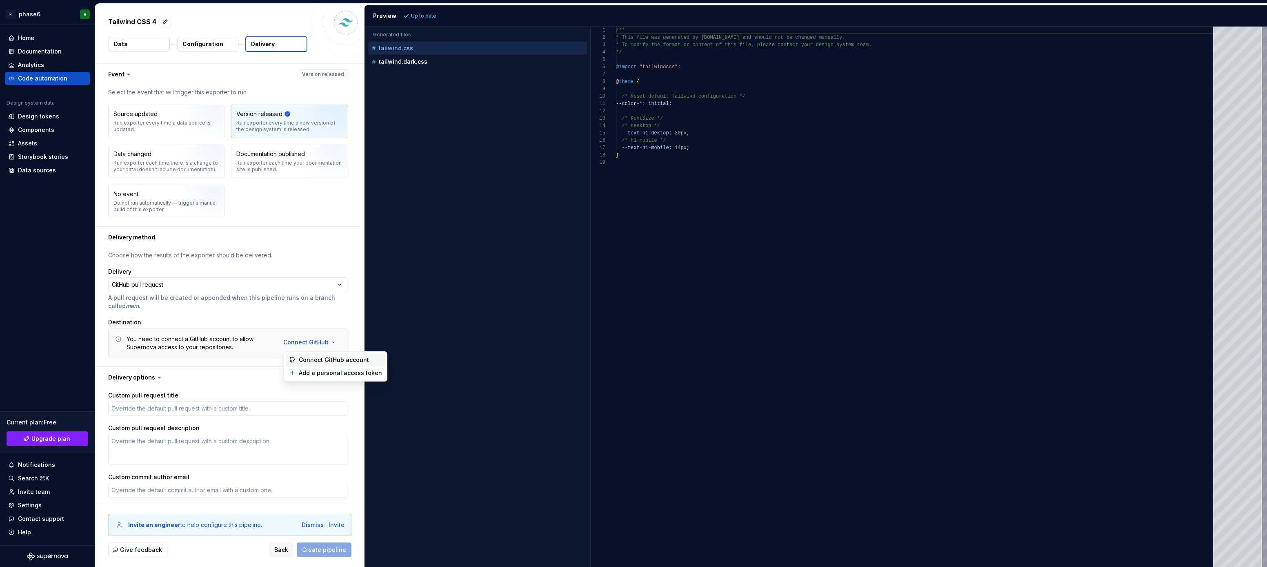
click at [329, 360] on span "Connect GitHub account" at bounding box center [340, 360] width 83 height 8
type textarea "*"
click at [179, 255] on p "Choose how the results of the exporter should be delivered." at bounding box center [227, 255] width 239 height 8
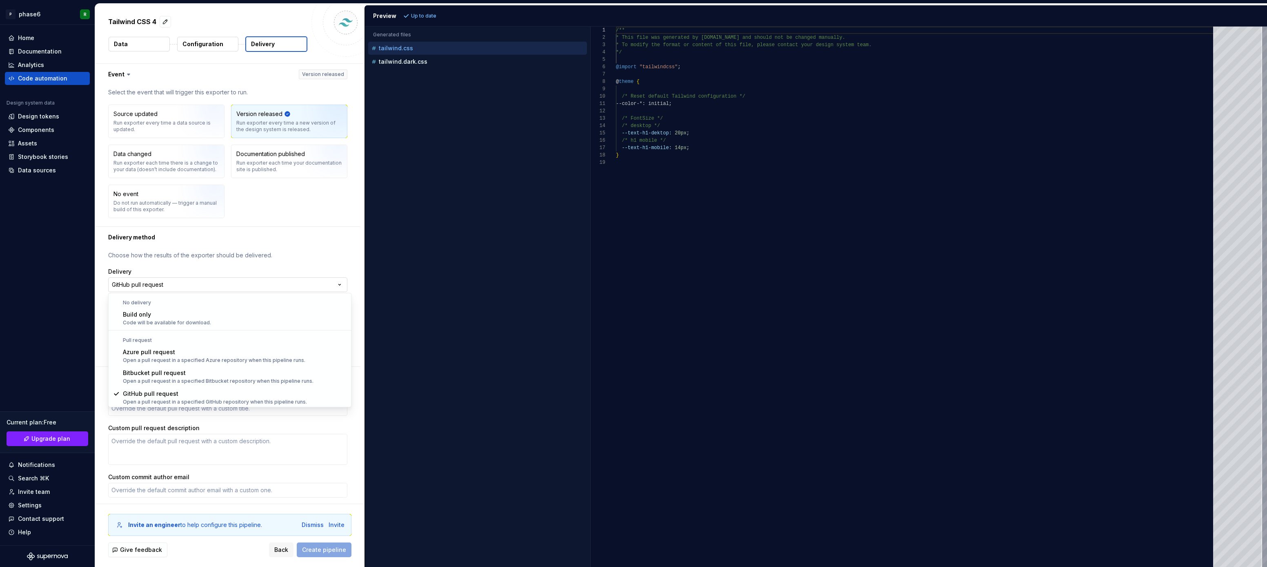
click at [196, 283] on html "**********" at bounding box center [633, 283] width 1267 height 567
select select "******"
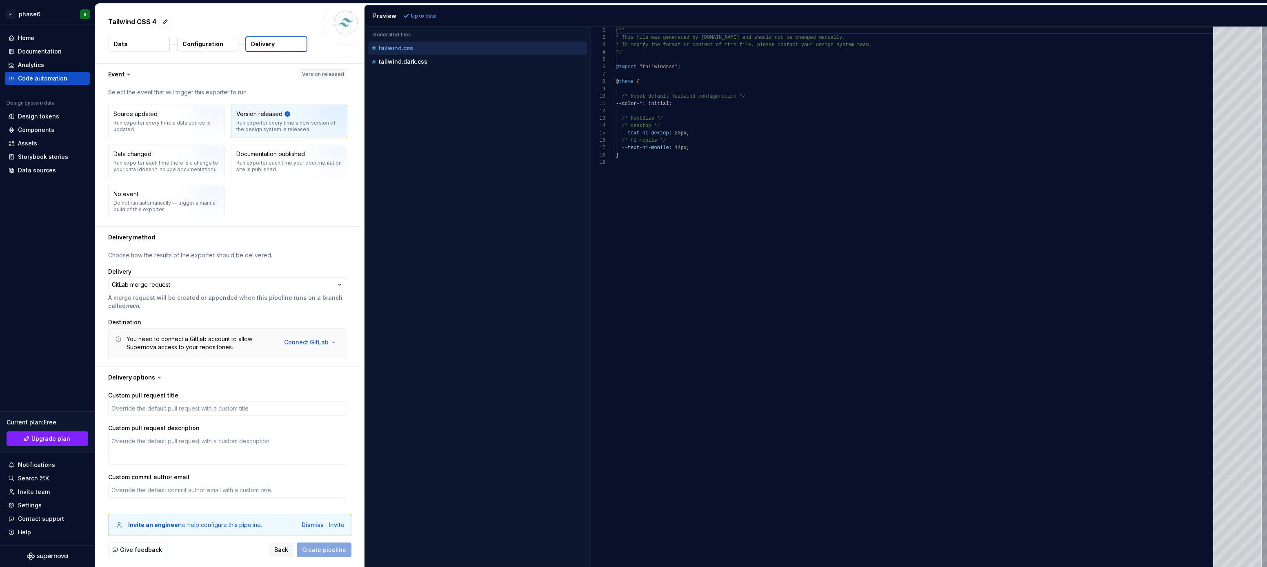
scroll to position [1, 0]
click at [329, 339] on html "**********" at bounding box center [633, 283] width 1267 height 567
click at [341, 358] on span "Connect GitLab account" at bounding box center [341, 358] width 83 height 8
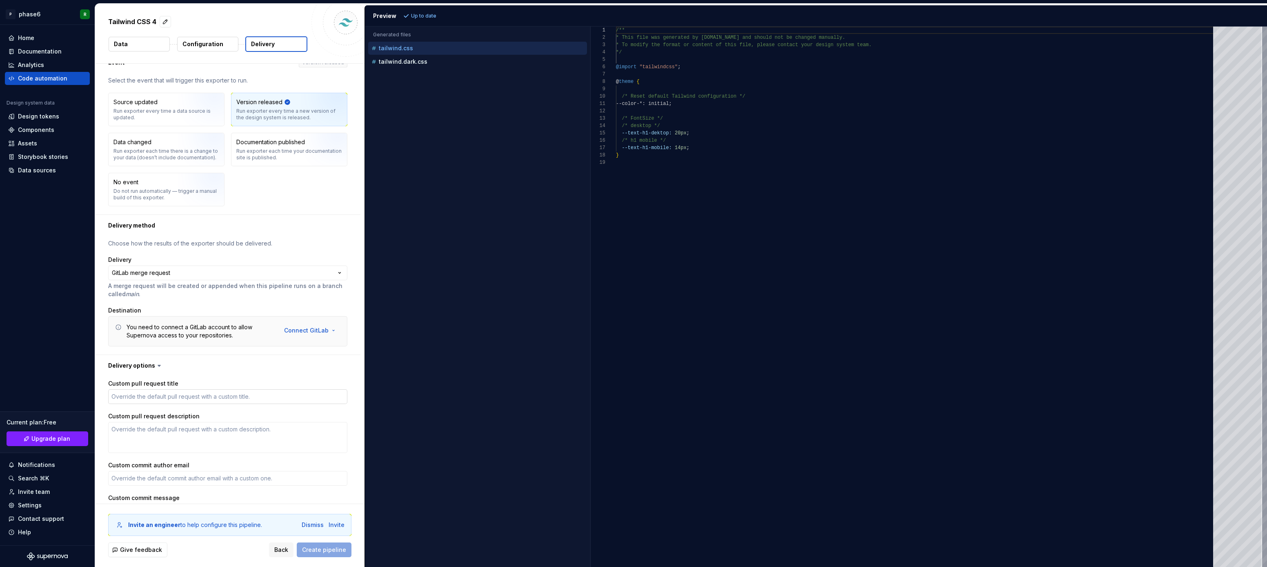
scroll to position [15, 0]
click at [324, 328] on html "**********" at bounding box center [633, 283] width 1267 height 567
click at [332, 358] on span "Add a personal access token" at bounding box center [341, 358] width 83 height 8
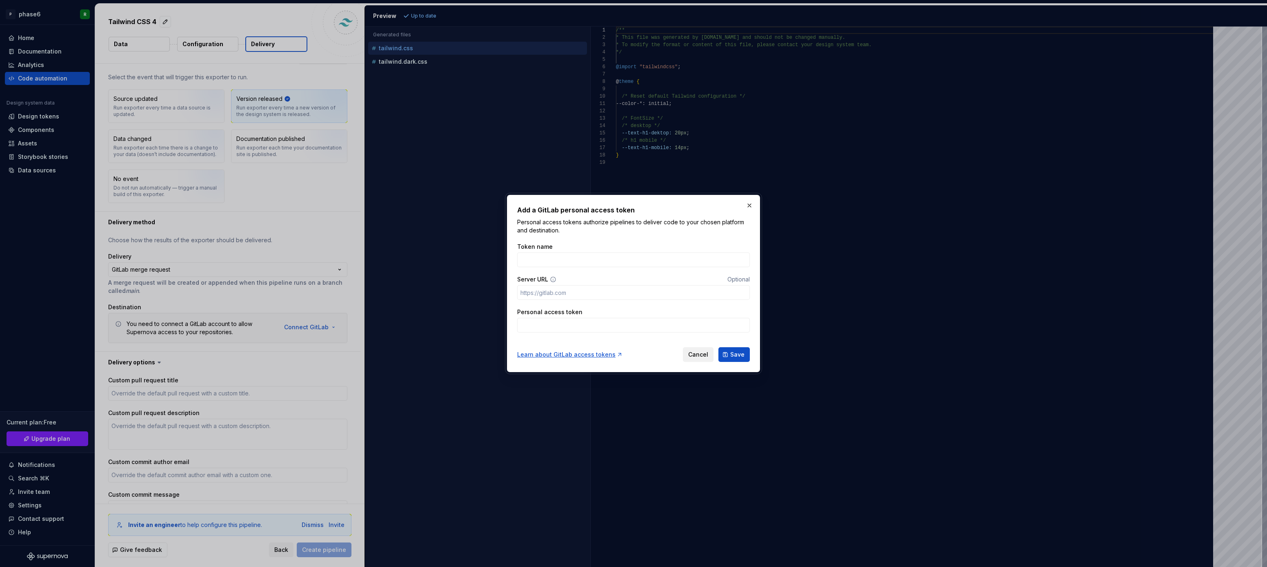
click at [698, 352] on span "Cancel" at bounding box center [698, 354] width 20 height 8
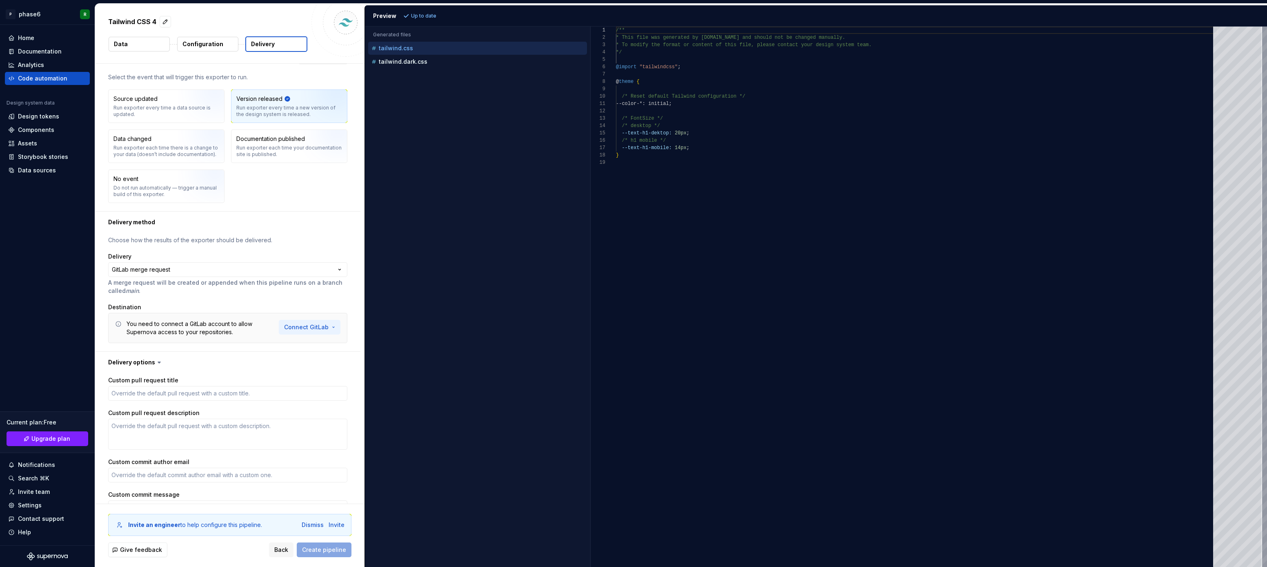
click at [339, 327] on html "**********" at bounding box center [633, 283] width 1267 height 567
click at [336, 345] on span "Connect GitLab account" at bounding box center [341, 345] width 83 height 8
type textarea "*"
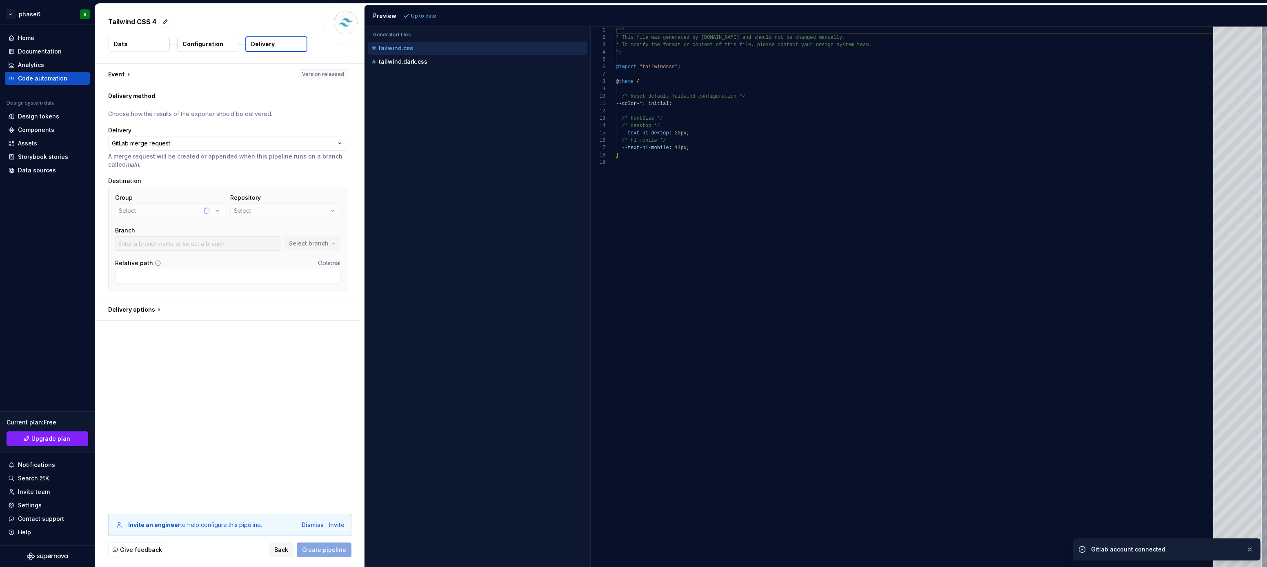
scroll to position [0, 0]
click at [213, 408] on div "**********" at bounding box center [229, 284] width 269 height 440
click at [248, 382] on div "**********" at bounding box center [229, 284] width 269 height 440
click at [322, 211] on button "Select" at bounding box center [285, 210] width 110 height 15
click at [269, 350] on div "**********" at bounding box center [229, 284] width 269 height 440
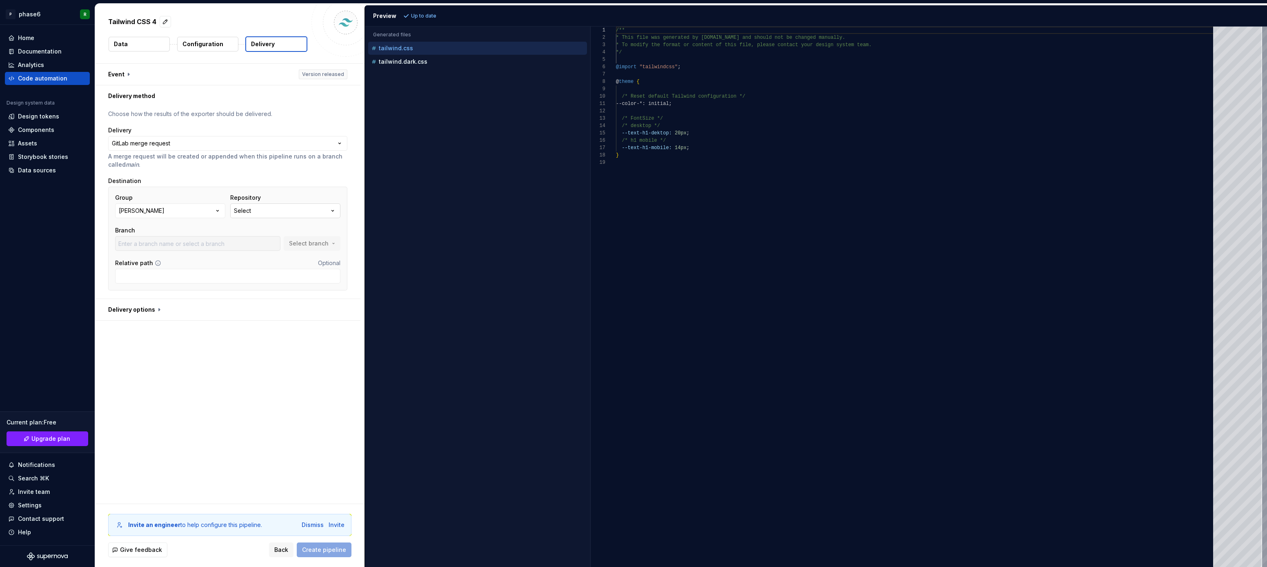
click at [306, 206] on button "Select" at bounding box center [285, 210] width 110 height 15
click at [334, 226] on span "Fetch latest" at bounding box center [343, 227] width 28 height 7
type input "main"
click at [272, 243] on div "designsystem" at bounding box center [267, 243] width 40 height 8
click at [334, 245] on button "Select branch" at bounding box center [312, 243] width 57 height 15
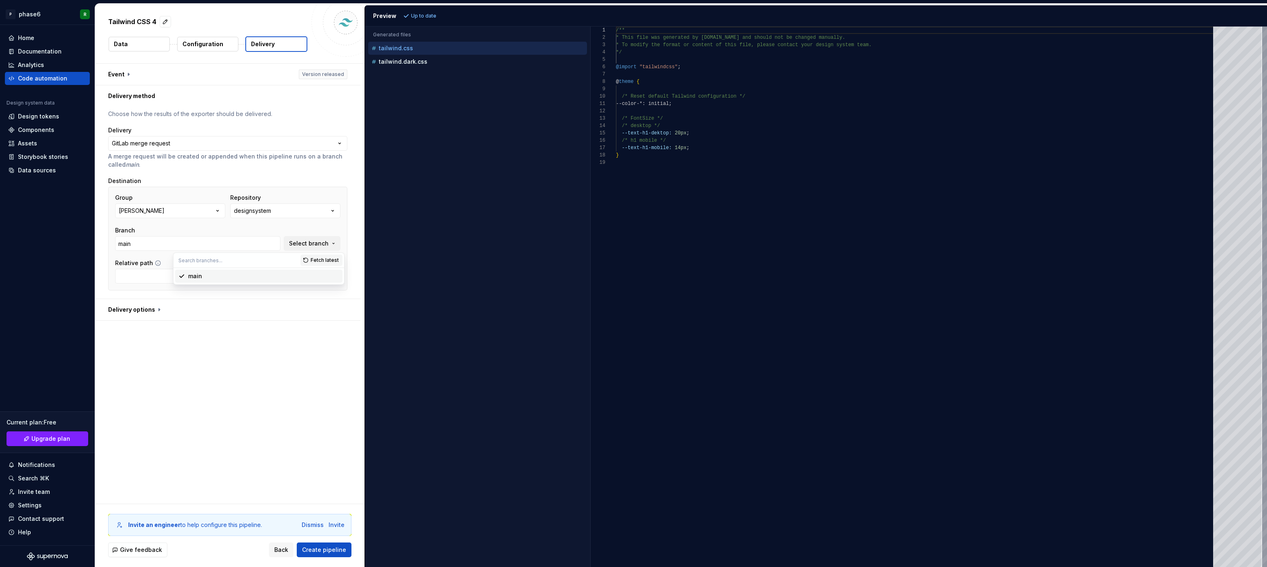
click at [256, 359] on div "**********" at bounding box center [229, 284] width 269 height 440
click at [156, 310] on button "button" at bounding box center [227, 309] width 265 height 21
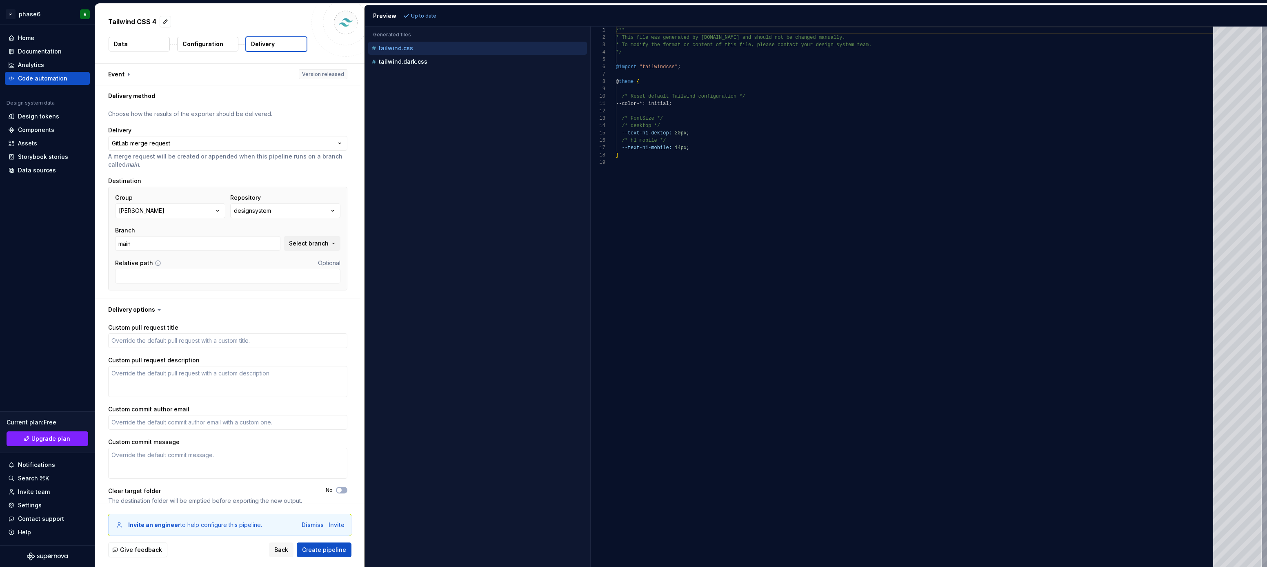
click at [156, 312] on icon at bounding box center [159, 309] width 8 height 8
click at [145, 339] on textarea "Custom pull request title" at bounding box center [227, 340] width 239 height 15
type textarea "*"
type textarea "n"
type textarea "*"
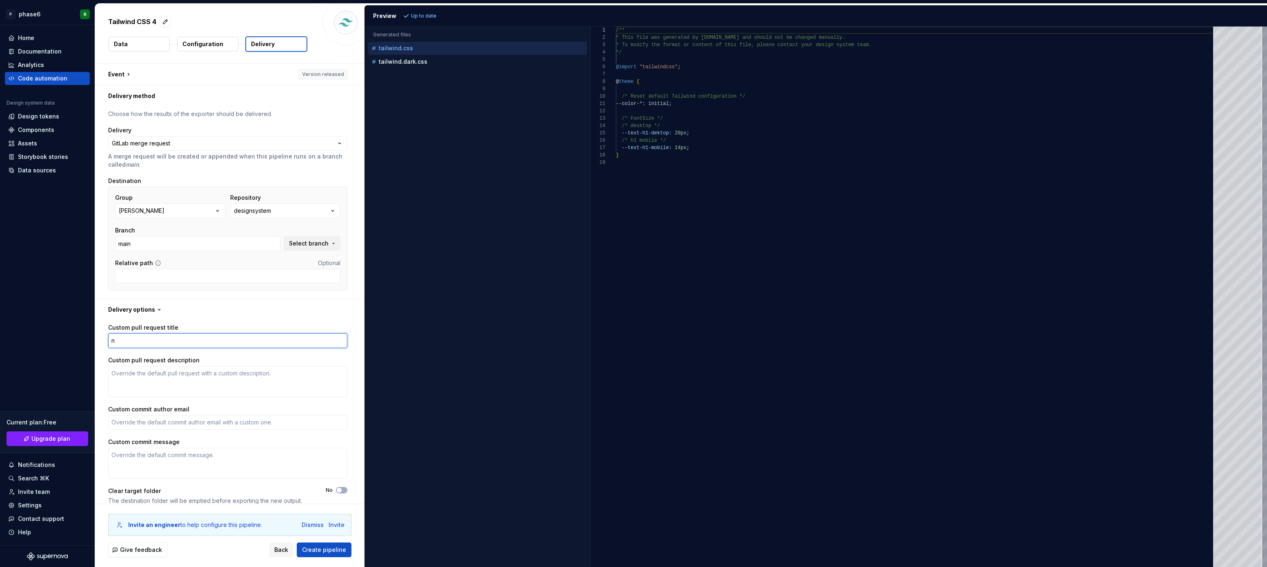
type textarea "ne"
type textarea "*"
type textarea "new"
type textarea "*"
type textarea "new"
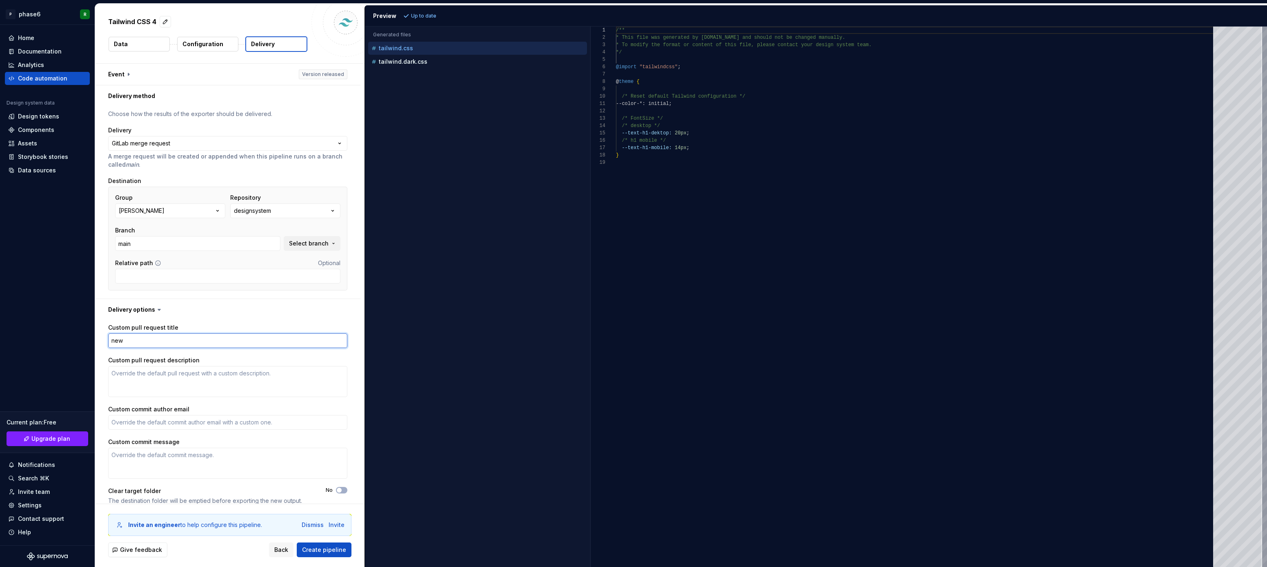
type textarea "*"
type textarea "new v"
type textarea "*"
type textarea "new ve"
type textarea "*"
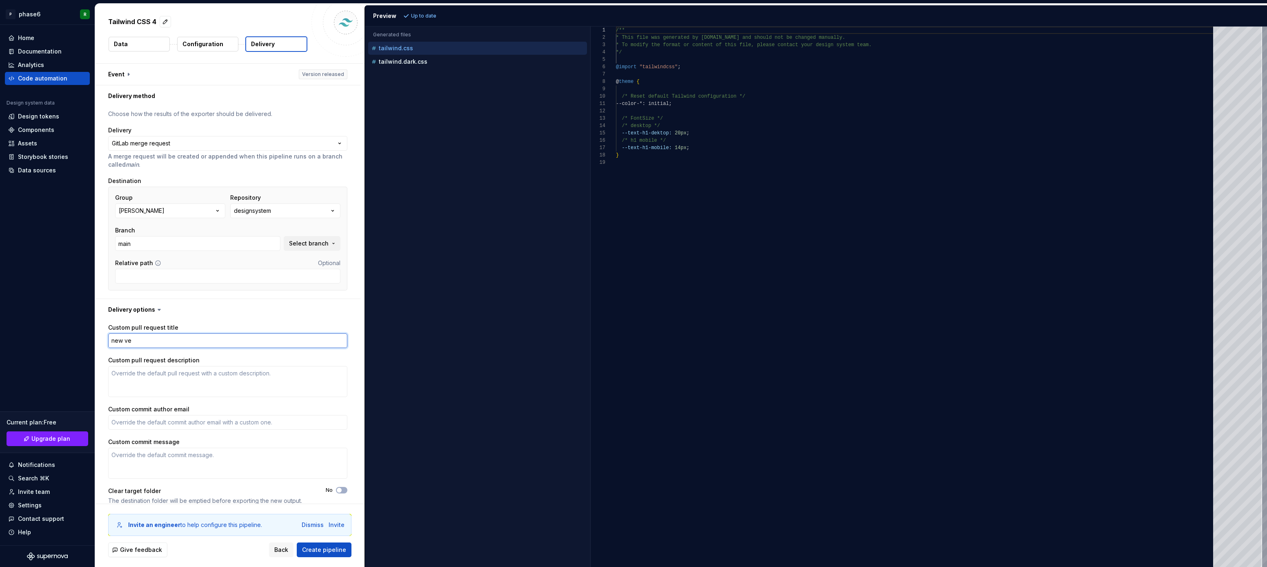
type textarea "new ver"
type textarea "*"
type textarea "new vers"
type textarea "*"
type textarea "new versi"
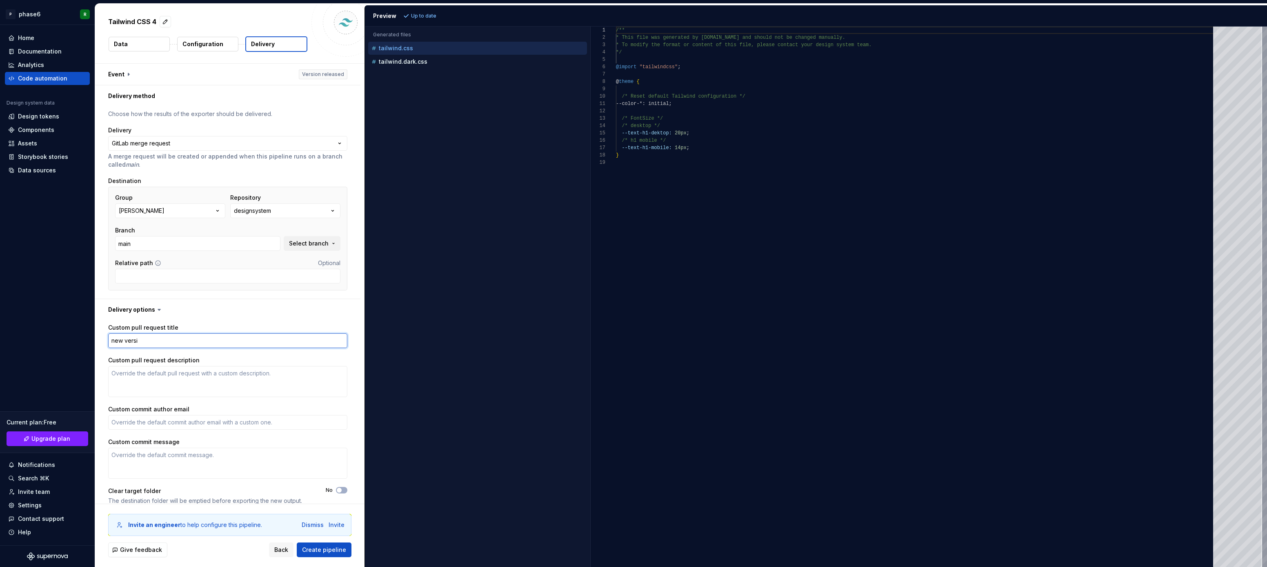
type textarea "*"
type textarea "new versio"
type textarea "*"
type textarea "new versio"
type textarea "*"
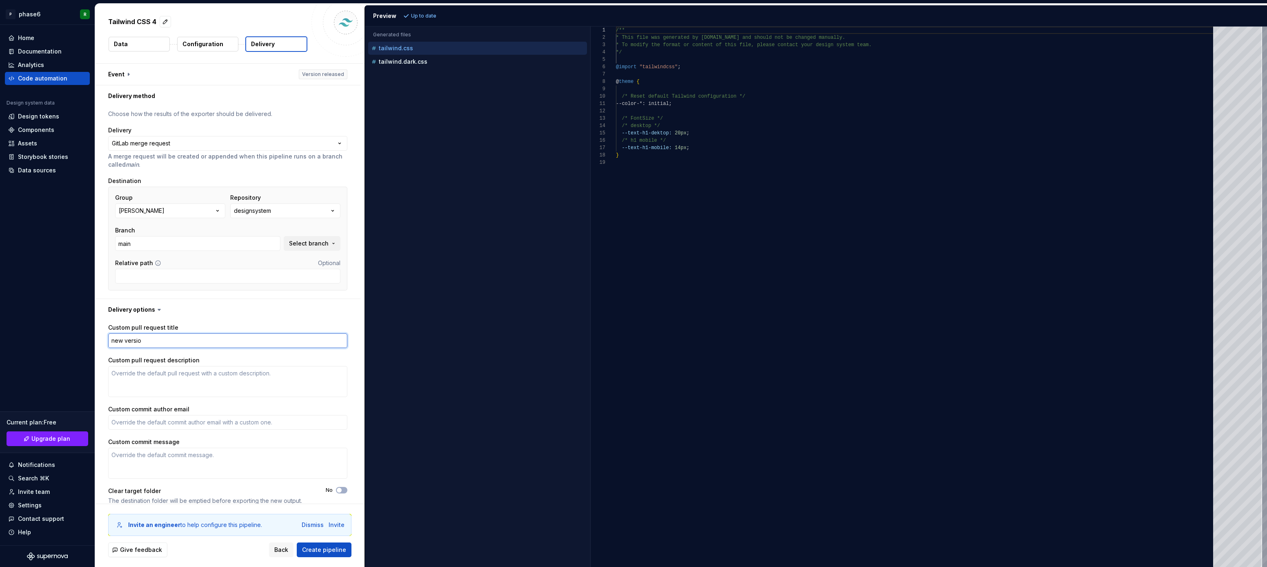
type textarea "new versio"
type textarea "*"
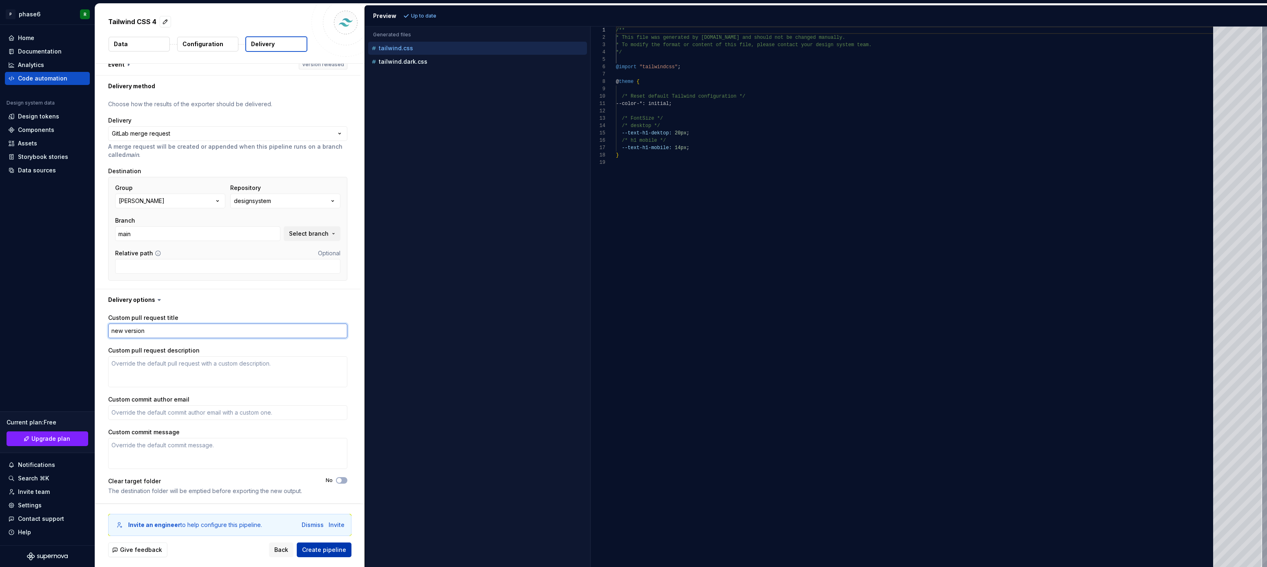
type textarea "new version"
click at [325, 550] on span "Create pipeline" at bounding box center [324, 549] width 44 height 8
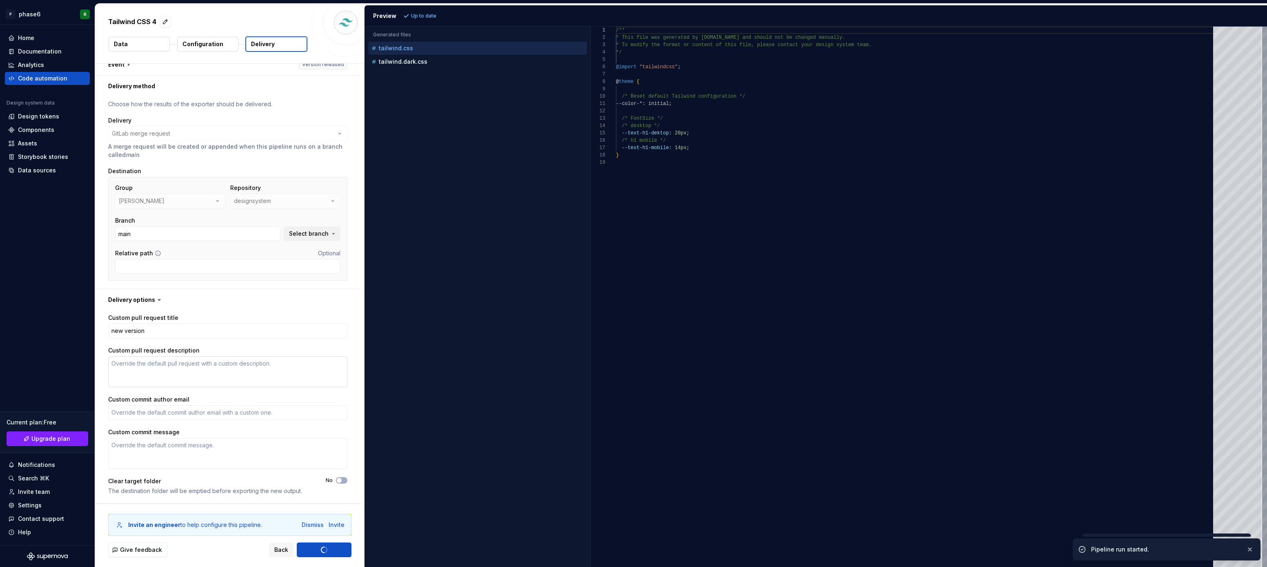
type textarea "*"
